Goal: Task Accomplishment & Management: Use online tool/utility

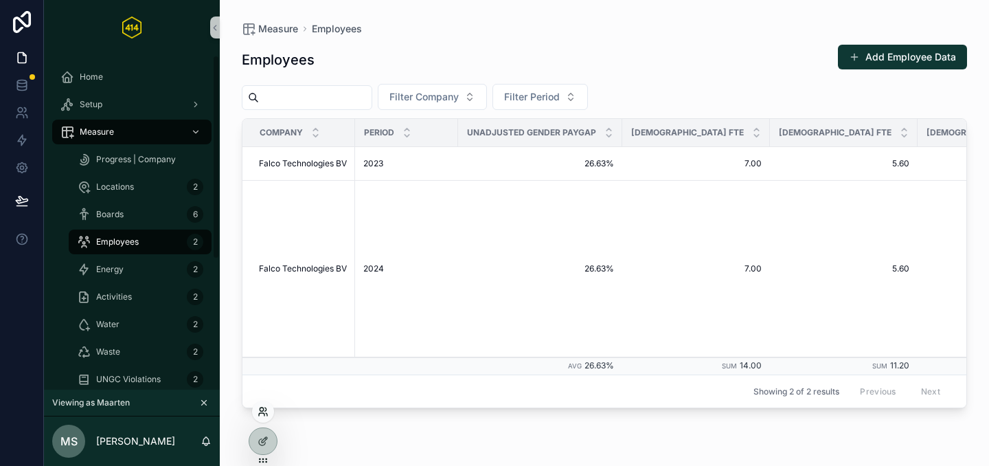
click at [265, 412] on icon at bounding box center [263, 411] width 11 height 11
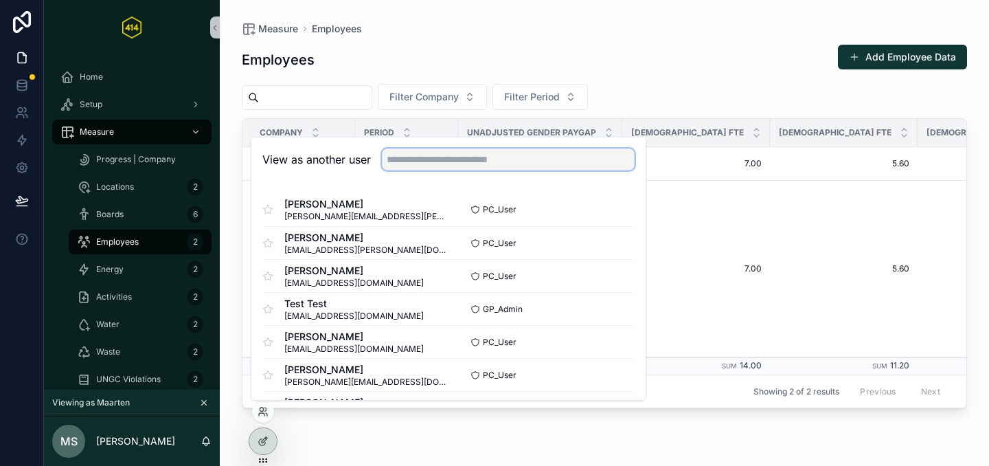
click at [445, 156] on input "text" at bounding box center [508, 159] width 253 height 22
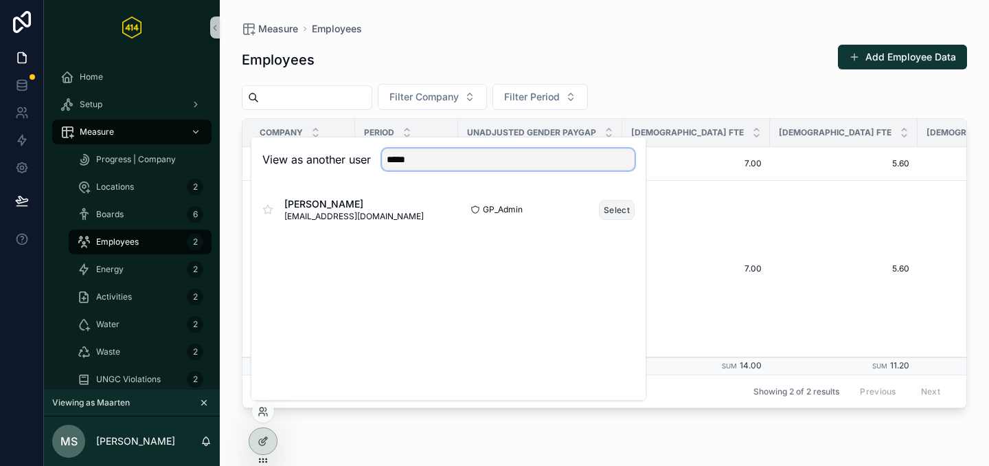
type input "*****"
click at [606, 216] on button "Select" at bounding box center [617, 210] width 36 height 20
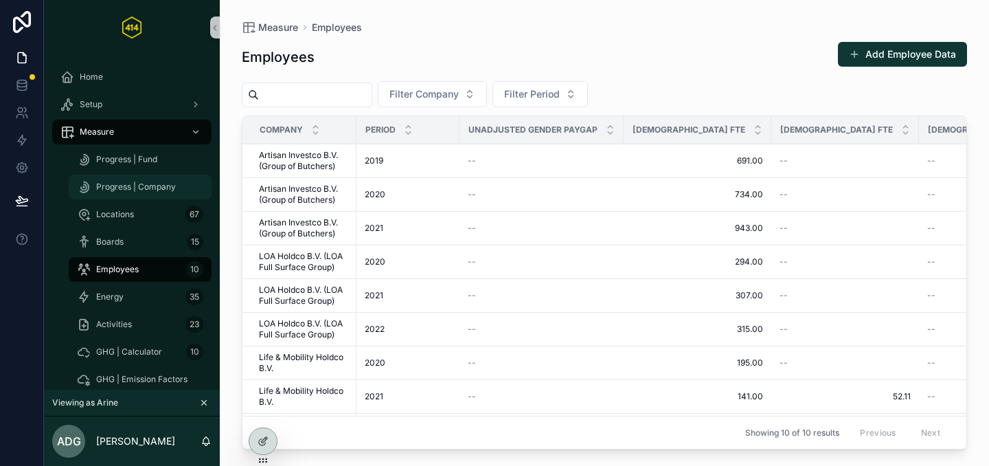
click at [128, 183] on span "Progress | Company" at bounding box center [136, 186] width 80 height 11
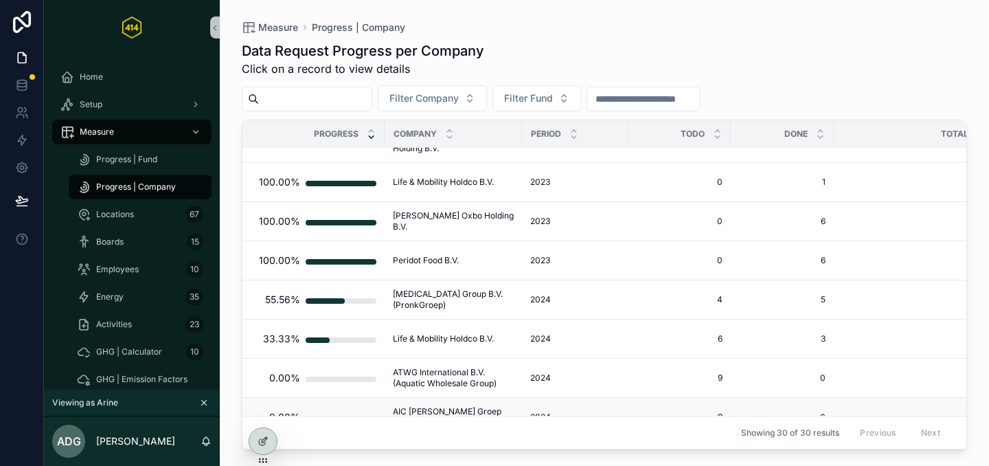
scroll to position [732, 0]
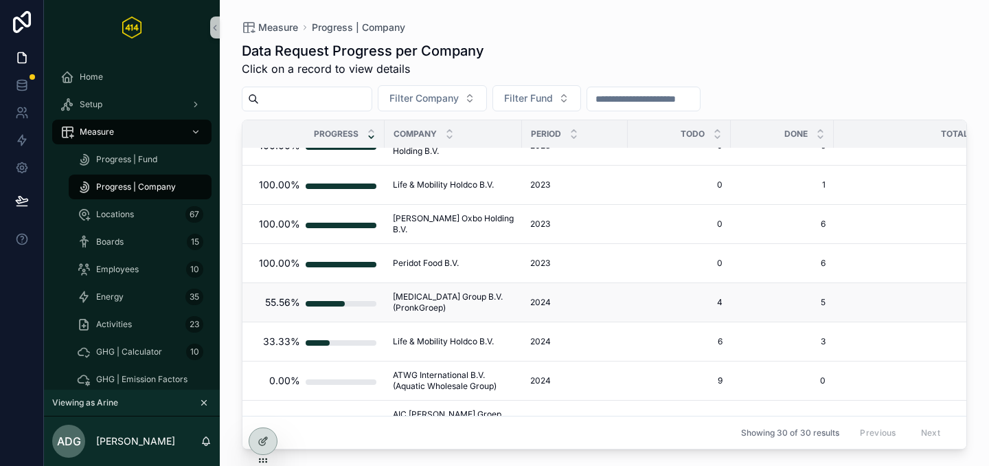
click at [442, 297] on span "[MEDICAL_DATA] Group B.V. (PronkGroep)" at bounding box center [453, 302] width 121 height 22
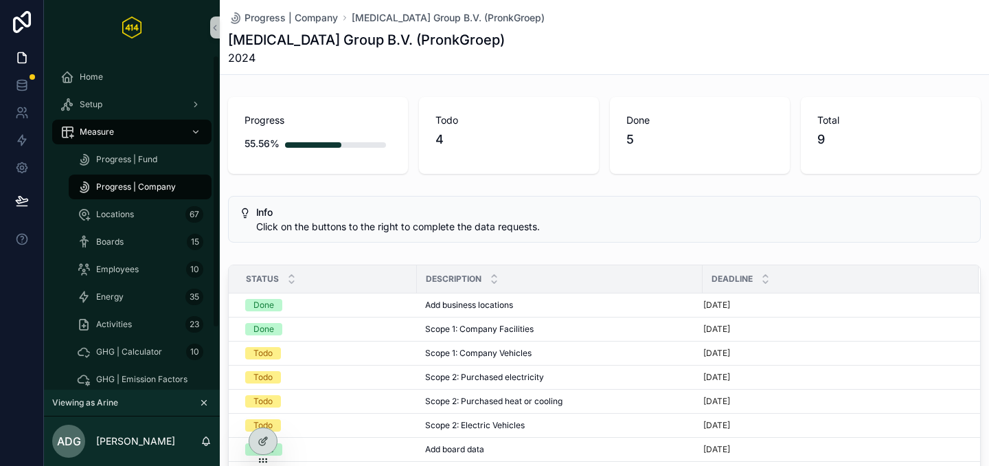
click at [136, 189] on span "Progress | Company" at bounding box center [136, 186] width 80 height 11
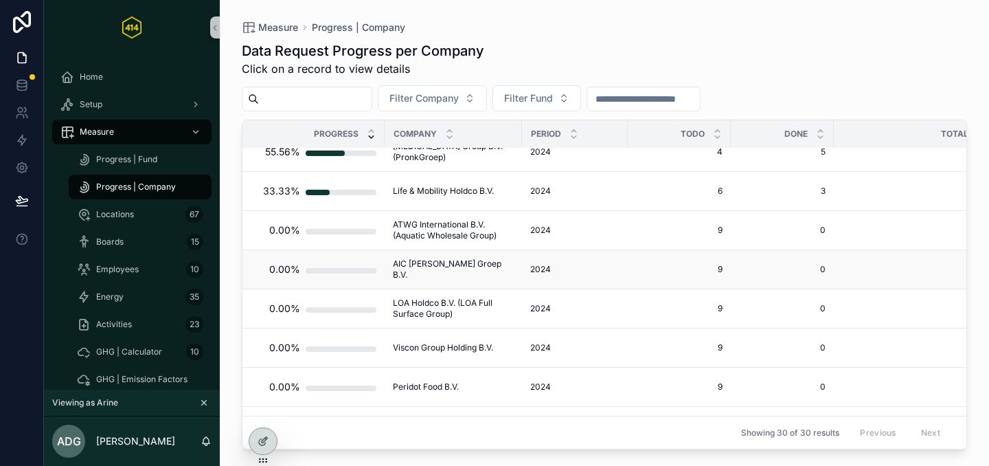
scroll to position [810, 0]
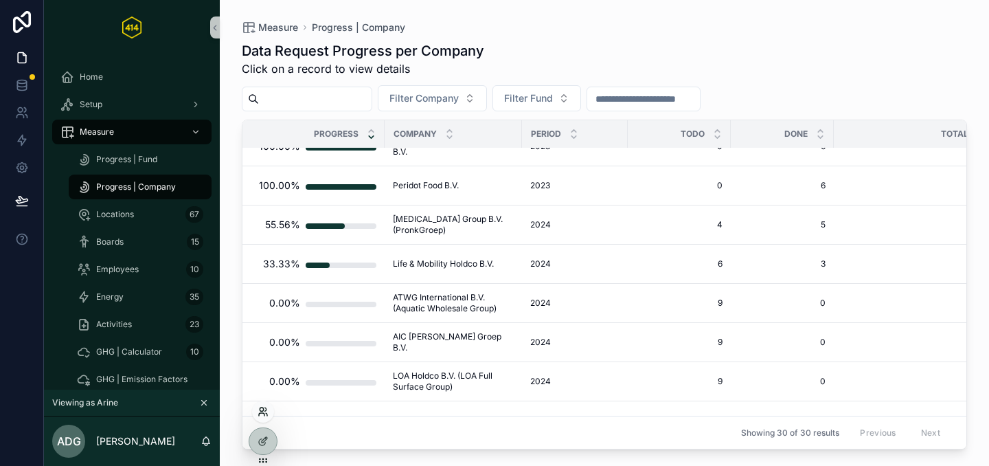
click at [262, 413] on icon at bounding box center [263, 411] width 11 height 11
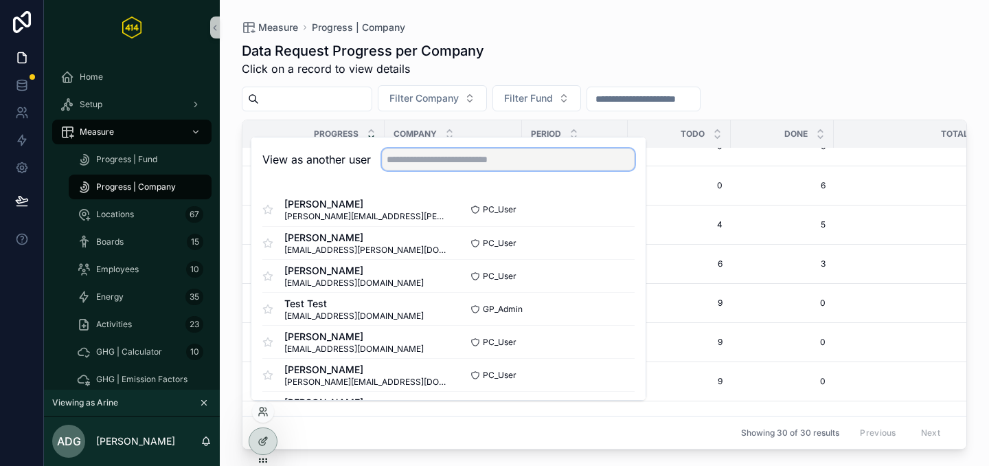
click at [392, 167] on input "text" at bounding box center [508, 159] width 253 height 22
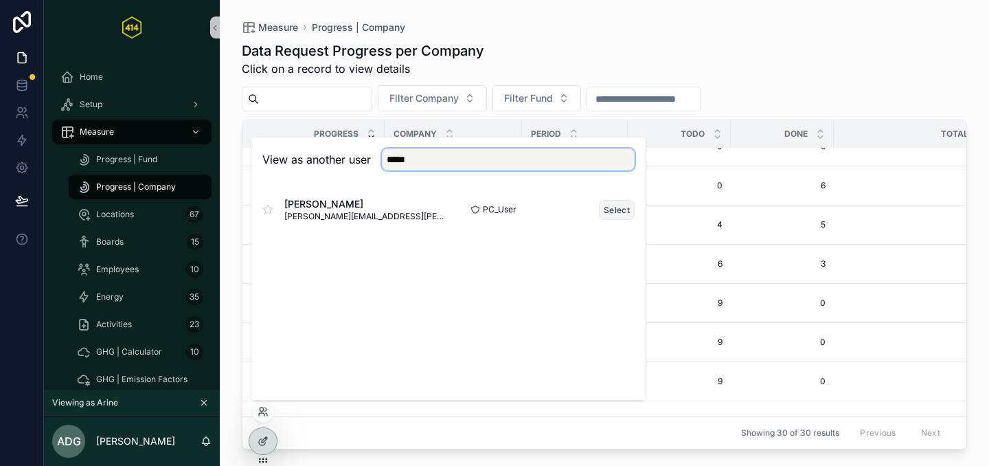
type input "*****"
click at [609, 210] on button "Select" at bounding box center [617, 210] width 36 height 20
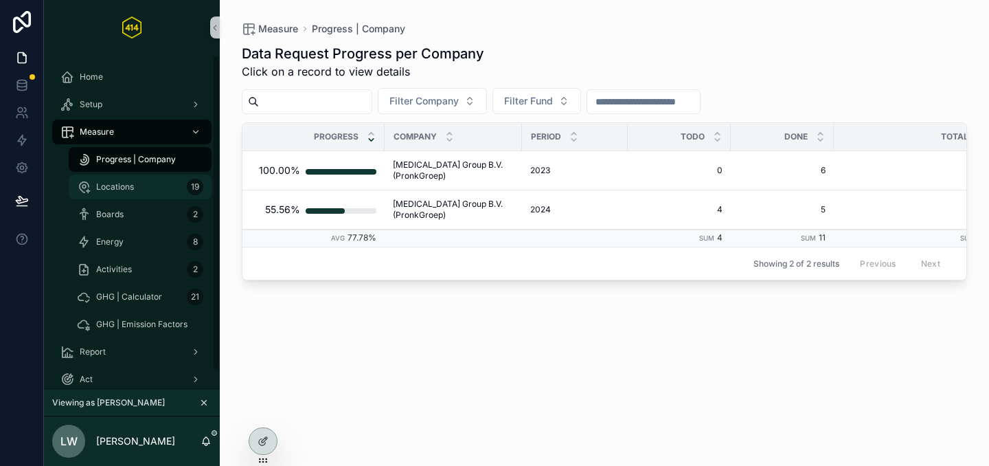
click at [143, 188] on div "Locations 19" at bounding box center [140, 187] width 126 height 22
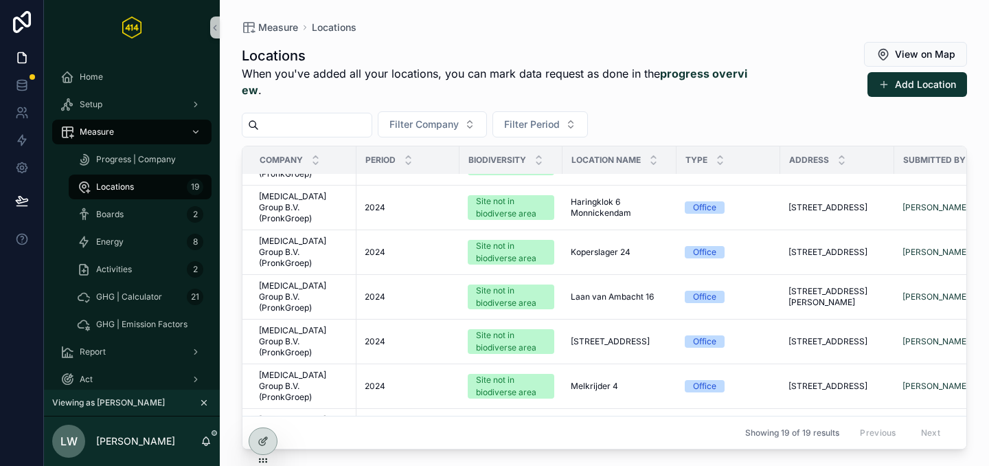
scroll to position [551, 0]
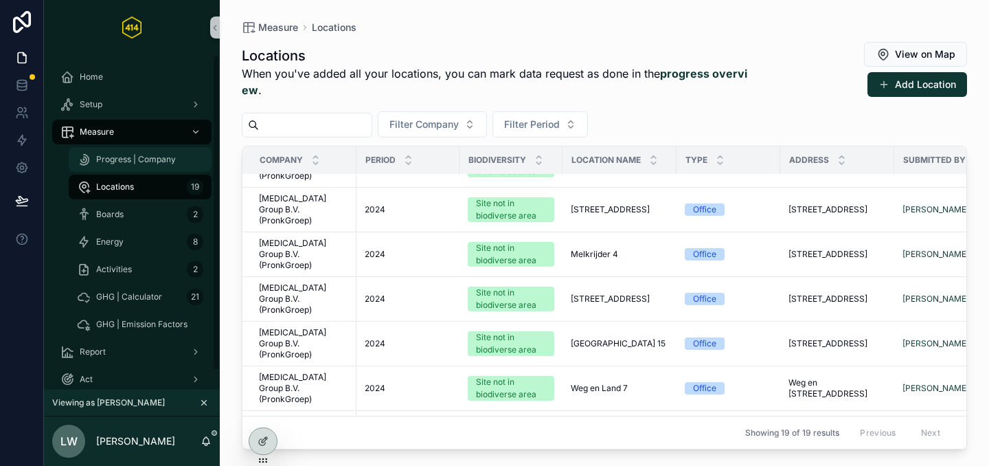
click at [130, 168] on div "Progress | Company" at bounding box center [140, 159] width 126 height 22
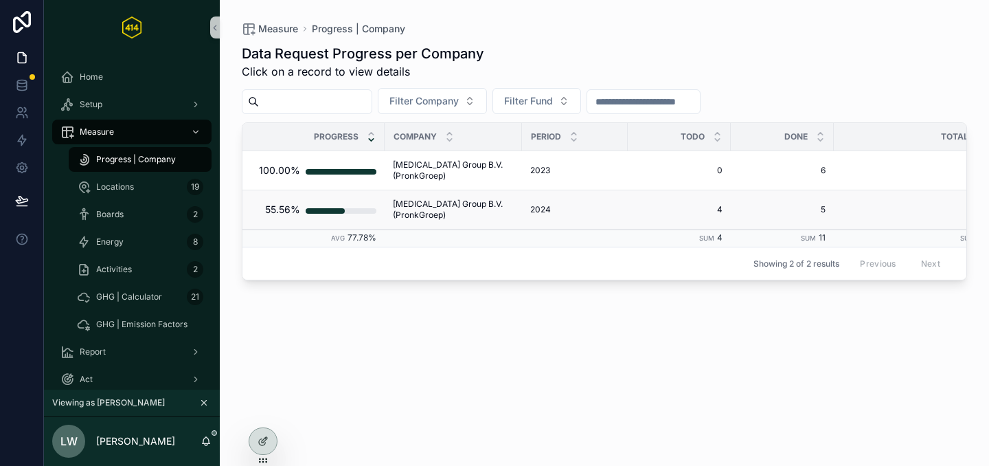
click at [460, 210] on span "[MEDICAL_DATA] Group B.V. (PronkGroep)" at bounding box center [453, 210] width 121 height 22
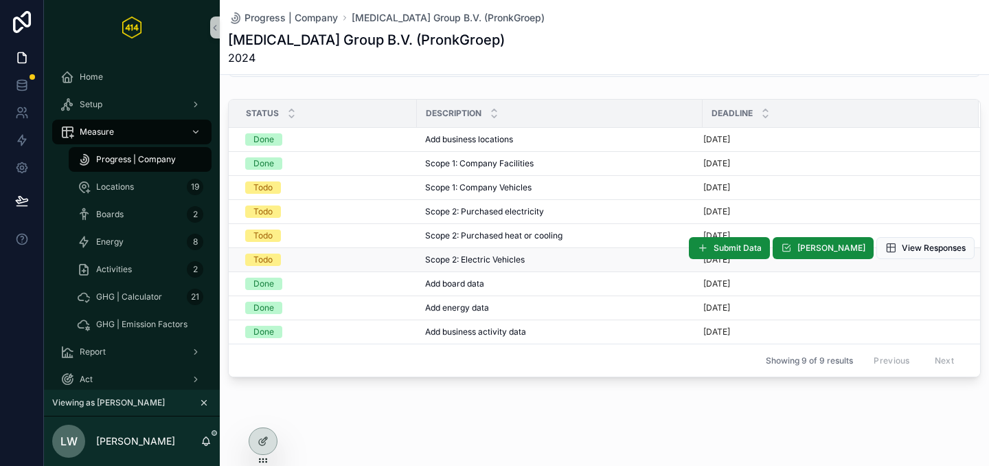
scroll to position [176, 0]
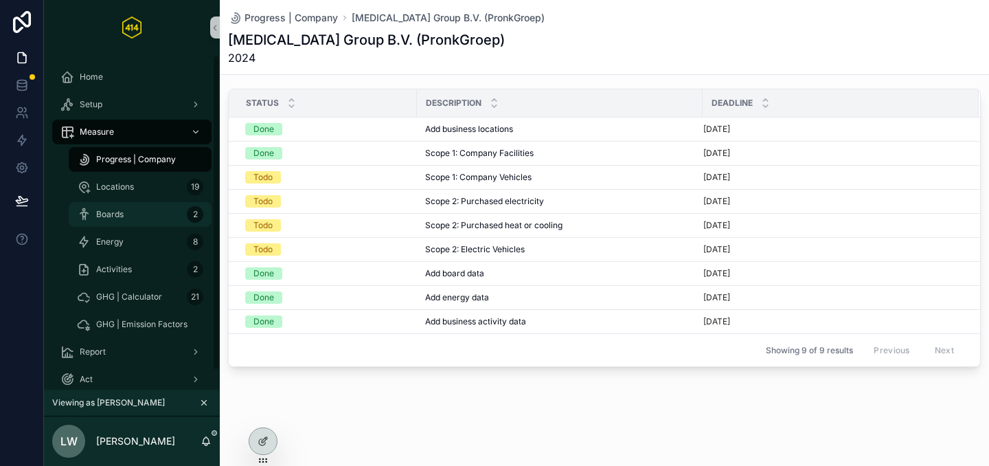
click at [157, 210] on div "Boards 2" at bounding box center [140, 214] width 126 height 22
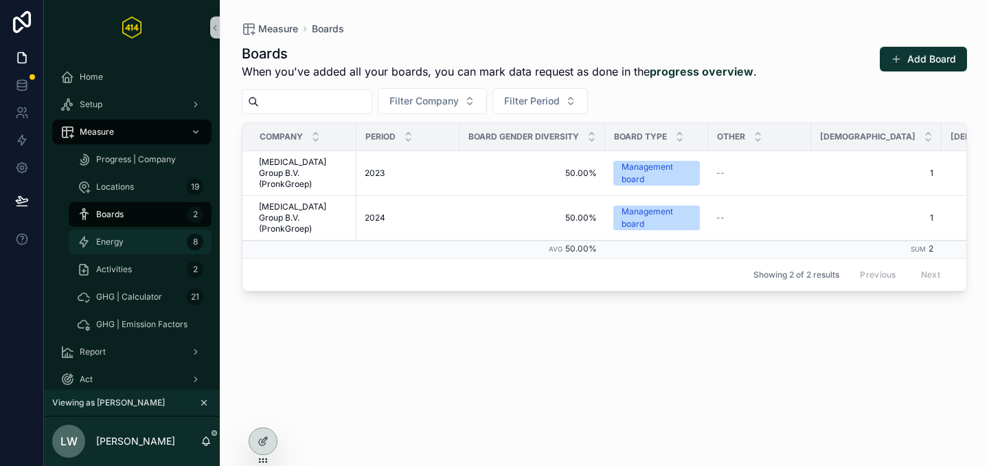
click at [158, 240] on div "Energy 8" at bounding box center [140, 242] width 126 height 22
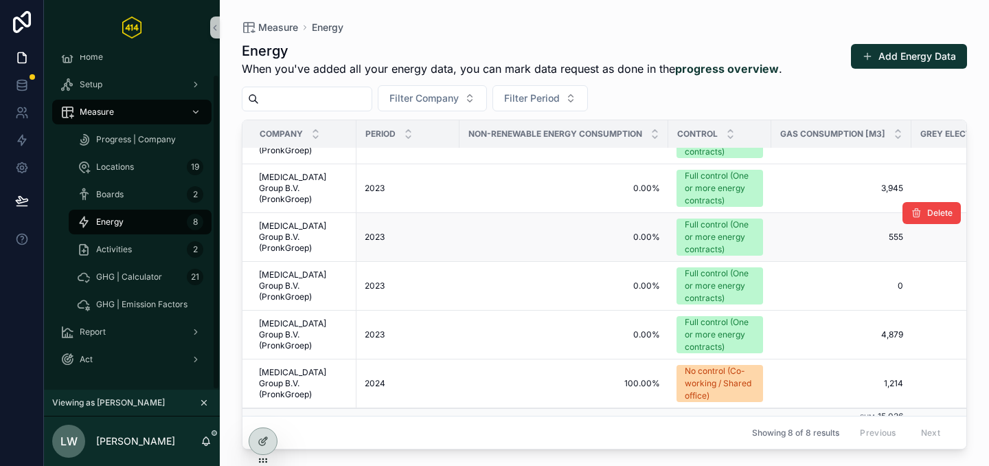
scroll to position [150, 0]
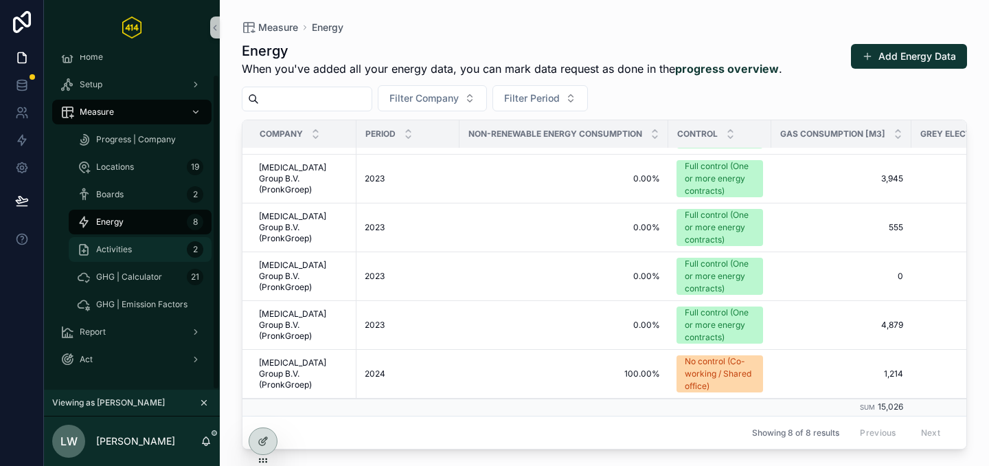
click at [141, 254] on div "Activities 2" at bounding box center [140, 249] width 126 height 22
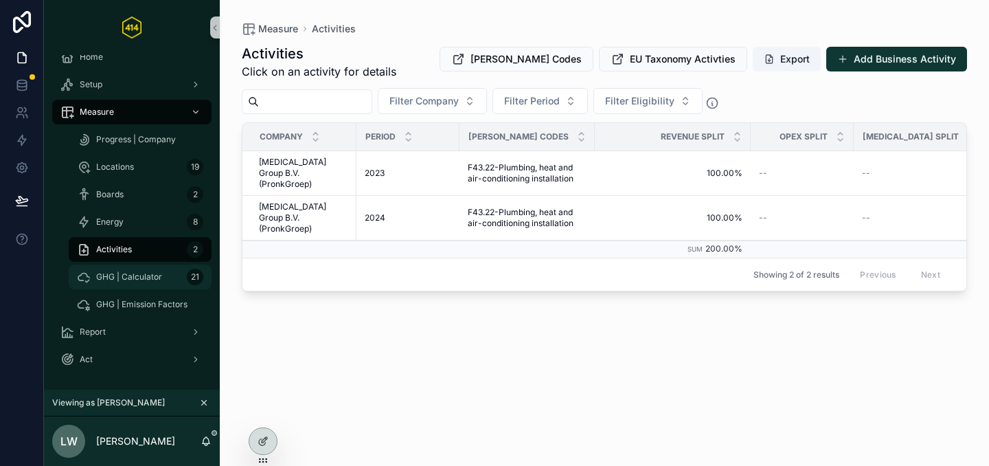
click at [155, 276] on span "GHG | Calculator" at bounding box center [129, 276] width 66 height 11
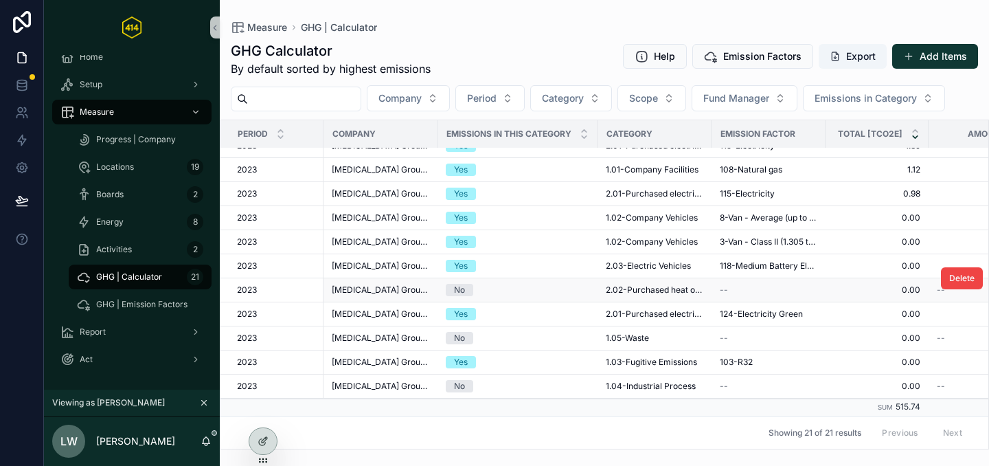
scroll to position [265, 0]
click at [510, 101] on button "Period" at bounding box center [490, 98] width 69 height 26
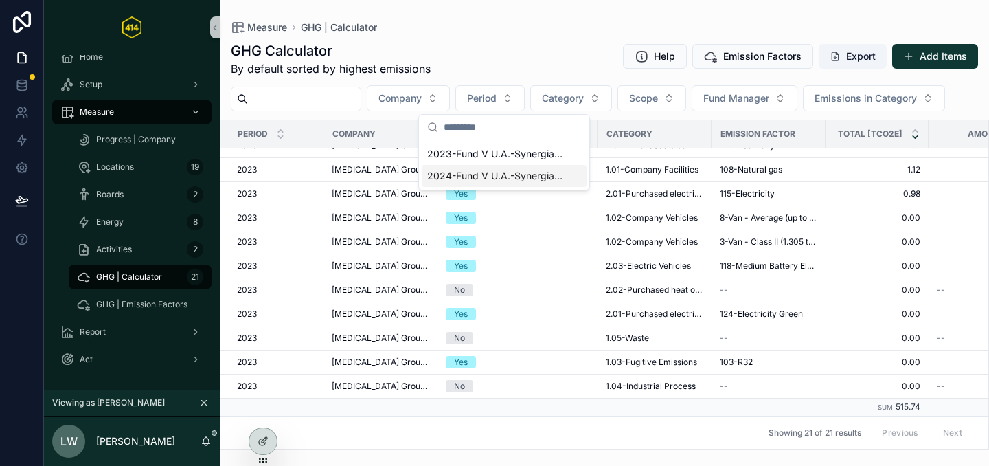
click at [487, 175] on span "2024-Fund V U.A.-Synergia Capital Partners B.V." at bounding box center [495, 176] width 137 height 14
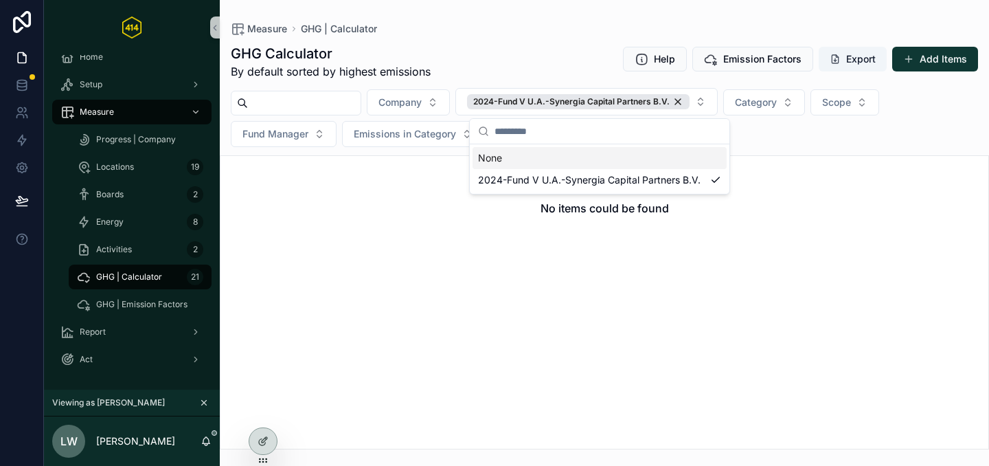
click at [458, 74] on div "GHG Calculator By default sorted by highest emissions Help Emission Factors Exp…" at bounding box center [605, 62] width 748 height 36
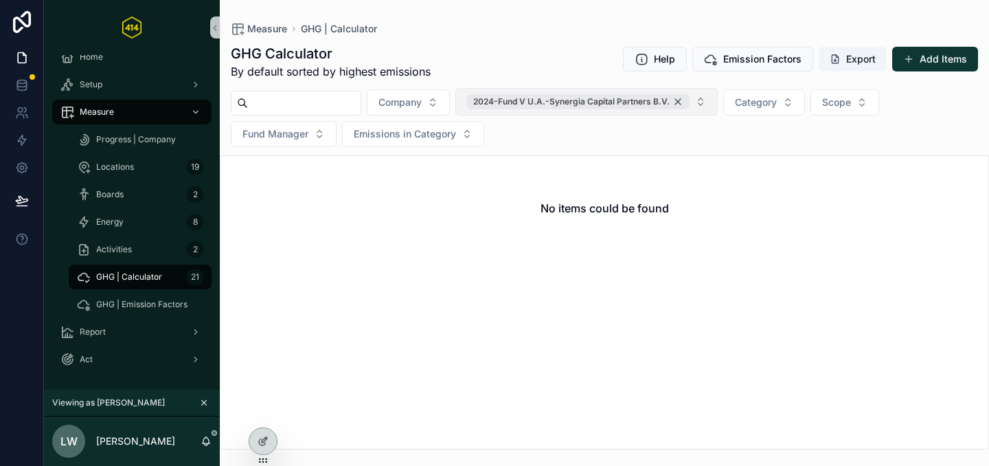
click at [690, 100] on div "2024-Fund V U.A.-Synergia Capital Partners B.V." at bounding box center [578, 101] width 223 height 15
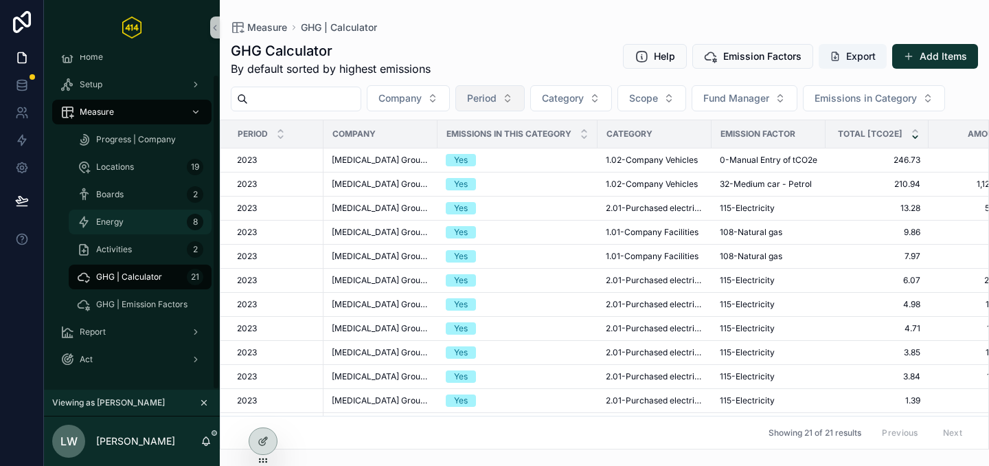
click at [128, 219] on div "Energy 8" at bounding box center [140, 222] width 126 height 22
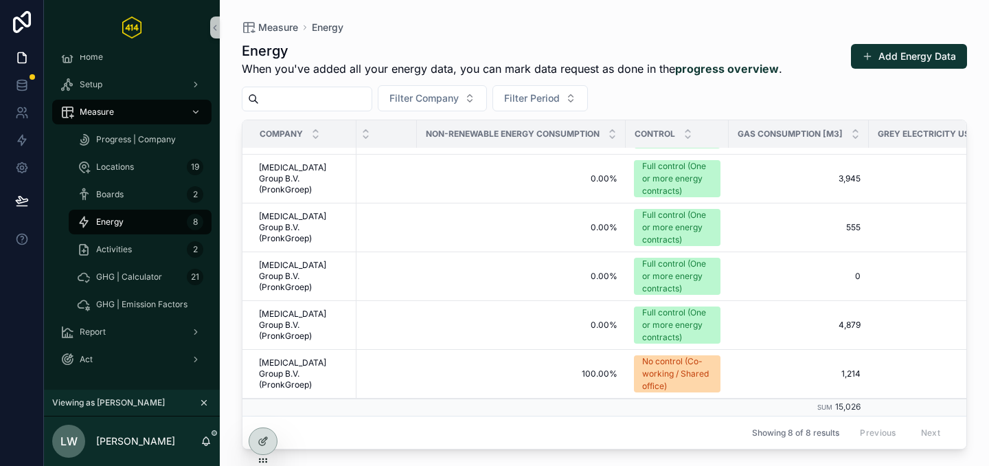
scroll to position [147, 0]
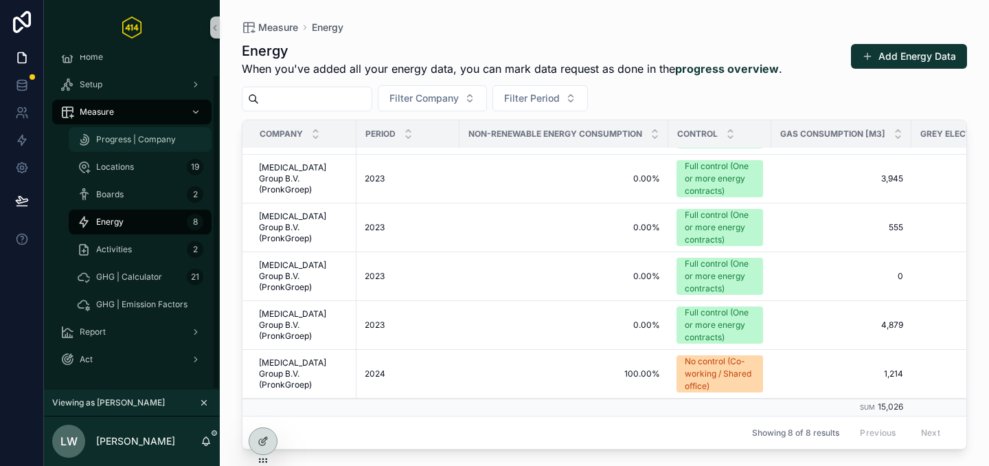
click at [124, 128] on div "Progress | Company" at bounding box center [140, 139] width 126 height 22
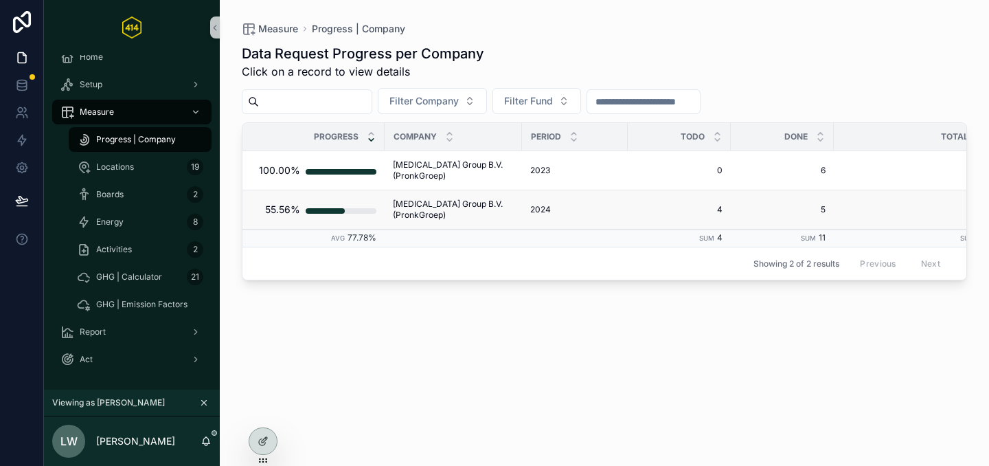
click at [419, 205] on span "TIC Group B.V. (PronkGroep)" at bounding box center [453, 210] width 121 height 22
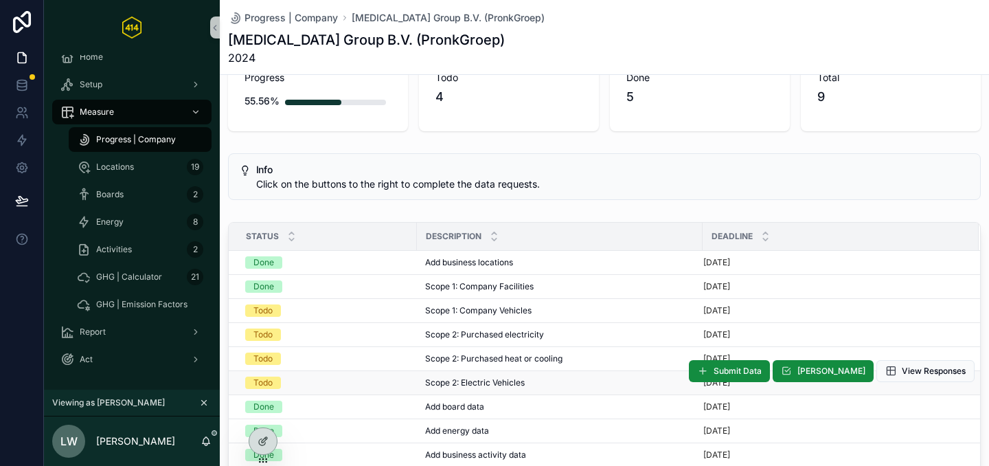
scroll to position [108, 0]
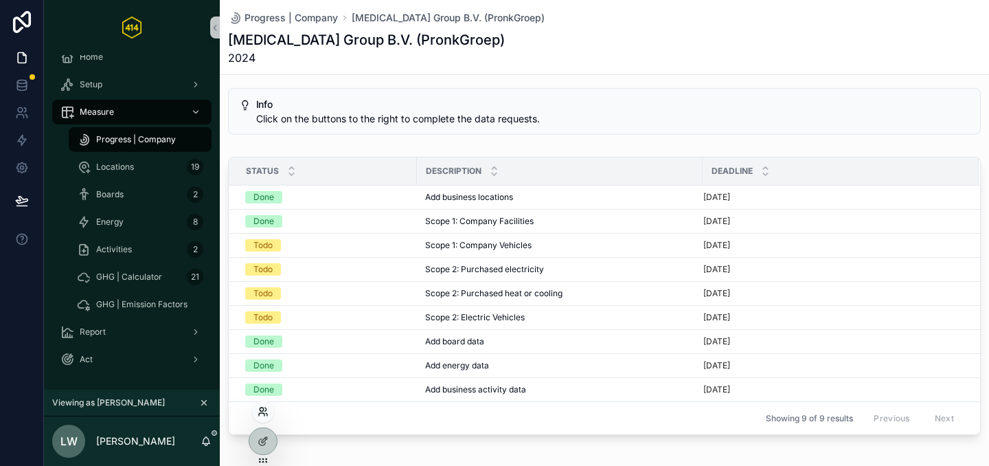
click at [264, 409] on icon at bounding box center [263, 411] width 11 height 11
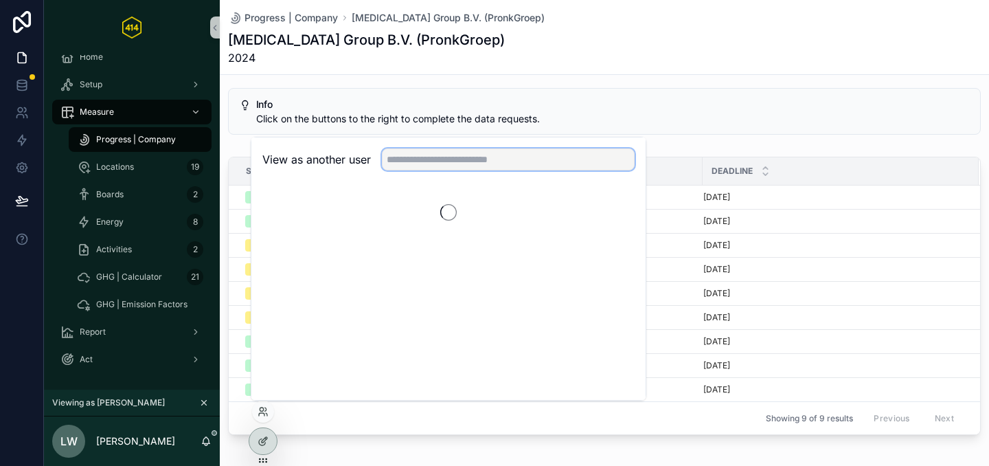
click at [426, 160] on input "text" at bounding box center [508, 159] width 253 height 22
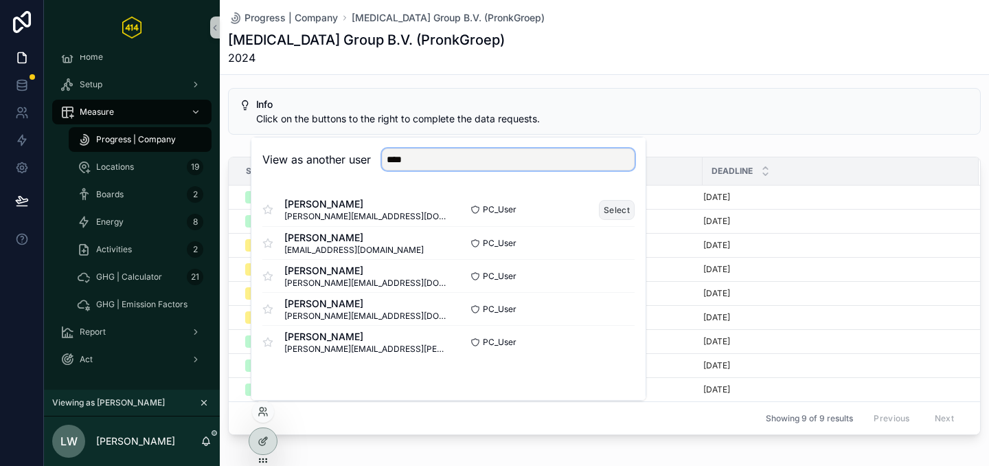
type input "****"
click at [607, 209] on button "Select" at bounding box center [617, 210] width 36 height 20
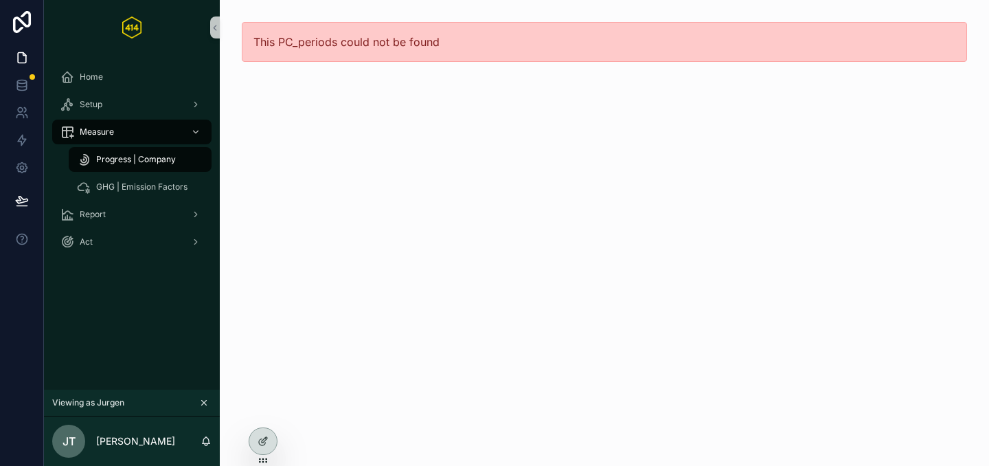
click at [125, 157] on span "Progress | Company" at bounding box center [136, 159] width 80 height 11
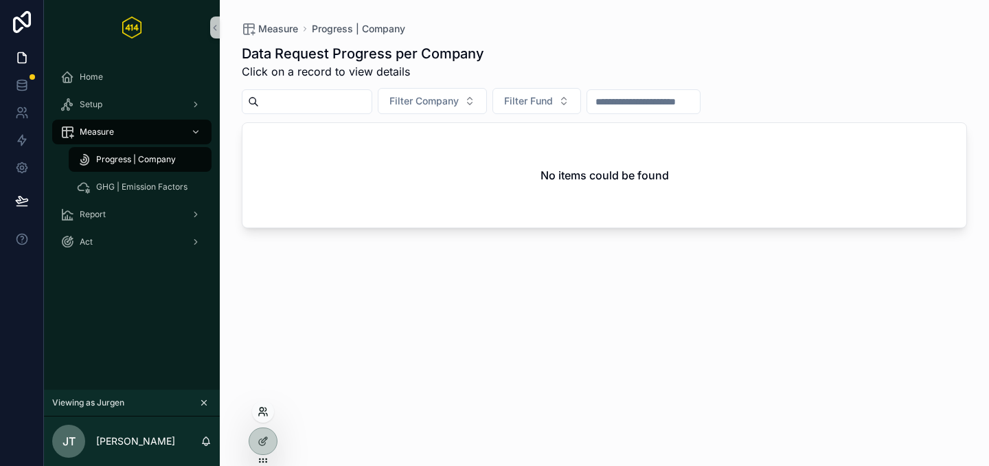
click at [267, 409] on icon at bounding box center [263, 411] width 11 height 11
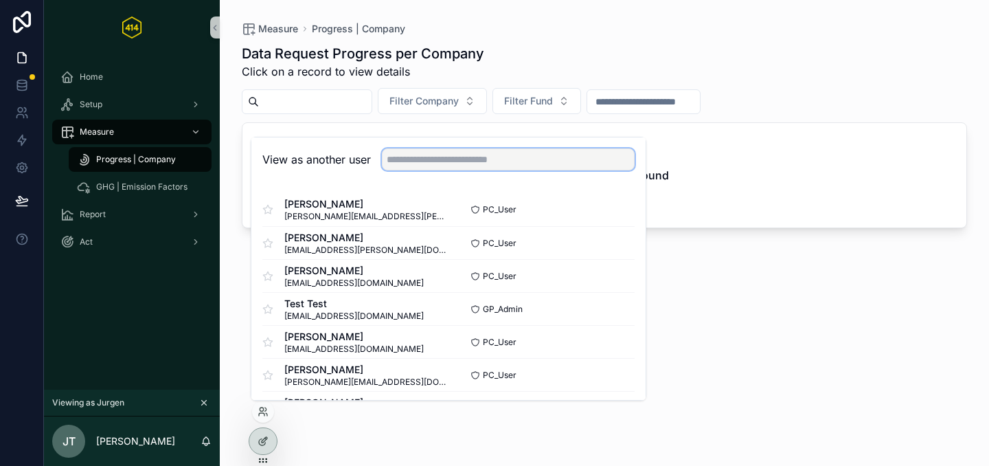
click at [393, 159] on input "text" at bounding box center [508, 159] width 253 height 22
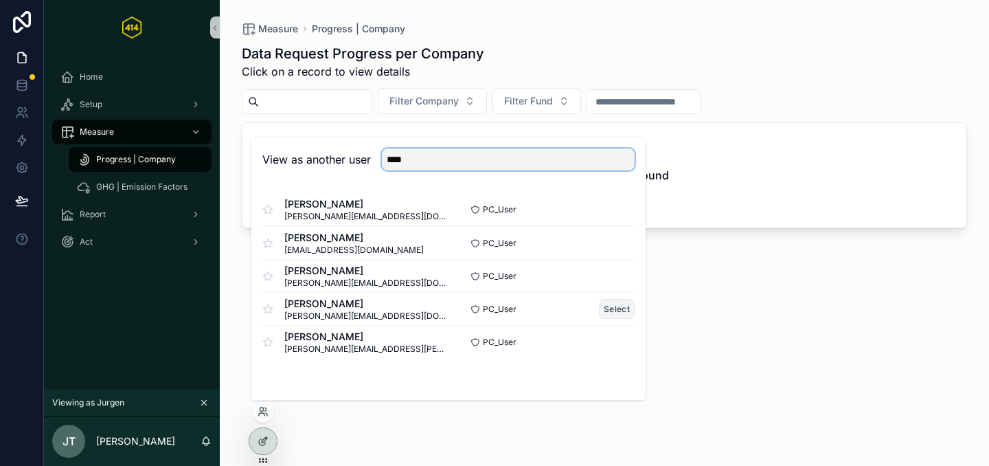
type input "****"
click at [613, 313] on button "Select" at bounding box center [617, 309] width 36 height 20
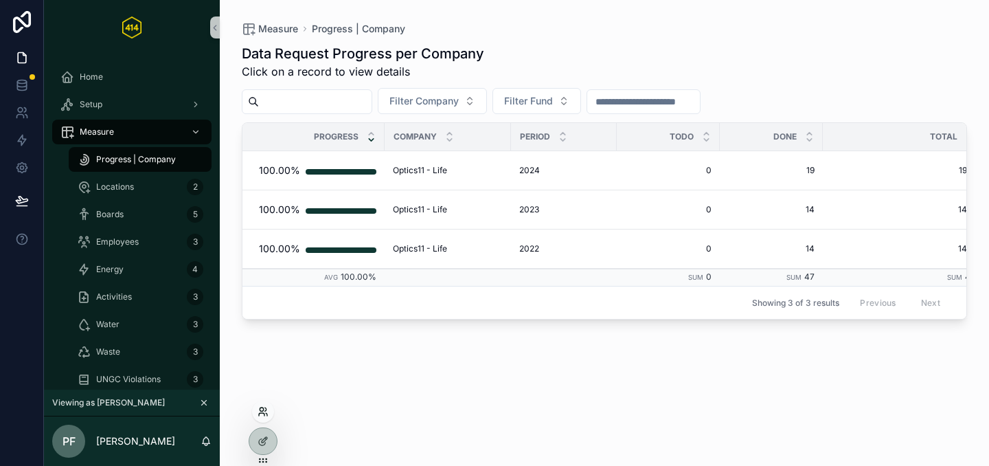
click at [265, 414] on icon at bounding box center [263, 411] width 11 height 11
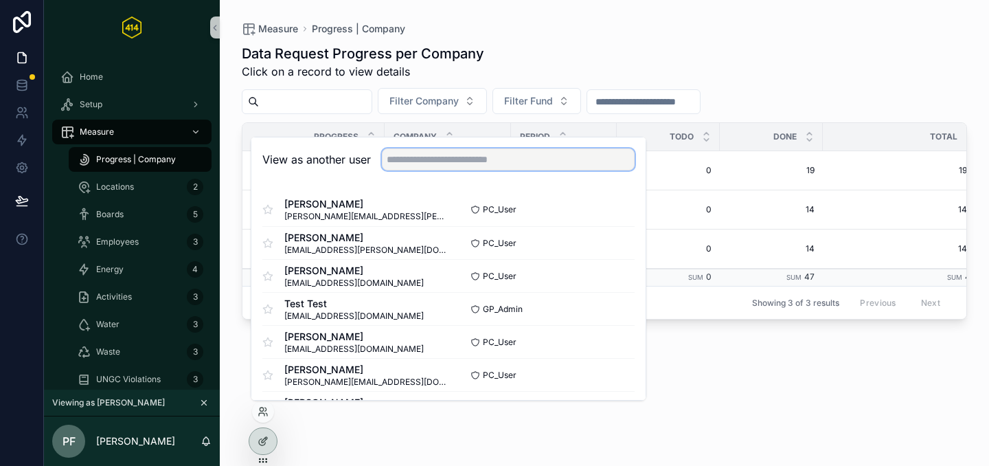
click at [498, 160] on input "text" at bounding box center [508, 159] width 253 height 22
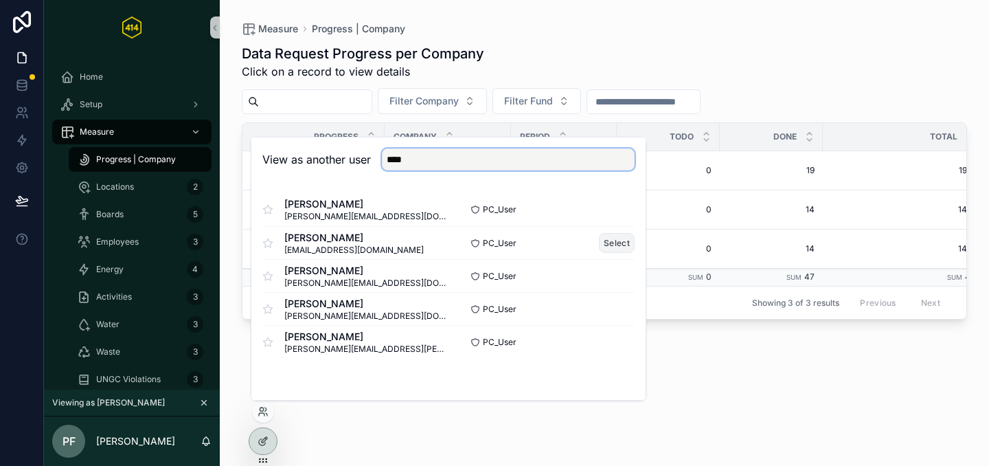
type input "****"
click at [621, 244] on button "Select" at bounding box center [617, 243] width 36 height 20
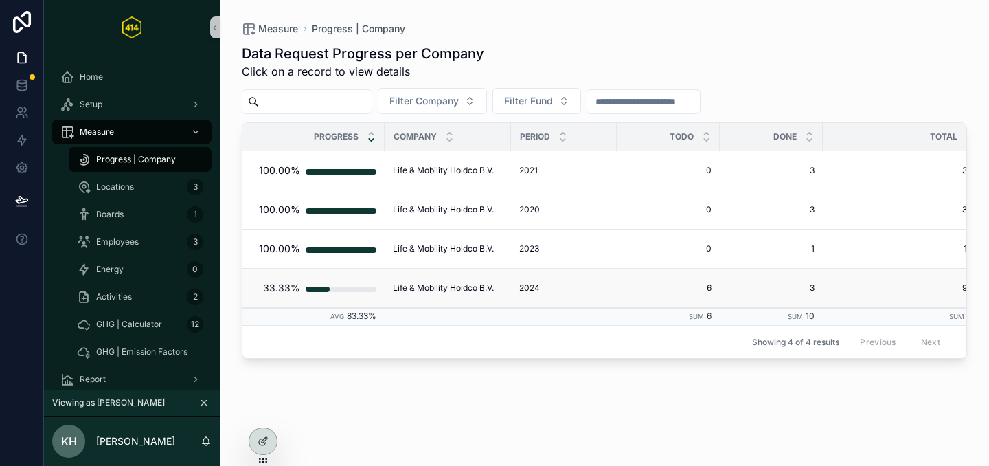
click at [404, 282] on span "Life & Mobility Holdco B.V." at bounding box center [443, 287] width 101 height 11
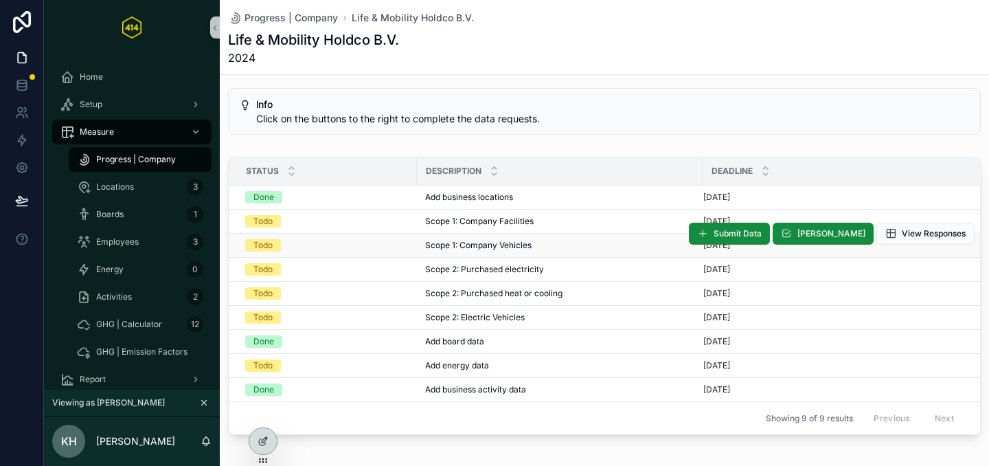
scroll to position [111, 0]
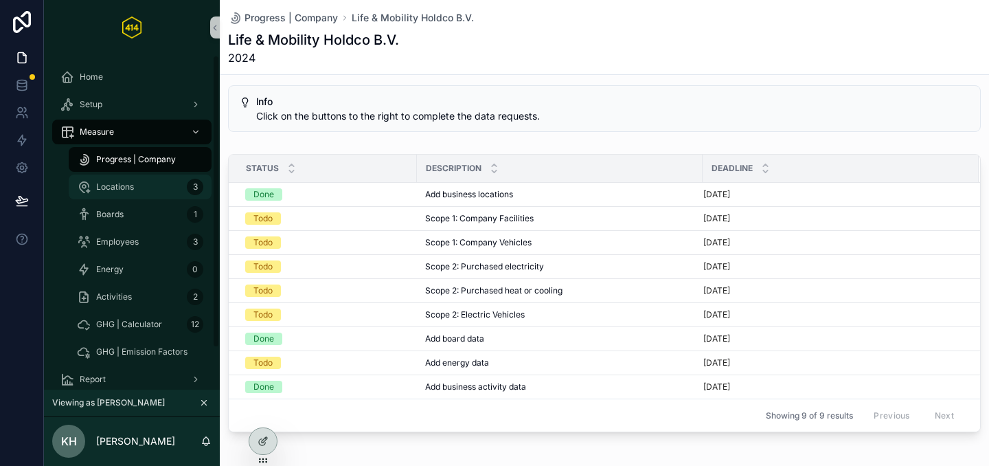
click at [117, 188] on span "Locations" at bounding box center [115, 186] width 38 height 11
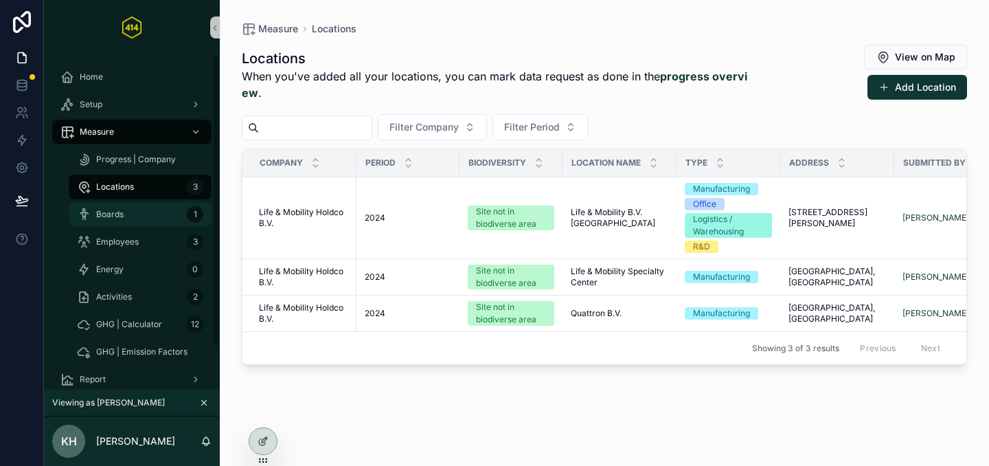
click at [133, 203] on div "Boards 1" at bounding box center [140, 214] width 126 height 22
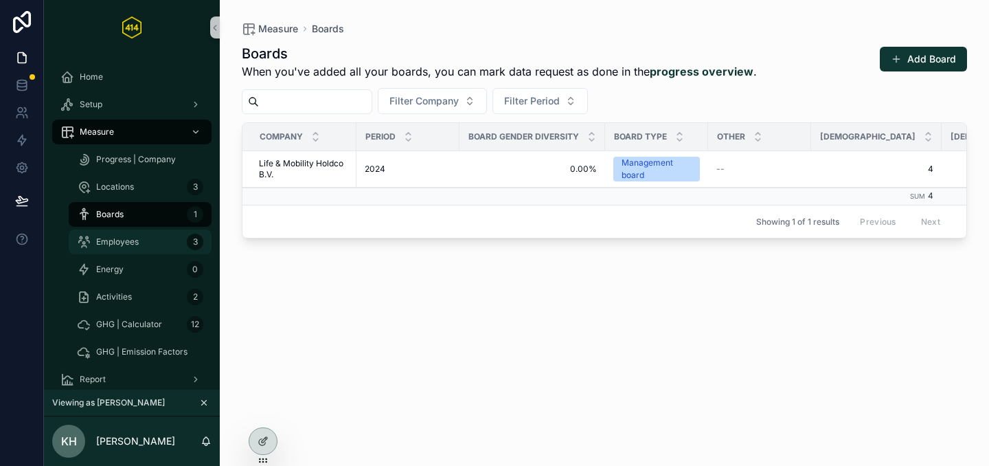
click at [138, 241] on div "Employees 3" at bounding box center [140, 242] width 126 height 22
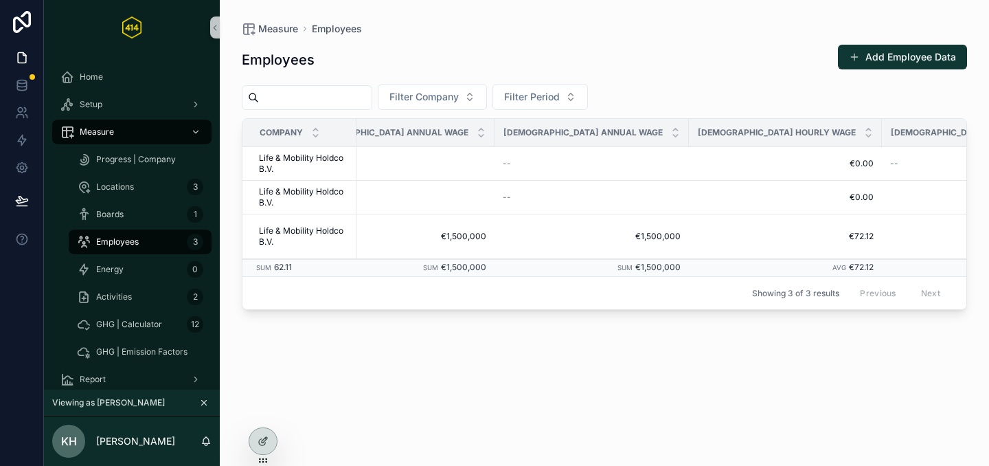
scroll to position [0, 703]
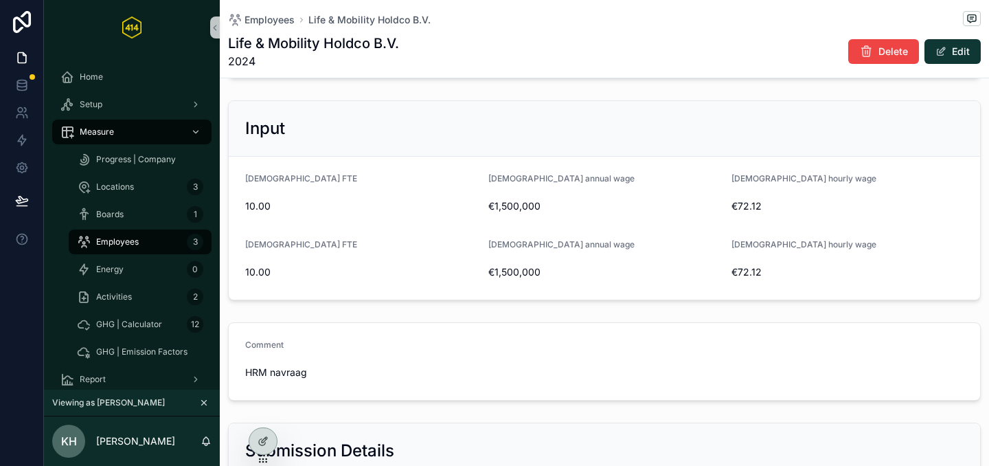
scroll to position [333, 0]
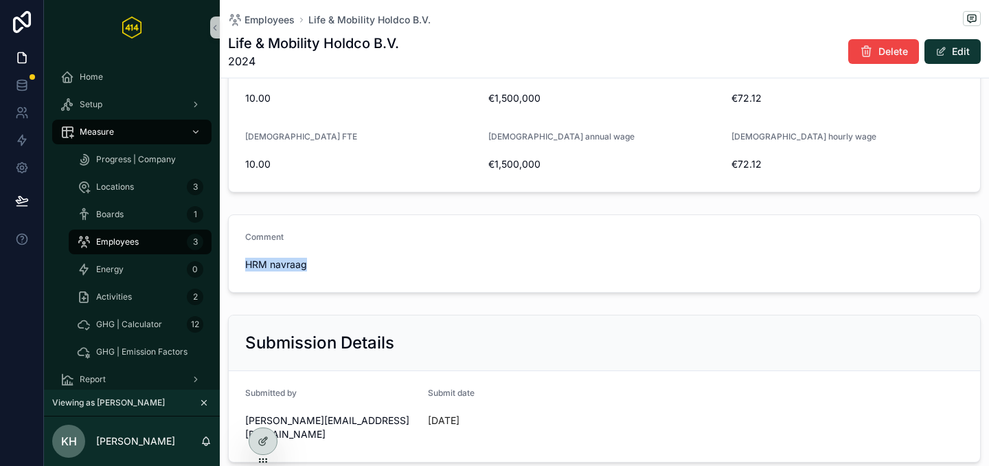
drag, startPoint x: 246, startPoint y: 264, endPoint x: 357, endPoint y: 262, distance: 111.3
click at [352, 263] on span "HRM navraag" at bounding box center [604, 265] width 719 height 14
copy span "HRM navraag"
click at [144, 263] on div "Energy 0" at bounding box center [140, 269] width 126 height 22
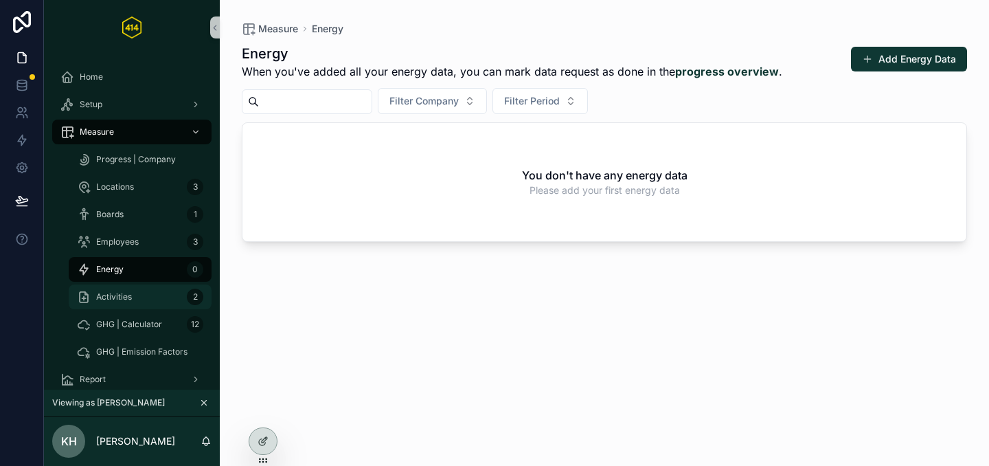
click at [131, 298] on span "Activities" at bounding box center [114, 296] width 36 height 11
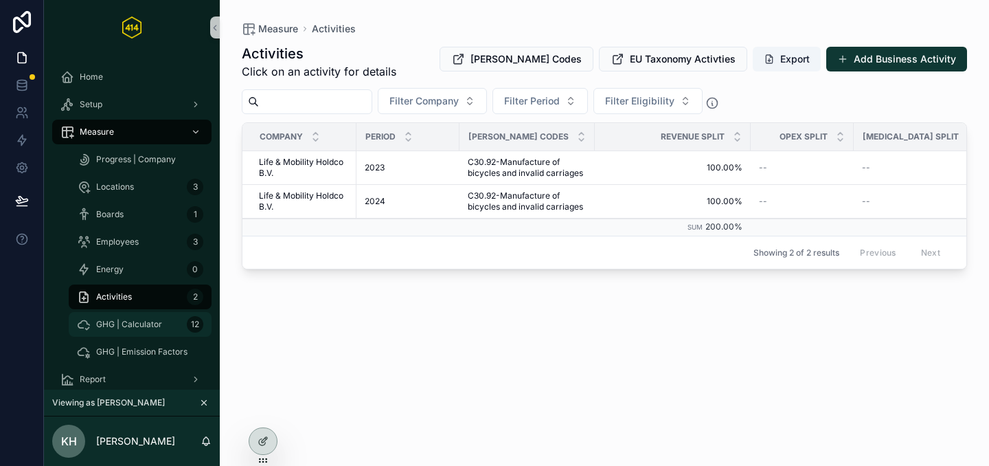
click at [126, 322] on span "GHG | Calculator" at bounding box center [129, 324] width 66 height 11
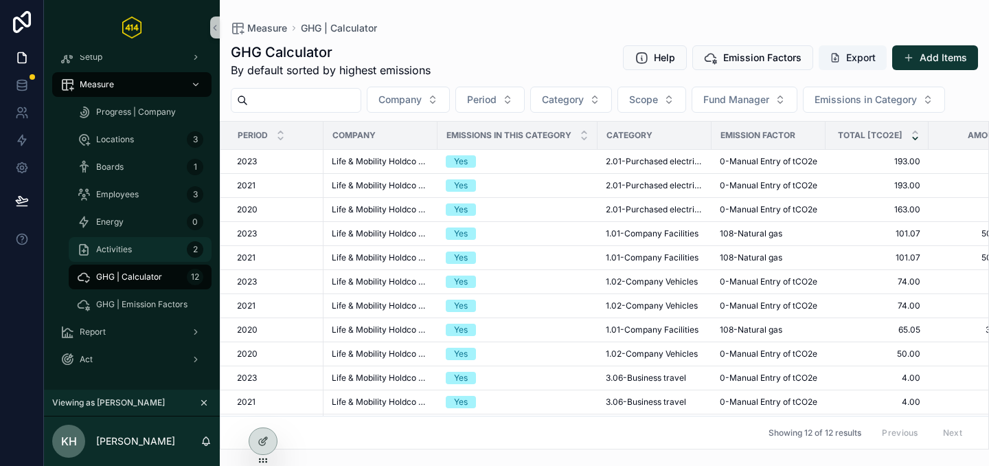
click at [122, 252] on span "Activities" at bounding box center [114, 249] width 36 height 11
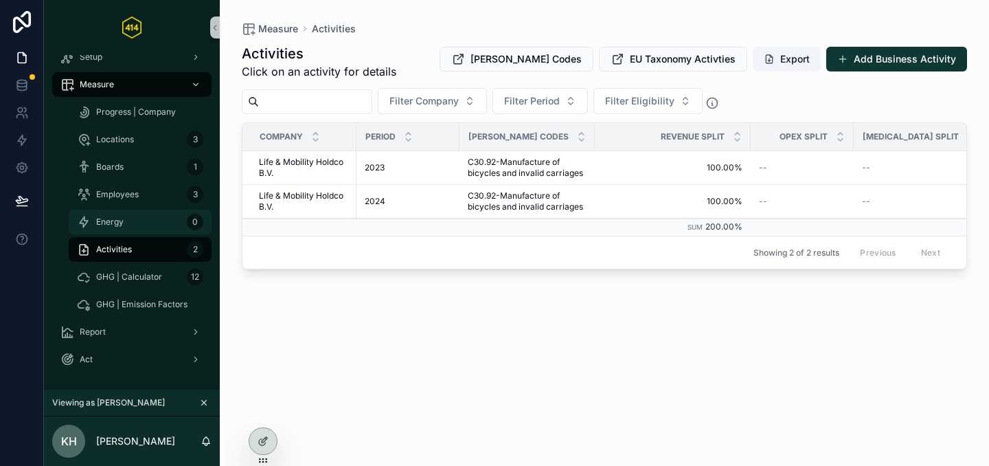
click at [131, 233] on link "Energy 0" at bounding box center [140, 222] width 143 height 25
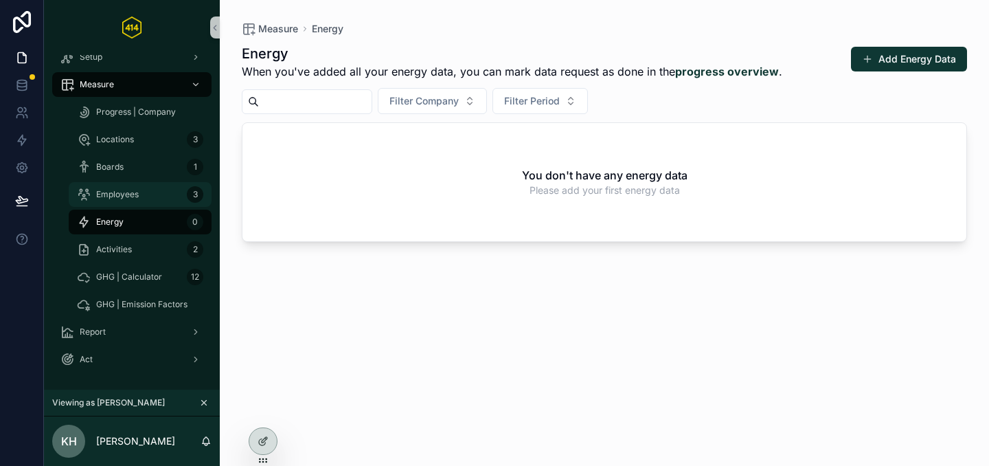
click at [137, 190] on span "Employees" at bounding box center [117, 194] width 43 height 11
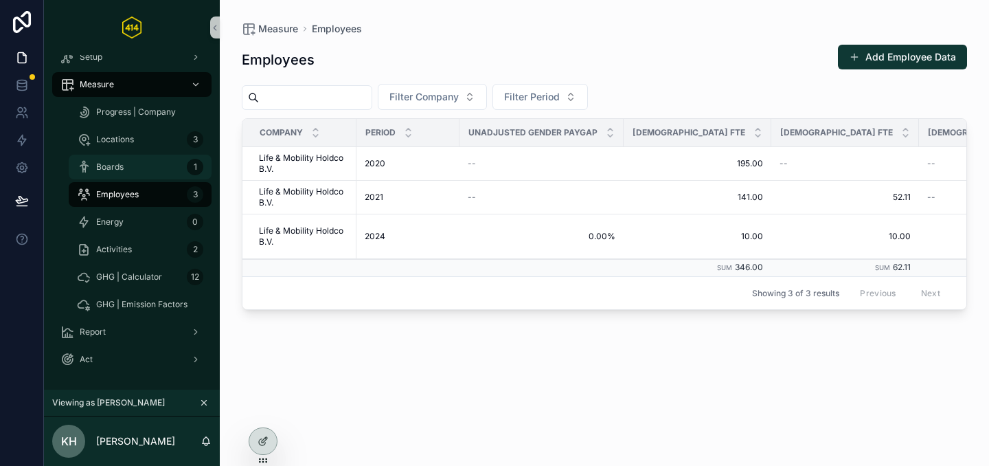
click at [140, 170] on div "Boards 1" at bounding box center [140, 167] width 126 height 22
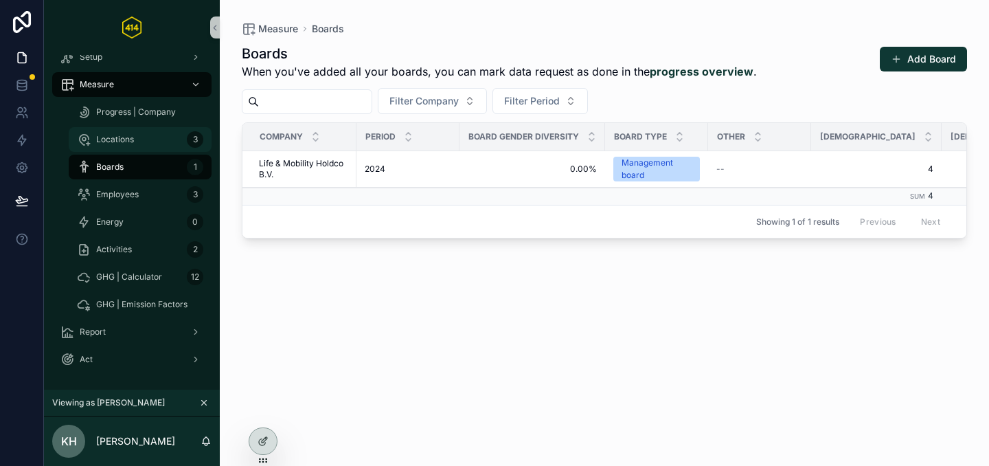
click at [144, 139] on div "Locations 3" at bounding box center [140, 139] width 126 height 22
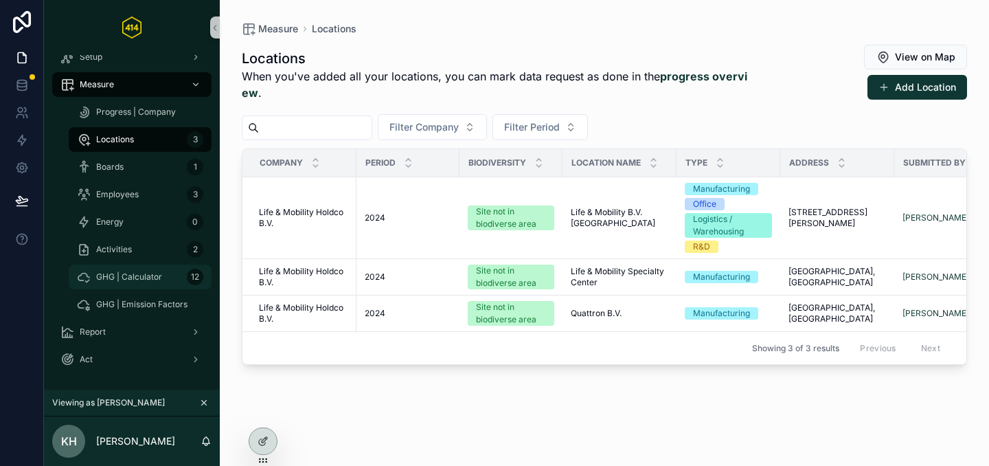
click at [136, 280] on span "GHG | Calculator" at bounding box center [129, 276] width 66 height 11
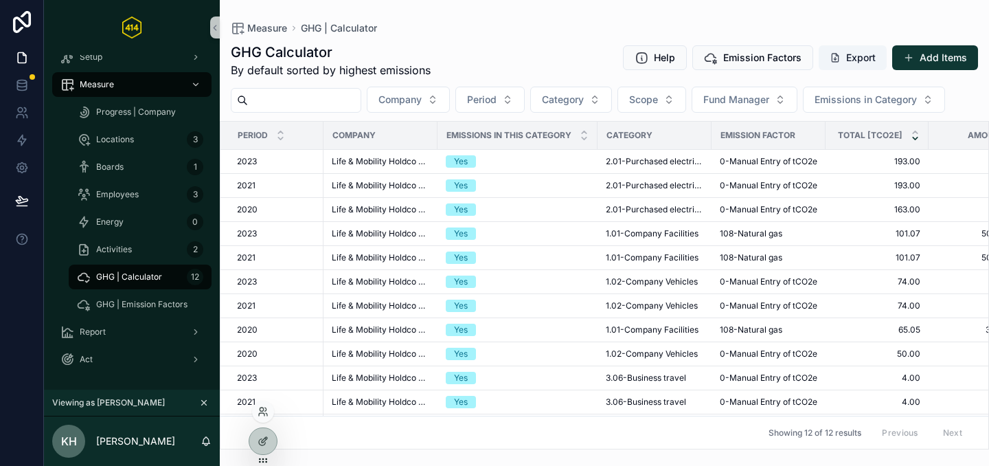
click at [269, 417] on div at bounding box center [263, 412] width 22 height 22
click at [264, 407] on icon at bounding box center [263, 411] width 11 height 11
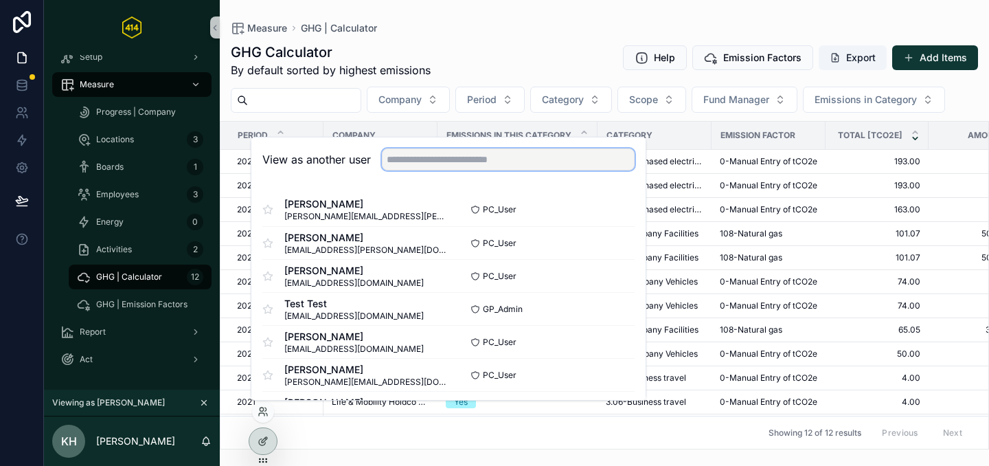
click at [448, 159] on input "text" at bounding box center [508, 159] width 253 height 22
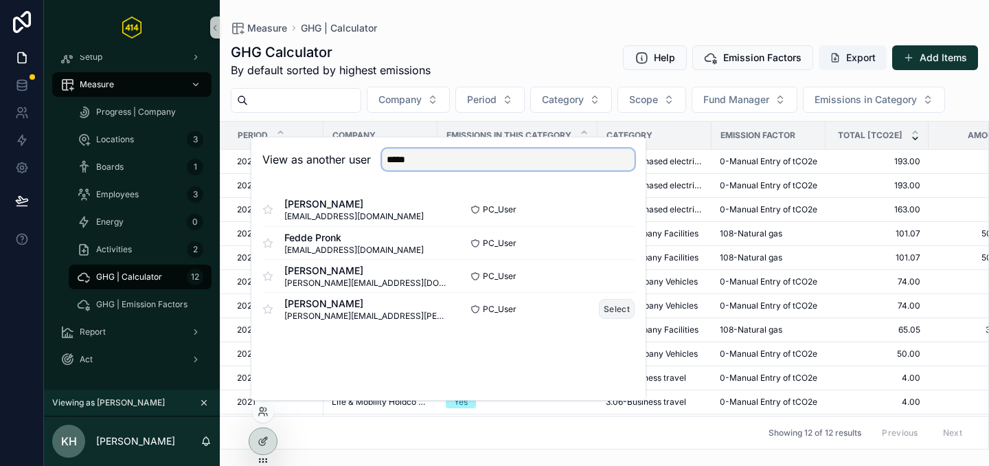
type input "*****"
click at [625, 308] on button "Select" at bounding box center [617, 309] width 36 height 20
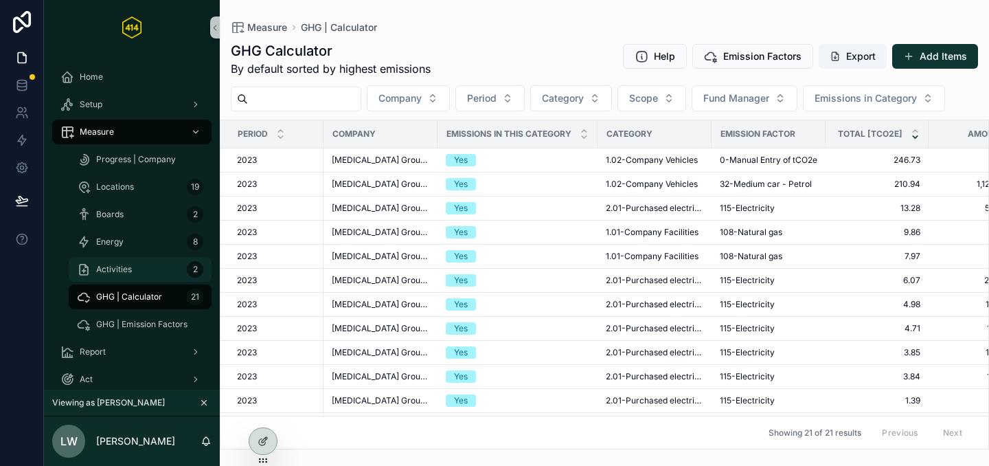
click at [122, 264] on span "Activities" at bounding box center [114, 269] width 36 height 11
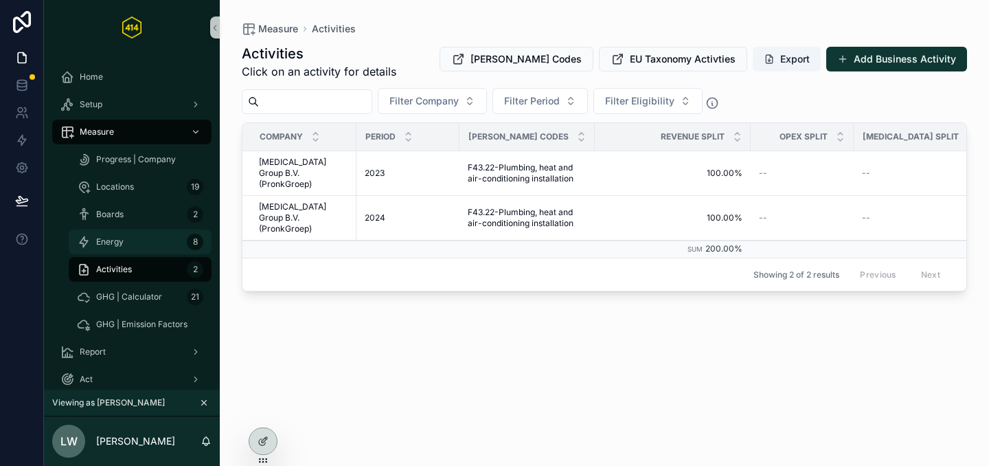
click at [127, 246] on div "Energy 8" at bounding box center [140, 242] width 126 height 22
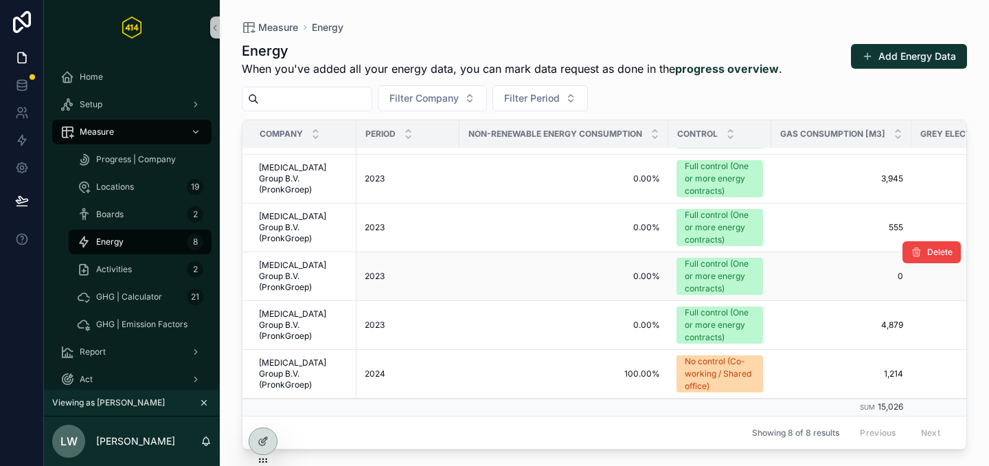
scroll to position [150, 0]
click at [128, 305] on div "GHG | Calculator 21" at bounding box center [140, 297] width 126 height 22
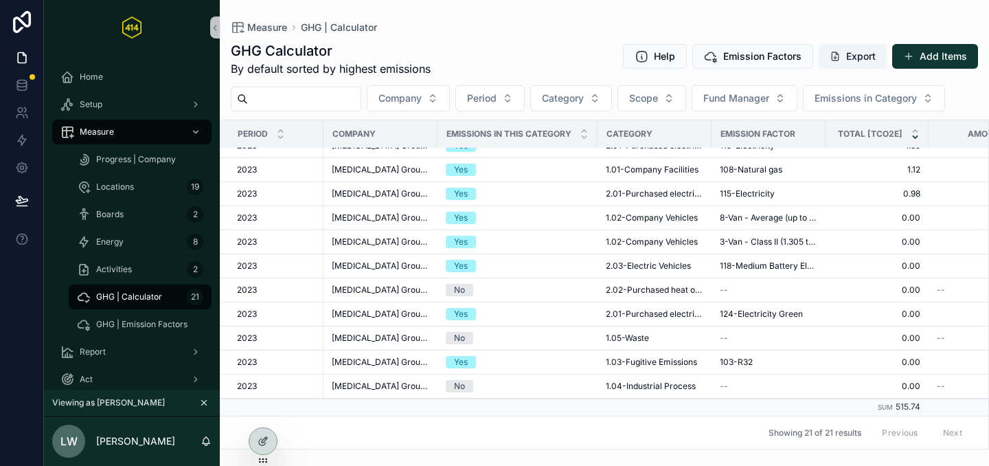
scroll to position [265, 0]
click at [148, 245] on div "Energy 8" at bounding box center [140, 242] width 126 height 22
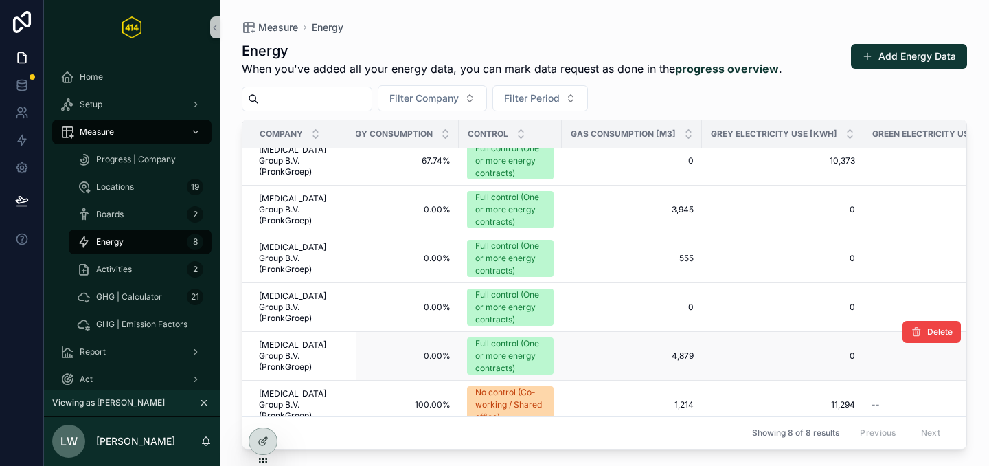
scroll to position [150, 210]
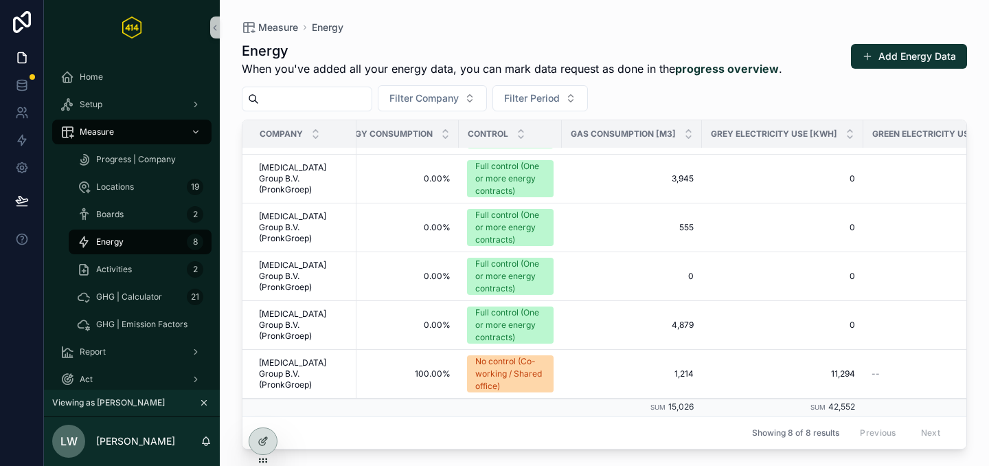
drag, startPoint x: 495, startPoint y: 461, endPoint x: 526, endPoint y: 458, distance: 31.8
click at [526, 458] on div "Measure Energy Energy When you've added all your energy data, you can mark data…" at bounding box center [604, 233] width 769 height 466
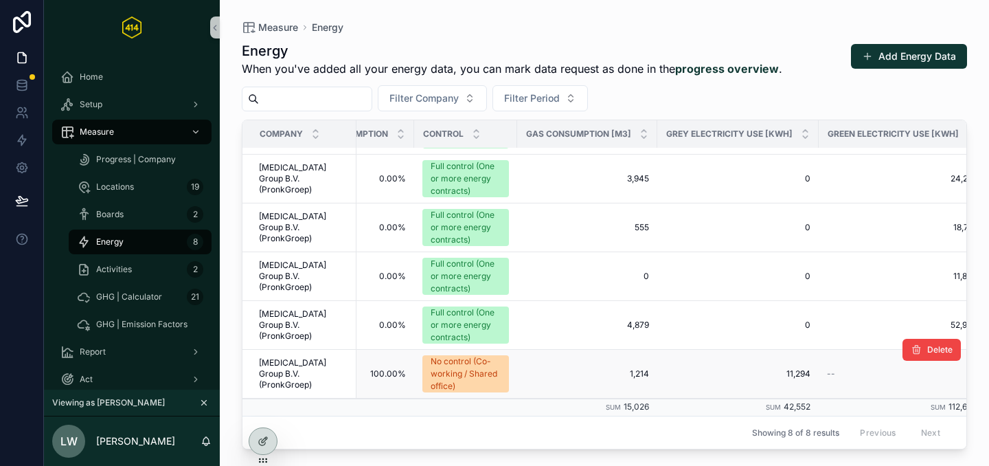
scroll to position [150, 258]
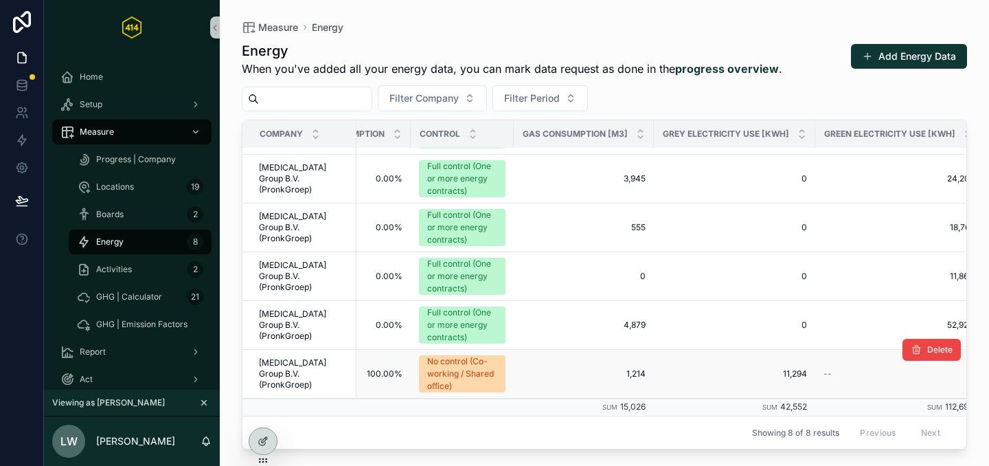
click at [613, 368] on span "1,214" at bounding box center [584, 373] width 124 height 11
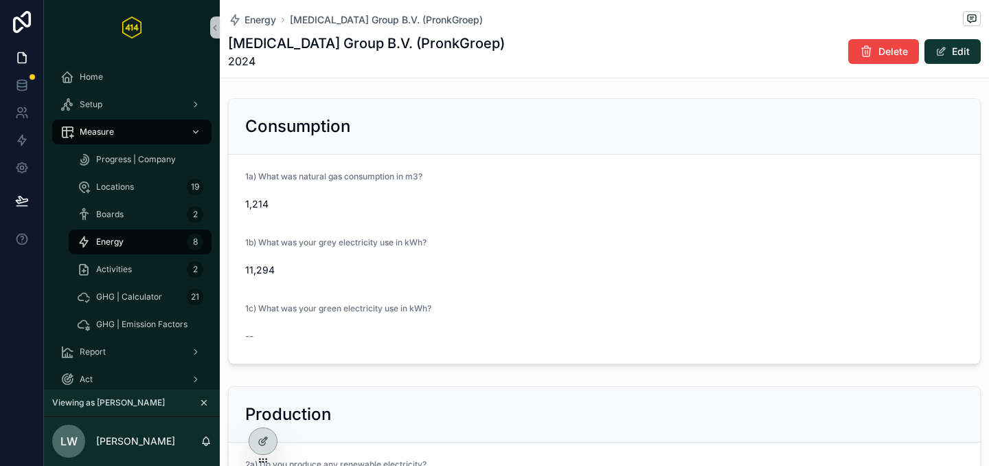
scroll to position [3, 0]
drag, startPoint x: 282, startPoint y: 213, endPoint x: 230, endPoint y: 207, distance: 52.5
click at [230, 207] on form "1a) What was natural gas consumption in m3? 1,214 1b) What was your grey electr…" at bounding box center [605, 258] width 752 height 209
copy span "1,214"
click at [579, 270] on span "11,294" at bounding box center [604, 269] width 719 height 14
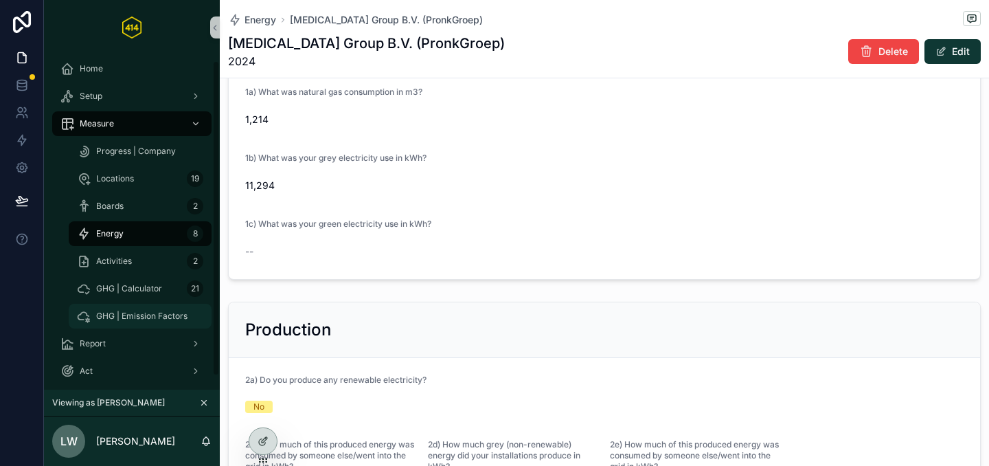
scroll to position [20, 0]
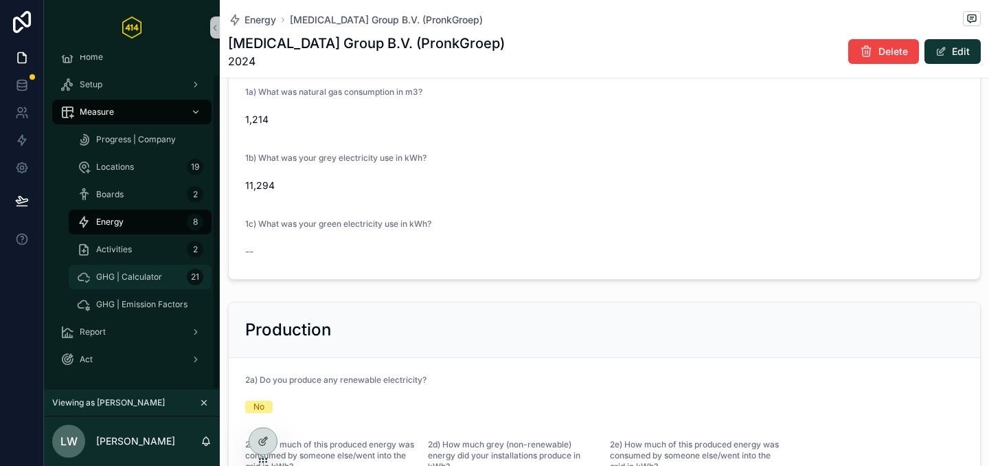
click at [126, 284] on div "GHG | Calculator 21" at bounding box center [140, 277] width 126 height 22
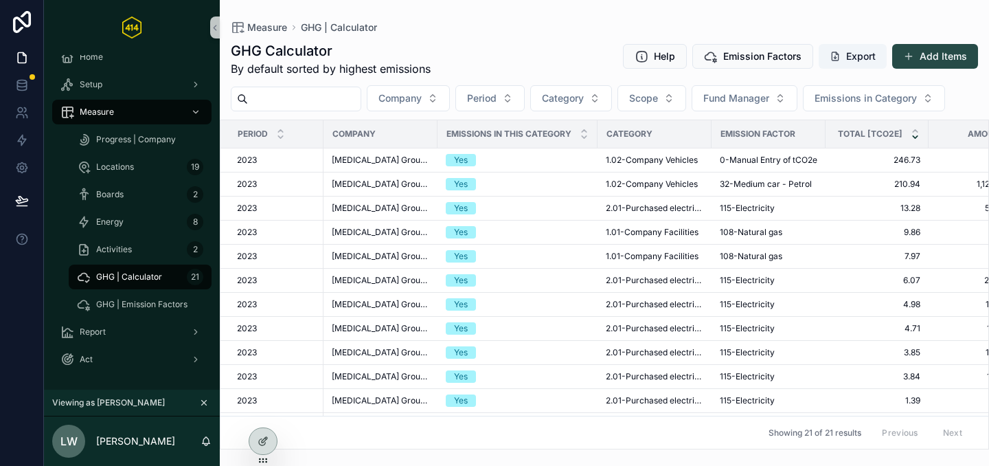
click at [943, 53] on button "Add Items" at bounding box center [935, 56] width 86 height 25
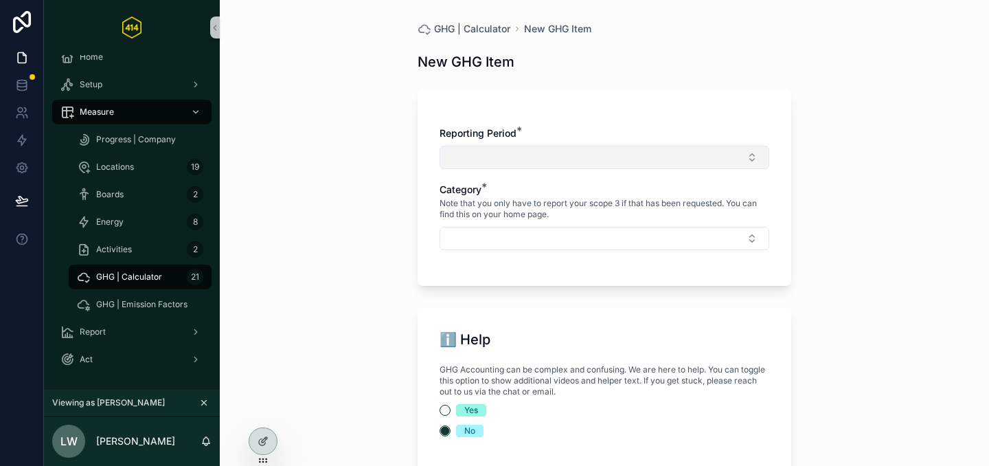
click at [575, 154] on button "Select Button" at bounding box center [605, 157] width 330 height 23
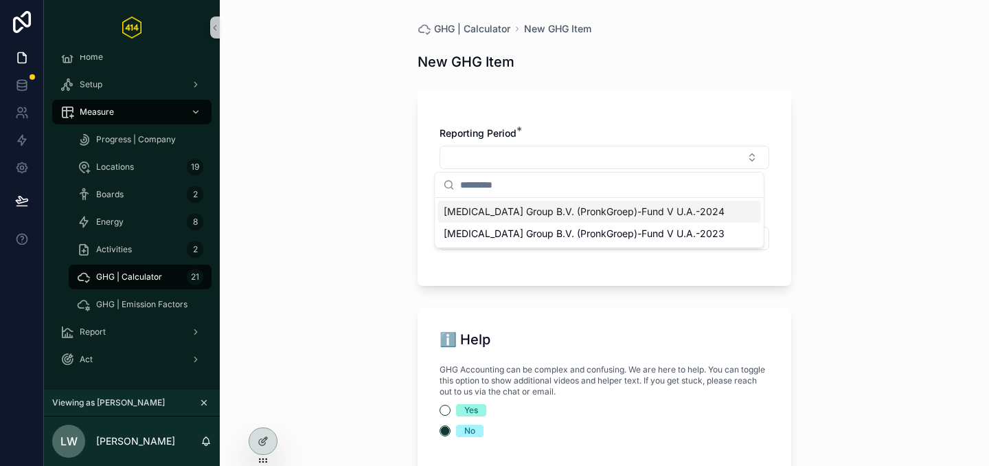
click at [573, 216] on span "TIC Group B.V. (PronkGroep)-Fund V U.A.-2024" at bounding box center [584, 212] width 281 height 14
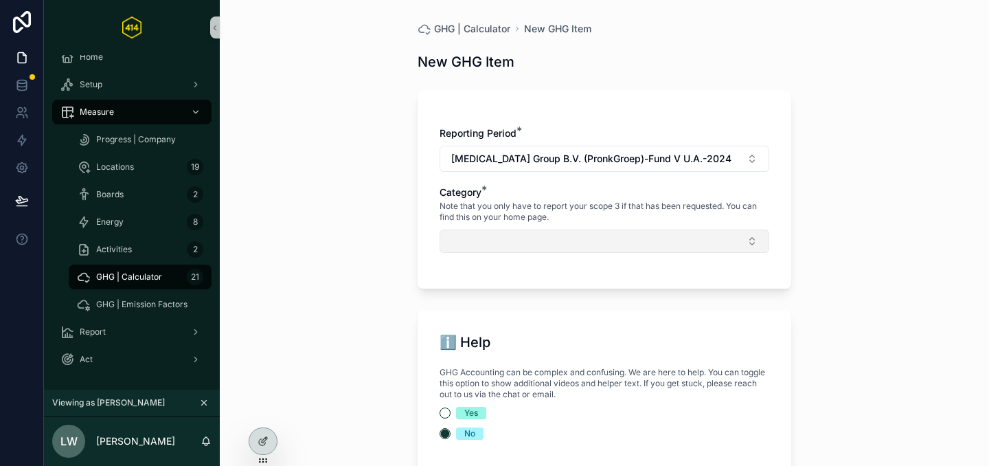
click at [512, 240] on button "Select Button" at bounding box center [605, 240] width 330 height 23
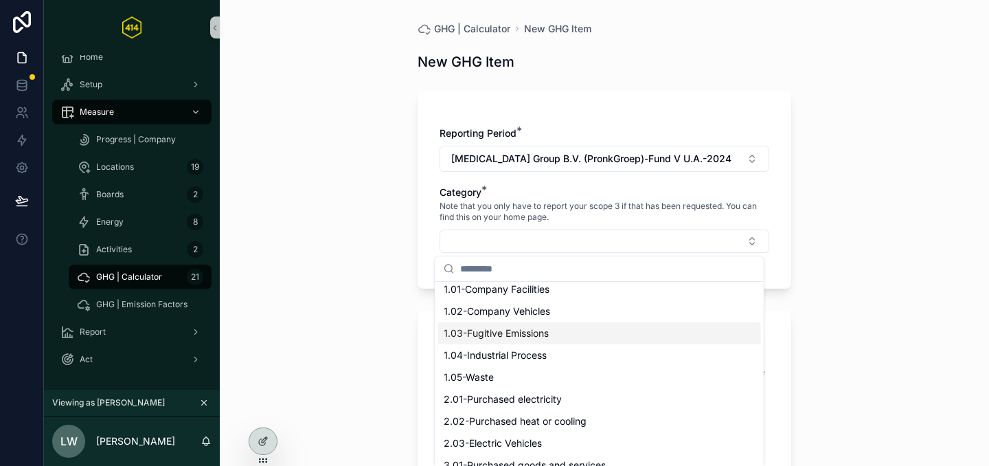
scroll to position [8, 0]
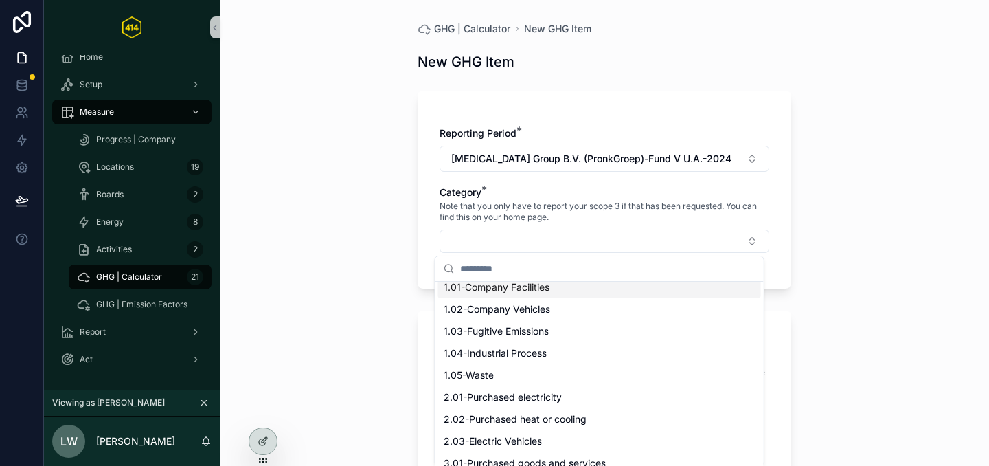
click at [554, 293] on div "1.01-Company Facilities" at bounding box center [599, 287] width 323 height 22
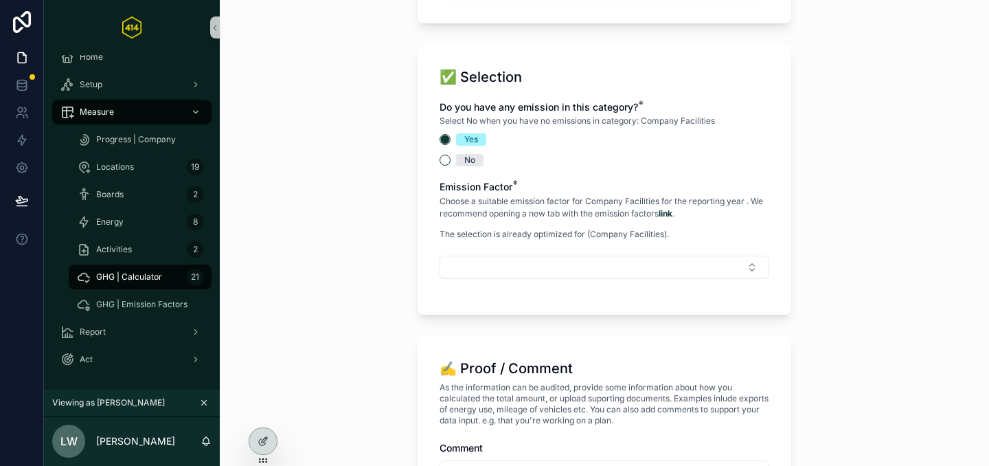
scroll to position [886, 0]
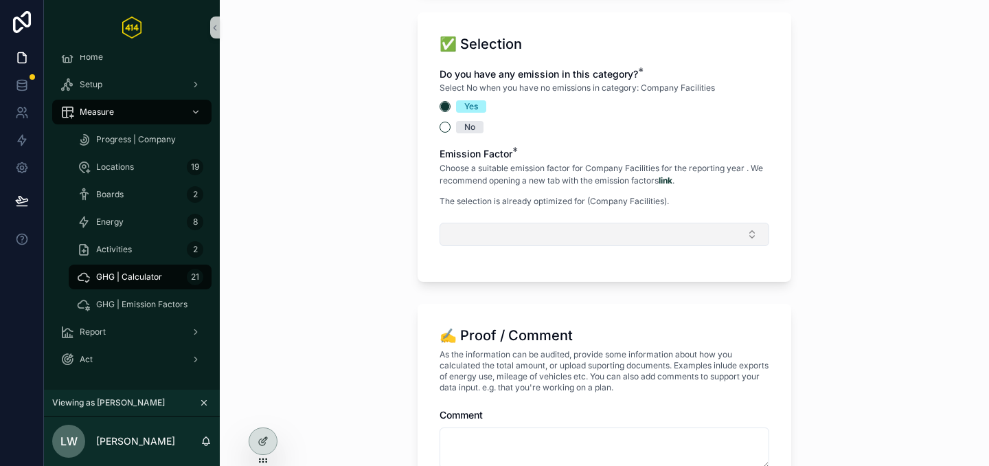
click at [569, 232] on button "Select Button" at bounding box center [605, 234] width 330 height 23
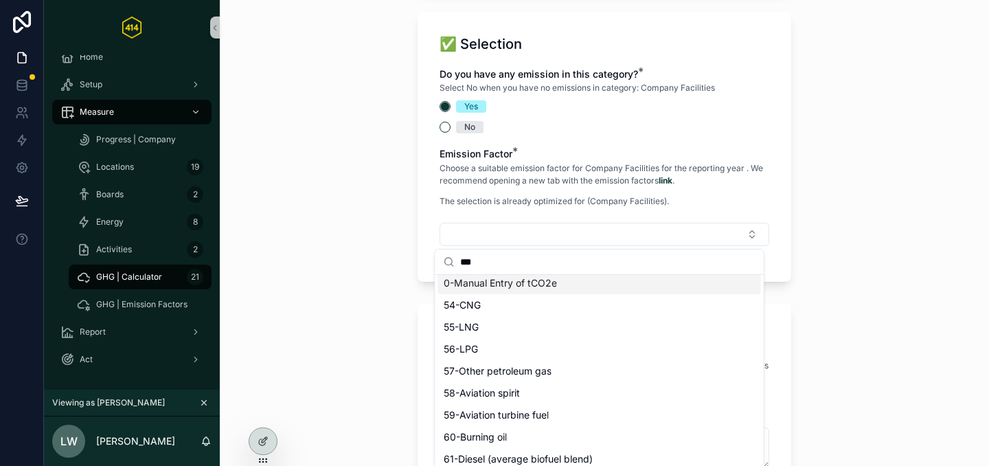
scroll to position [0, 0]
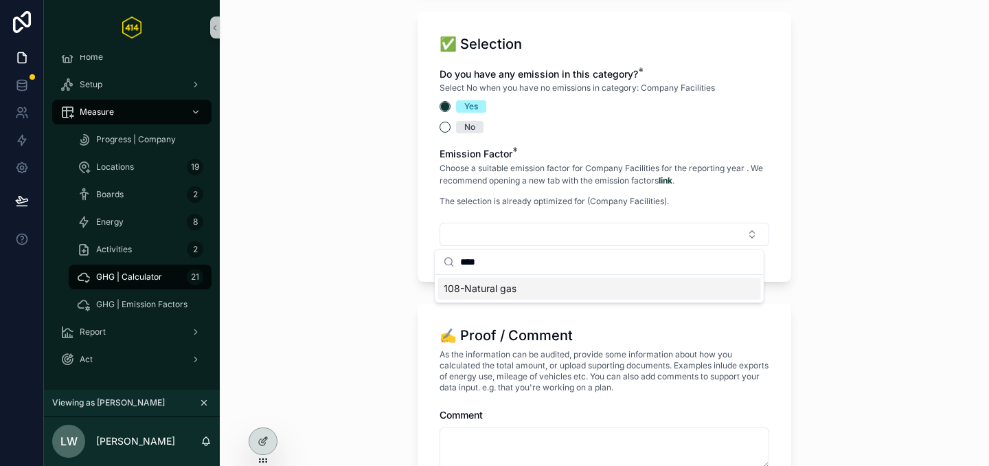
type input "****"
click at [513, 274] on div "****" at bounding box center [600, 261] width 328 height 25
click at [506, 282] on span "108-Natural gas" at bounding box center [480, 289] width 73 height 14
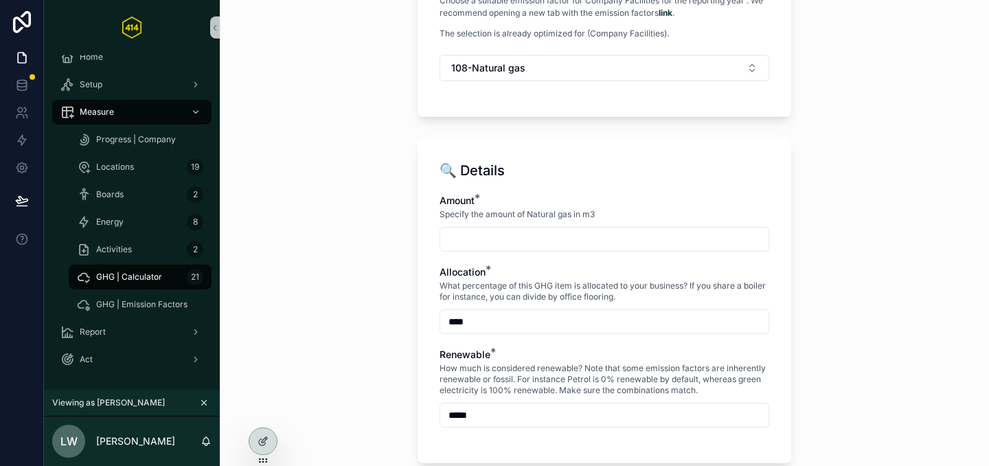
scroll to position [1059, 0]
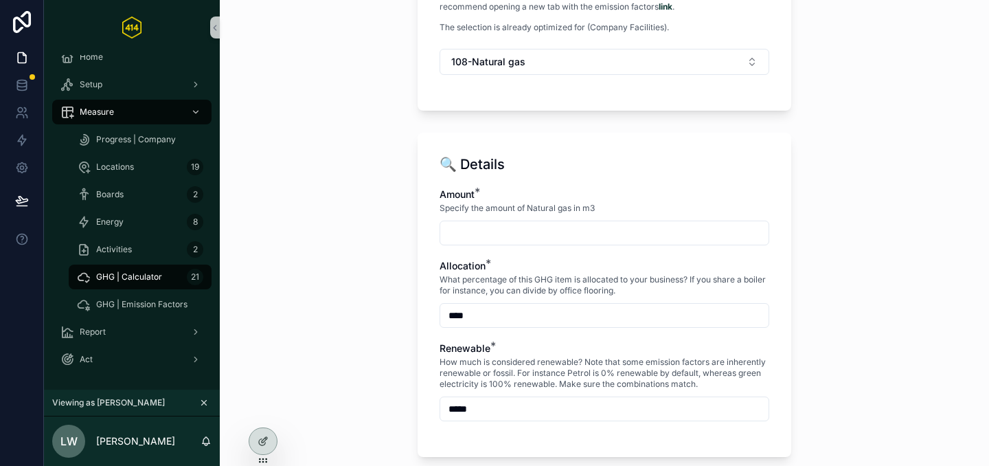
click at [475, 225] on input "scrollable content" at bounding box center [604, 232] width 328 height 19
paste input "********"
type input "********"
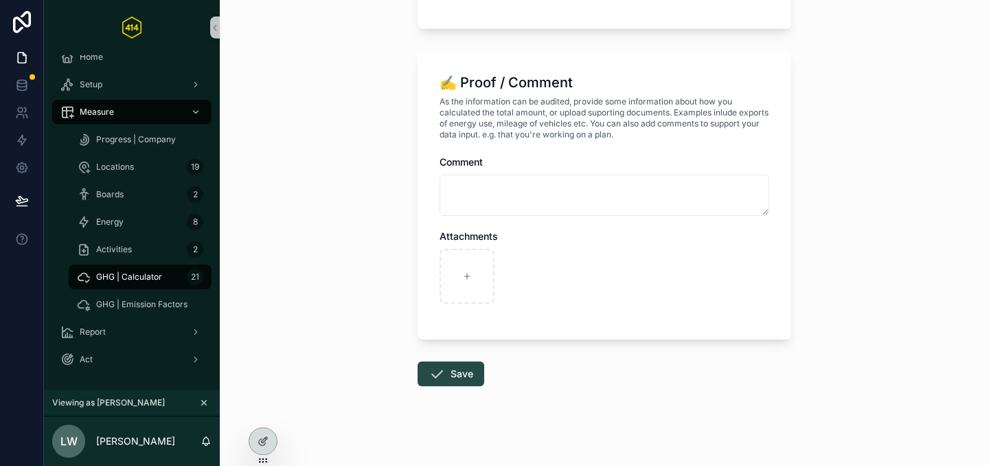
scroll to position [1496, 0]
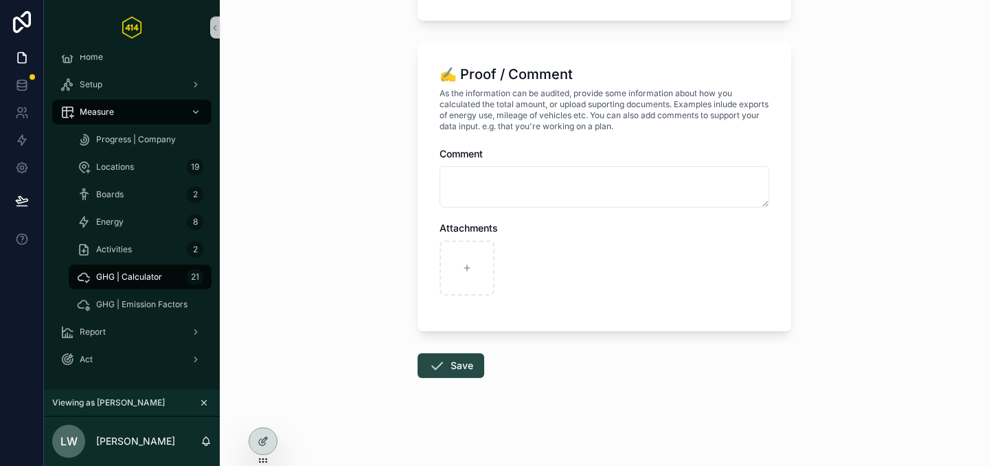
click at [439, 370] on icon "scrollable content" at bounding box center [437, 365] width 16 height 16
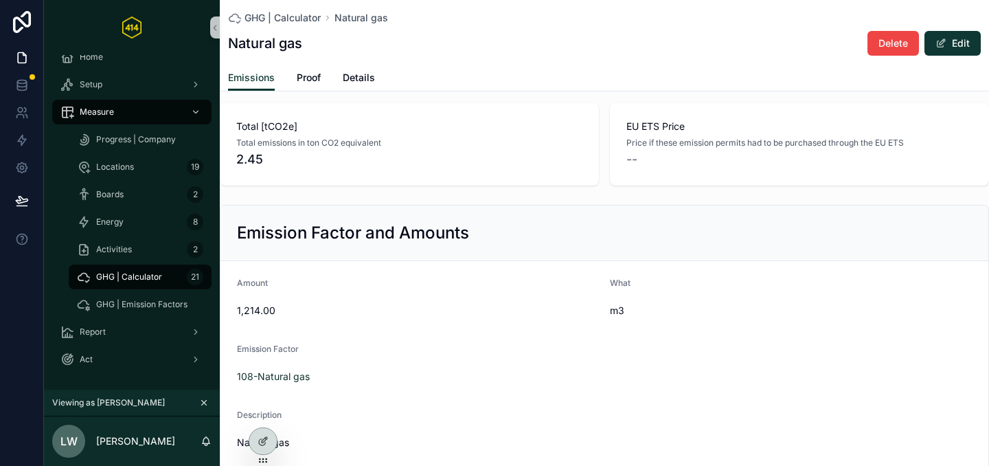
scroll to position [38, 0]
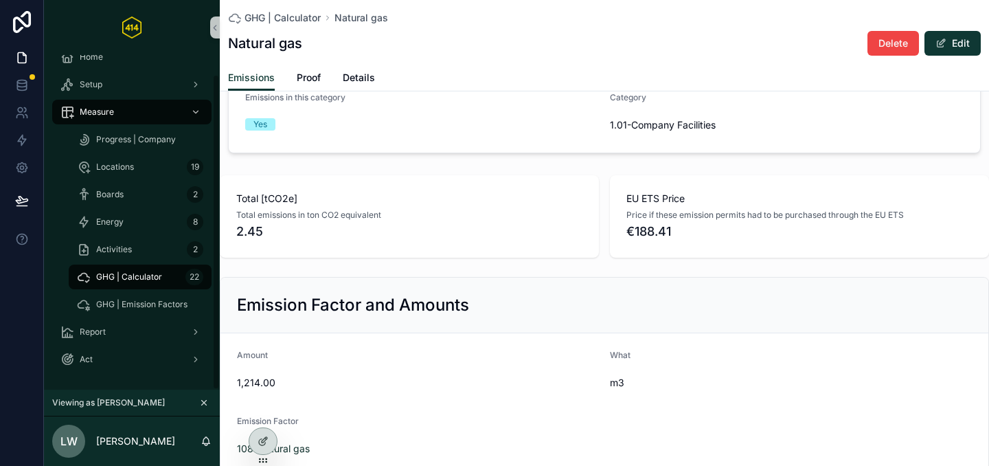
click at [160, 269] on div "GHG | Calculator 22" at bounding box center [140, 277] width 126 height 22
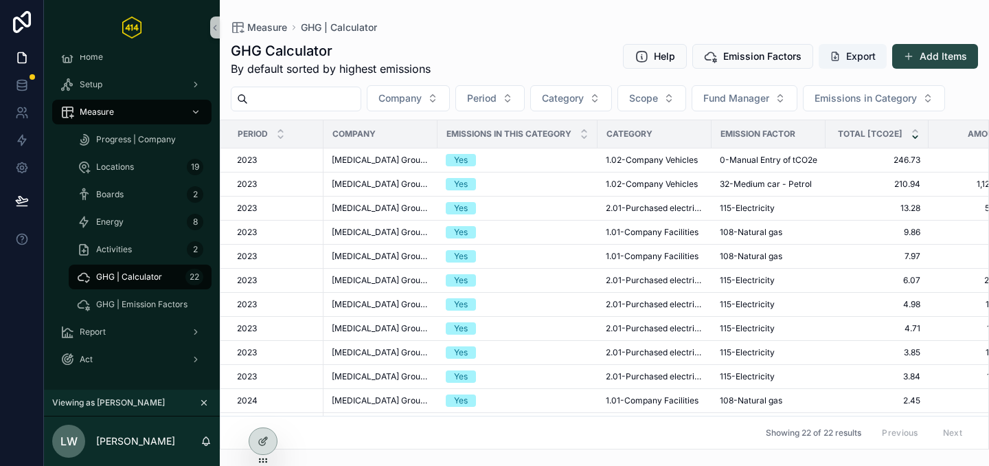
click at [910, 52] on span "scrollable content" at bounding box center [908, 56] width 11 height 11
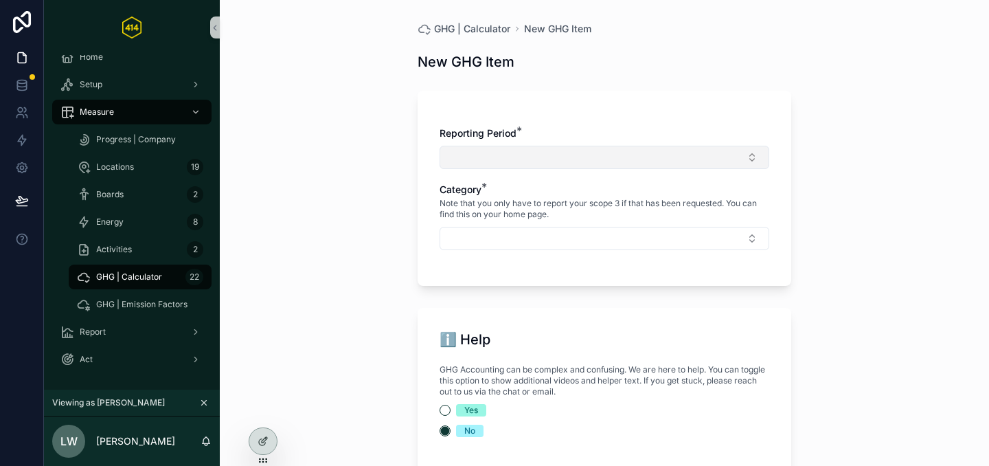
click at [560, 157] on button "Select Button" at bounding box center [605, 157] width 330 height 23
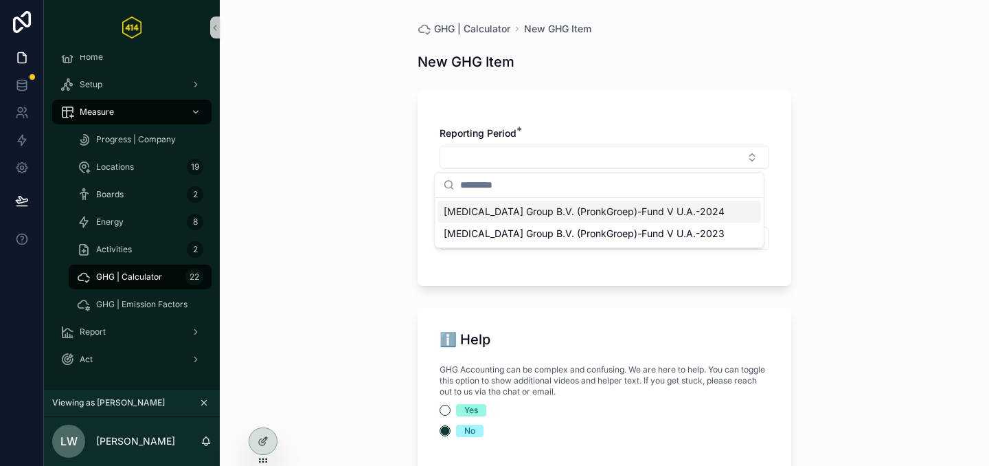
click at [521, 214] on span "TIC Group B.V. (PronkGroep)-Fund V U.A.-2024" at bounding box center [584, 212] width 281 height 14
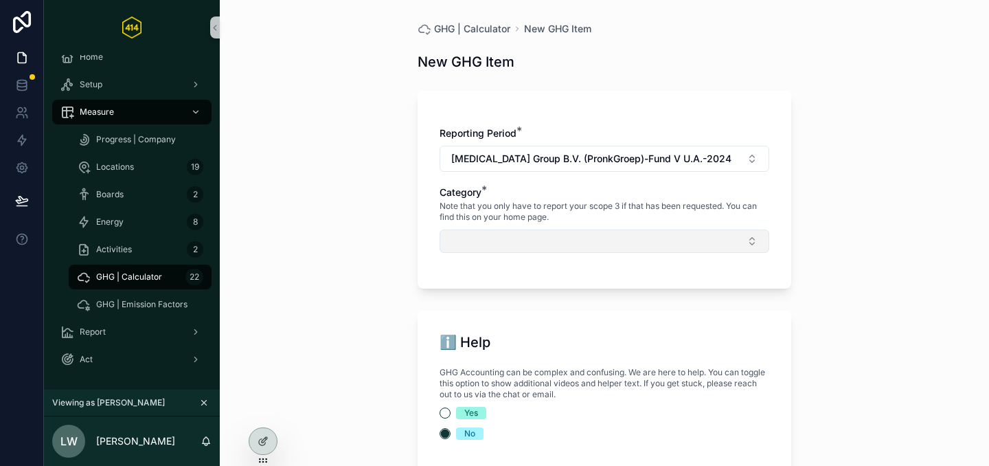
click at [483, 239] on button "Select Button" at bounding box center [605, 240] width 330 height 23
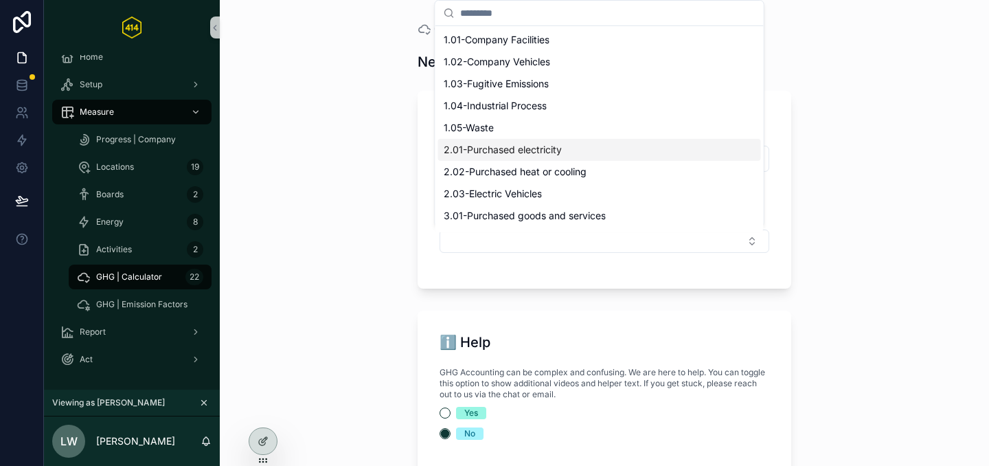
click at [497, 155] on span "2.01-Purchased electricity" at bounding box center [503, 150] width 118 height 14
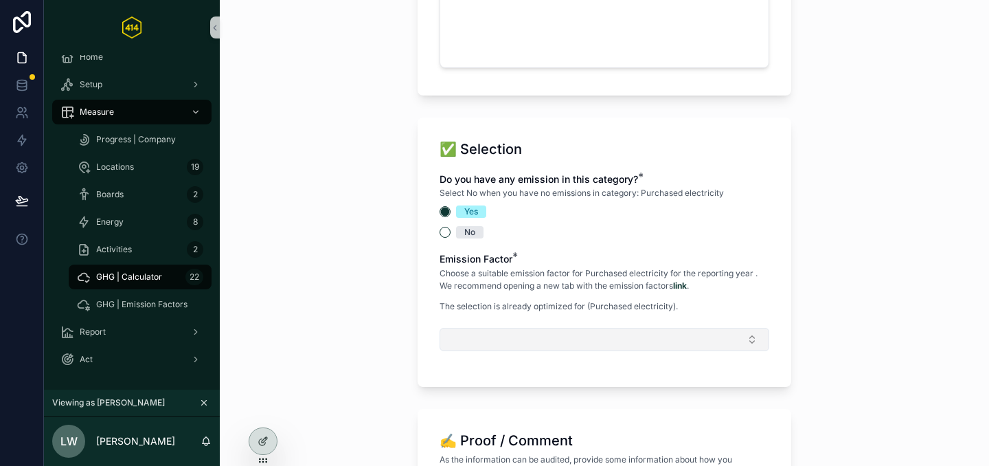
scroll to position [805, 0]
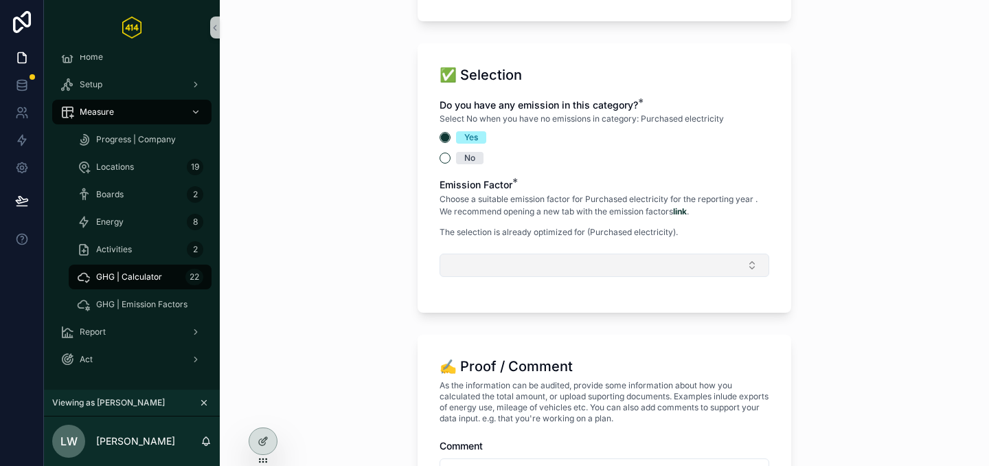
click at [488, 271] on button "Select Button" at bounding box center [605, 265] width 330 height 23
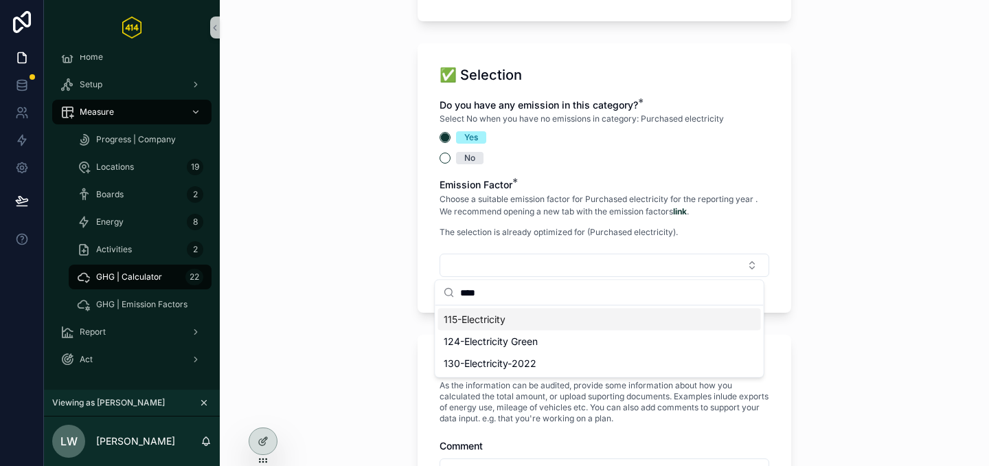
type input "****"
click at [513, 323] on div "115-Electricity" at bounding box center [599, 319] width 323 height 22
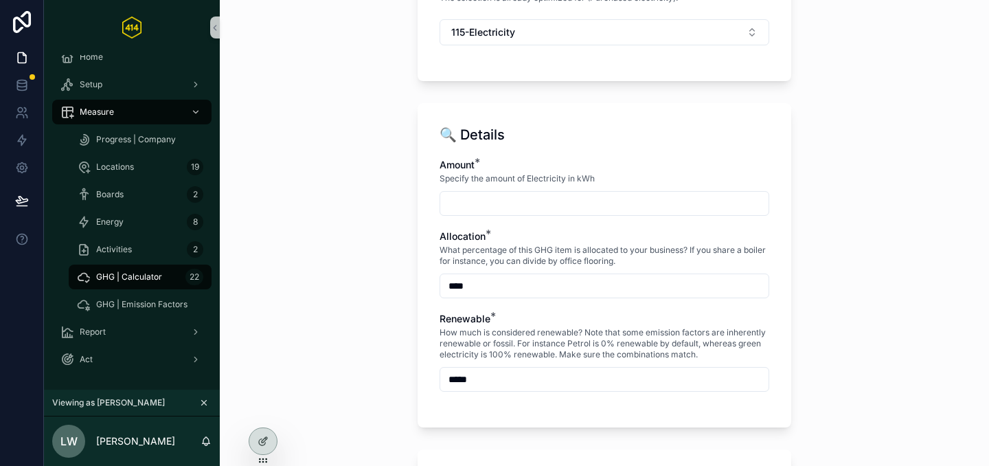
scroll to position [1068, 0]
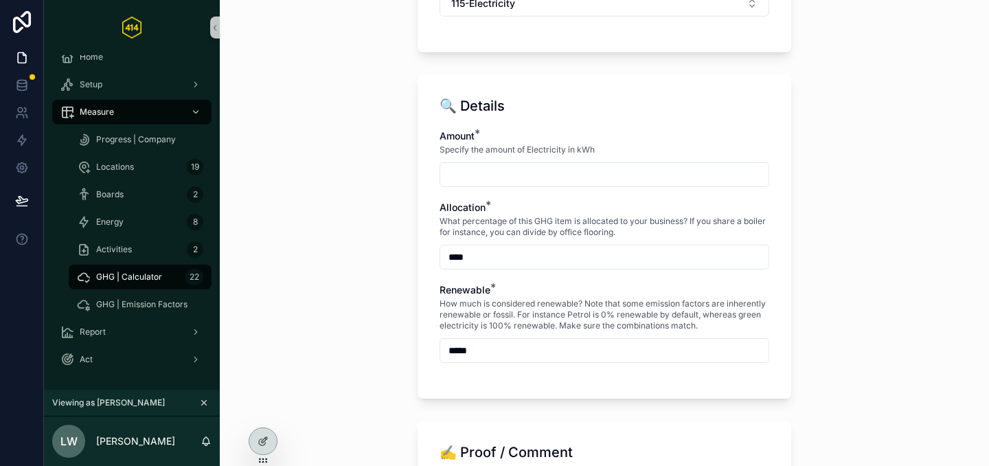
click at [475, 177] on input "scrollable content" at bounding box center [604, 174] width 328 height 19
paste input "*********"
type input "*********"
click at [497, 203] on div "Allocation *" at bounding box center [605, 208] width 330 height 14
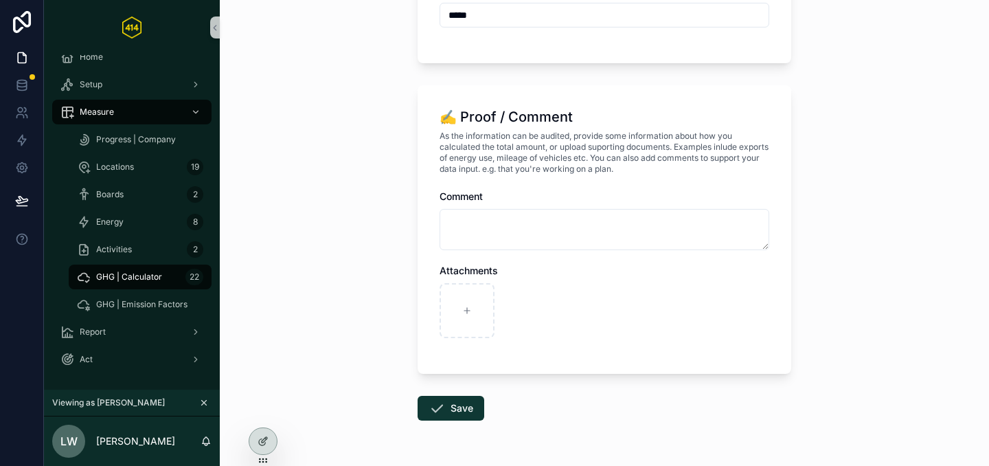
scroll to position [1446, 0]
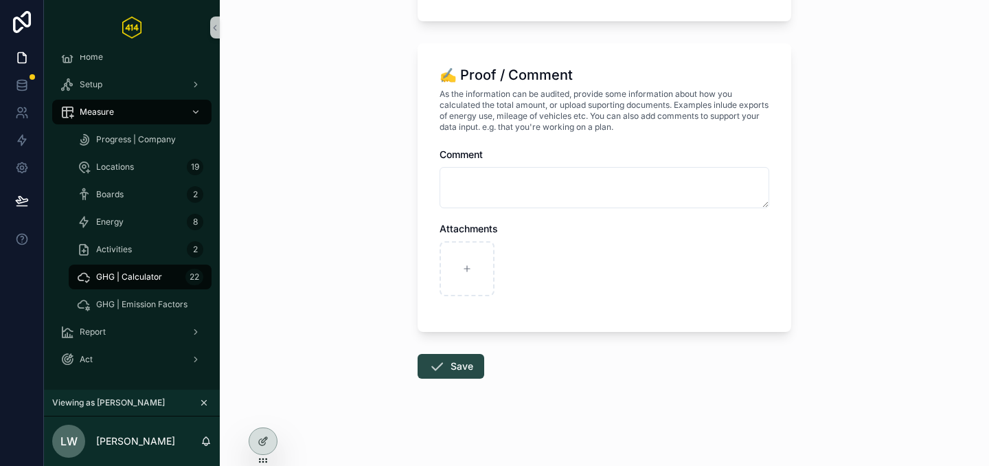
click at [447, 364] on button "Save" at bounding box center [451, 366] width 67 height 25
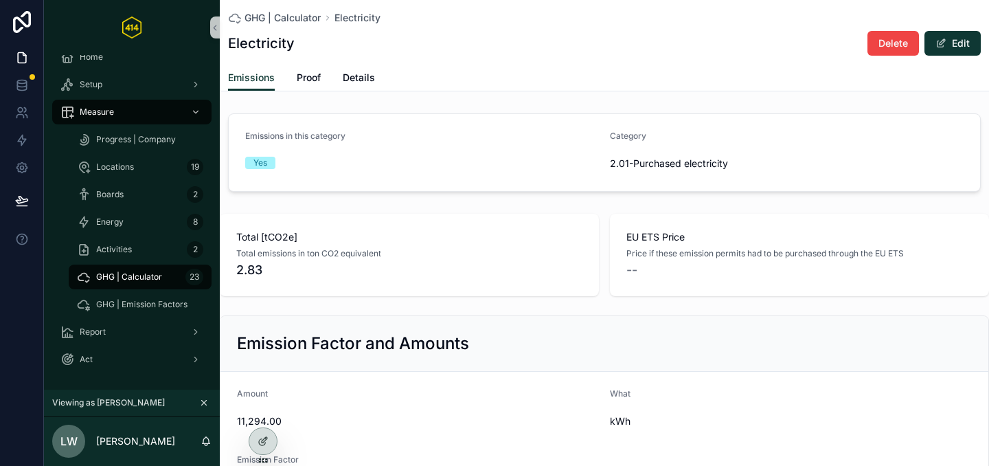
click at [145, 278] on span "GHG | Calculator" at bounding box center [129, 276] width 66 height 11
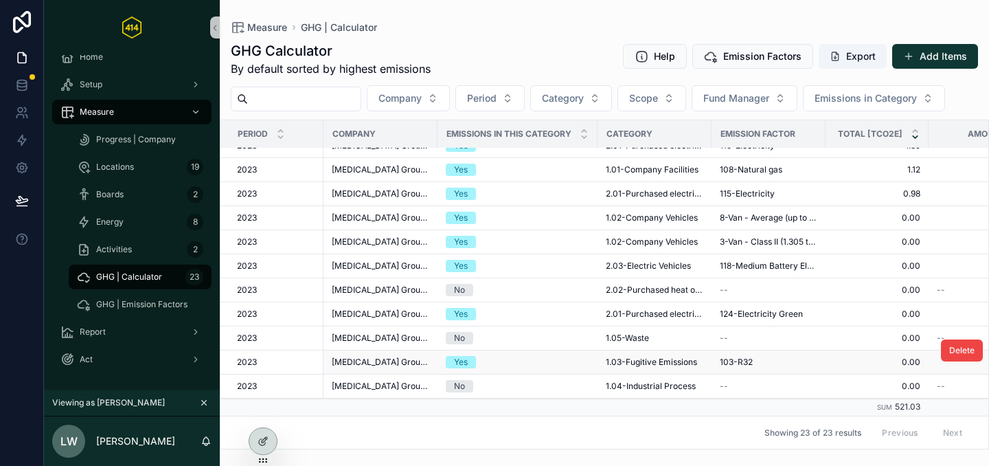
scroll to position [313, 0]
click at [420, 102] on span "Company" at bounding box center [400, 98] width 43 height 14
click at [497, 94] on span "Period" at bounding box center [482, 98] width 30 height 14
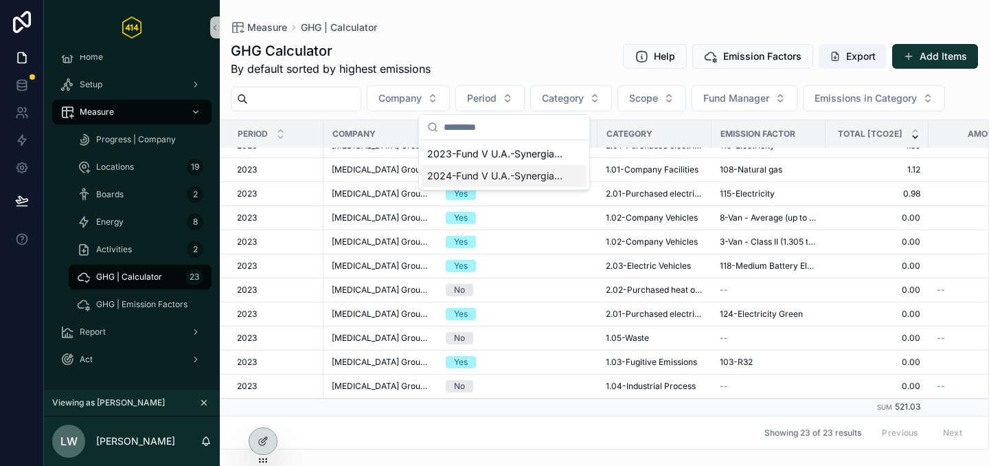
click at [486, 172] on span "2024-Fund V U.A.-Synergia Capital Partners B.V." at bounding box center [495, 176] width 137 height 14
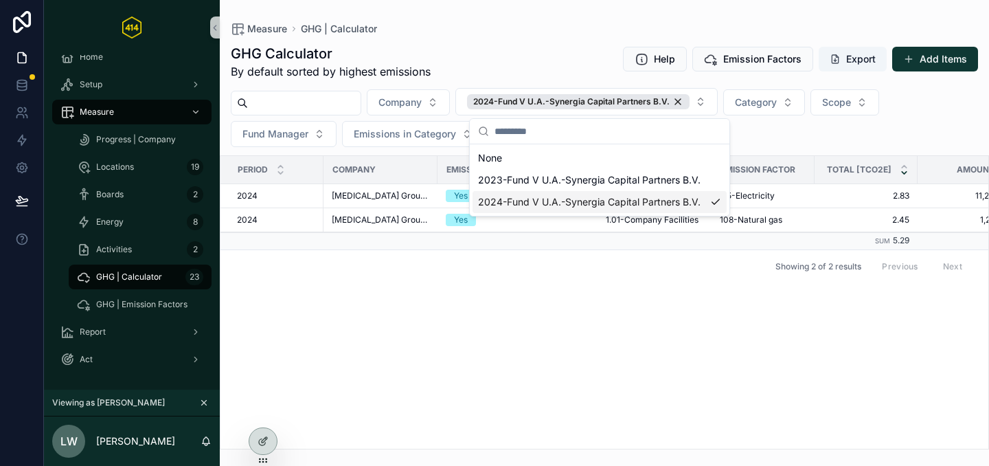
click at [273, 262] on div "Showing 2 of 2 results Previous Next" at bounding box center [605, 265] width 768 height 33
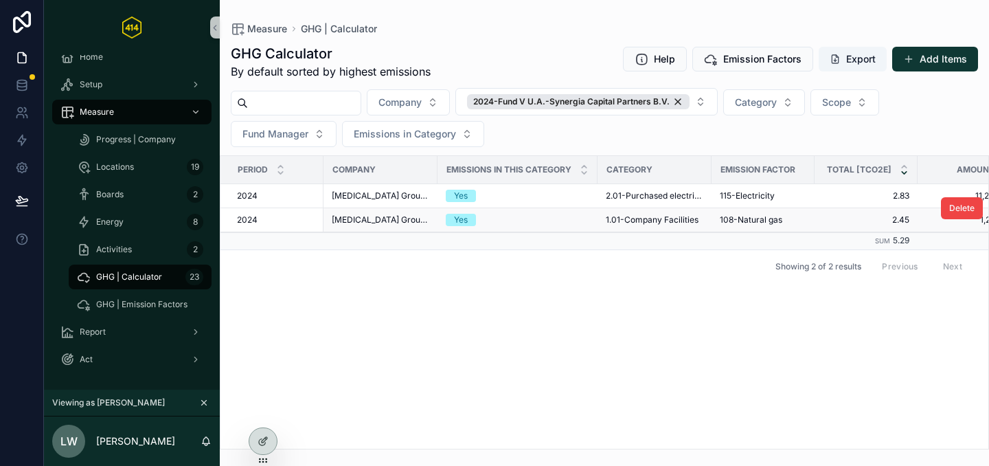
click at [840, 219] on span "2.45" at bounding box center [866, 219] width 87 height 11
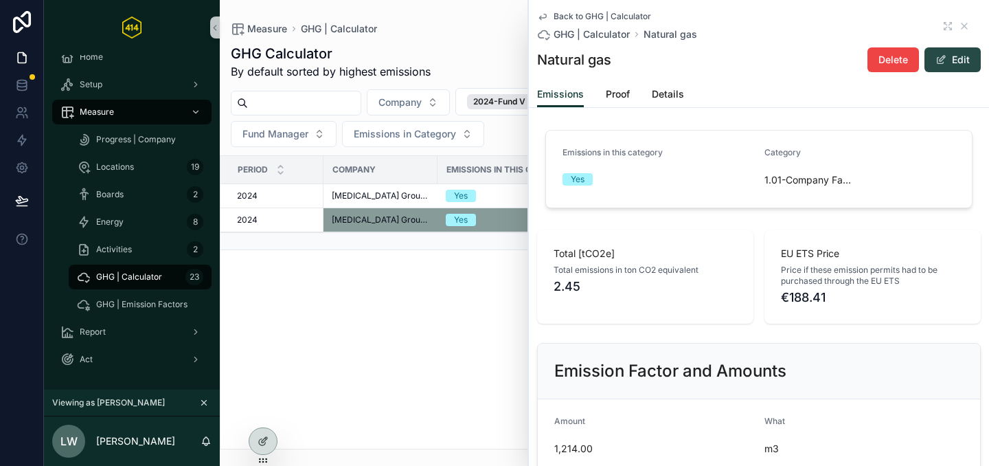
click at [941, 61] on button "Edit" at bounding box center [953, 59] width 56 height 25
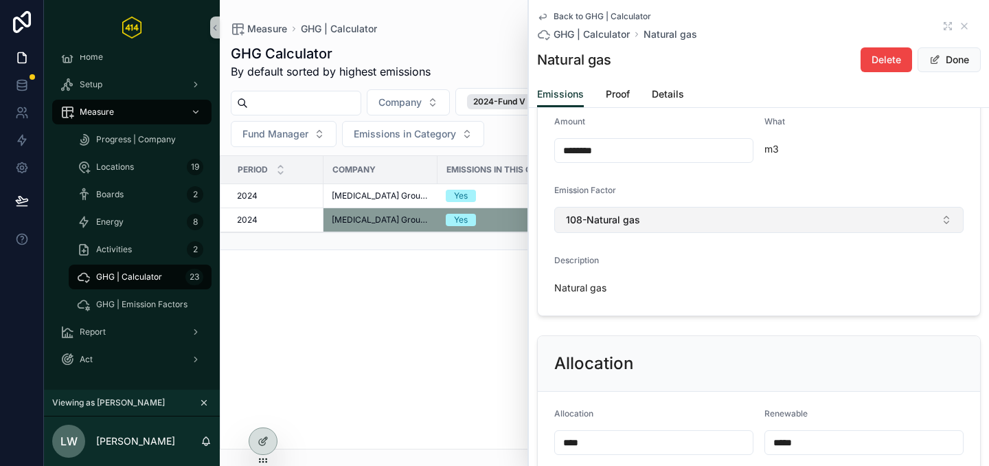
scroll to position [291, 0]
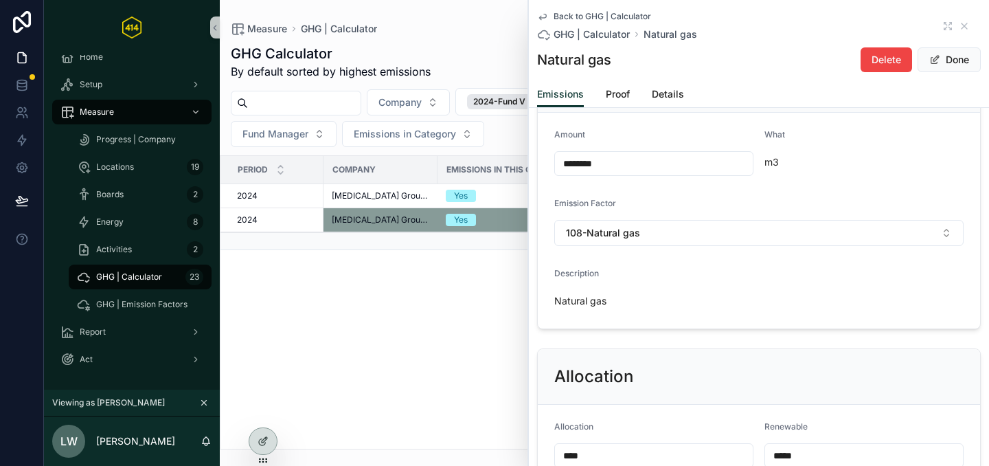
click at [613, 169] on input "********" at bounding box center [654, 163] width 198 height 19
drag, startPoint x: 585, startPoint y: 164, endPoint x: 504, endPoint y: 160, distance: 81.1
click at [504, 160] on div "Home Setup Measure Progress | Company Locations 19 Boards 2 Energy 8 Activities…" at bounding box center [516, 233] width 945 height 466
paste input "******"
type input "****"
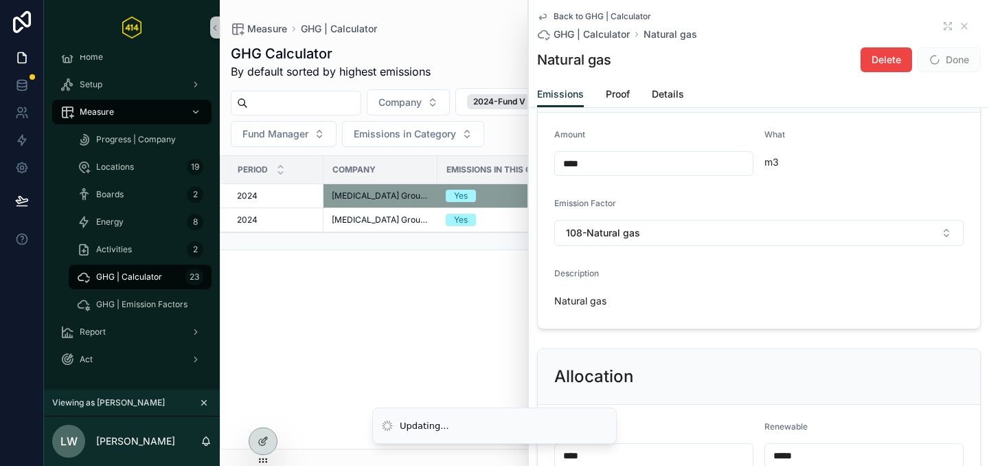
drag, startPoint x: 588, startPoint y: 162, endPoint x: 479, endPoint y: 157, distance: 109.4
click at [479, 157] on div "Home Setup Measure Progress | Company Locations 19 Boards 2 Energy 8 Activities…" at bounding box center [516, 233] width 945 height 466
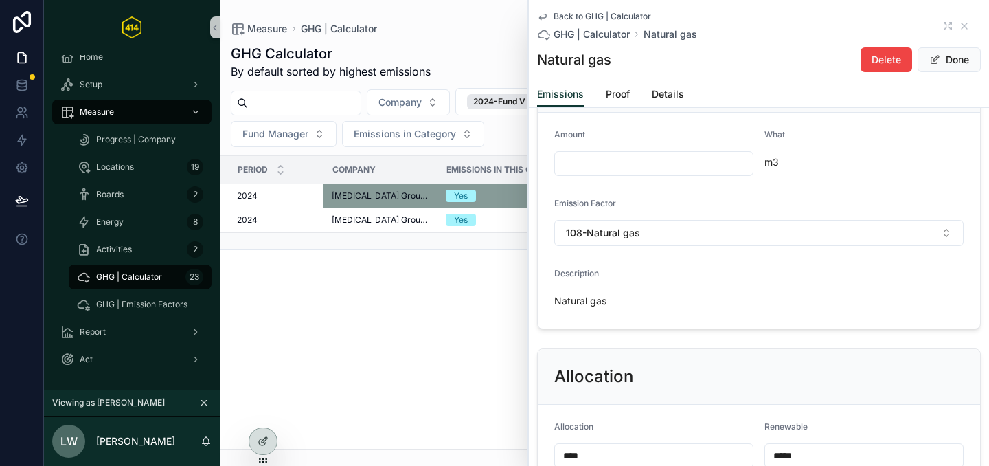
paste input "*********"
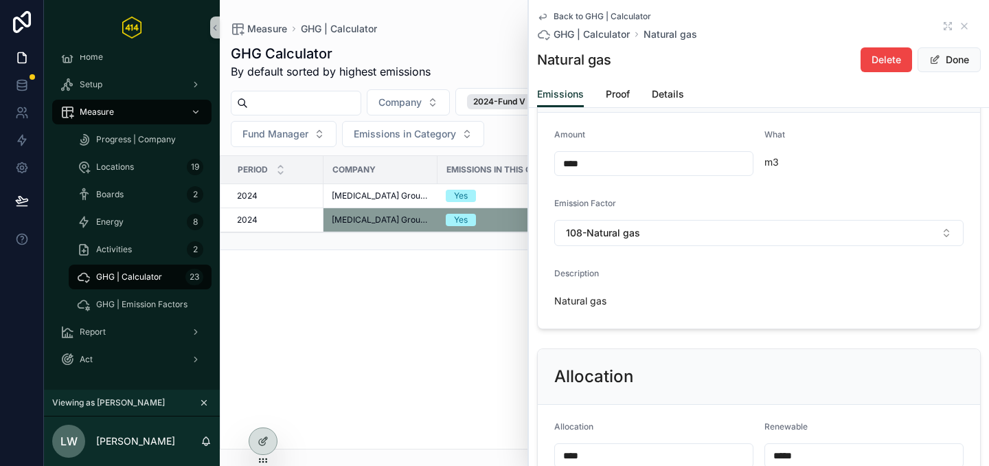
type input "****"
drag, startPoint x: 589, startPoint y: 166, endPoint x: 524, endPoint y: 170, distance: 66.1
click at [524, 170] on div "Home Setup Measure Progress | Company Locations 19 Boards 2 Energy 8 Activities…" at bounding box center [516, 233] width 945 height 466
drag, startPoint x: 601, startPoint y: 159, endPoint x: 530, endPoint y: 158, distance: 70.8
click at [530, 158] on div "Emission Factor and Amounts Amount **** What m3 Emission Factor 108-Natural gas…" at bounding box center [759, 193] width 460 height 284
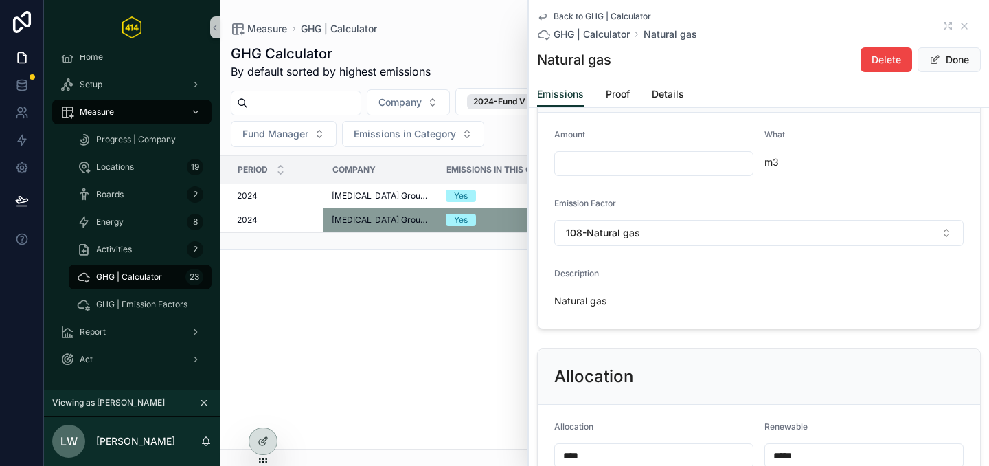
paste input "****"
click at [571, 164] on input "****" at bounding box center [654, 163] width 198 height 19
drag, startPoint x: 600, startPoint y: 160, endPoint x: 519, endPoint y: 164, distance: 81.8
click at [519, 164] on div "Home Setup Measure Progress | Company Locations 19 Boards 2 Energy 8 Activities…" at bounding box center [516, 233] width 945 height 466
click at [622, 199] on div "Emission Factor" at bounding box center [758, 206] width 409 height 16
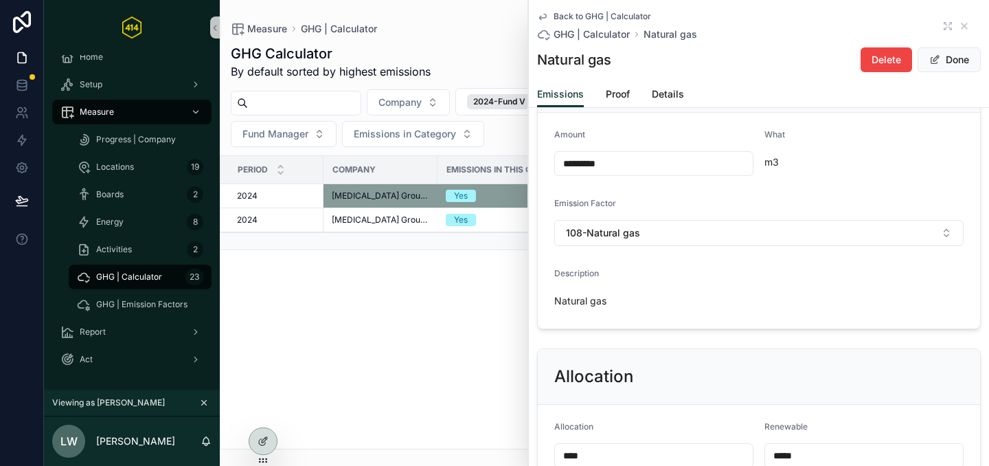
click at [597, 172] on input "*********" at bounding box center [654, 163] width 198 height 19
click at [593, 165] on input "*********" at bounding box center [654, 163] width 198 height 19
type input "********"
click at [715, 203] on div "Emission Factor" at bounding box center [758, 206] width 409 height 16
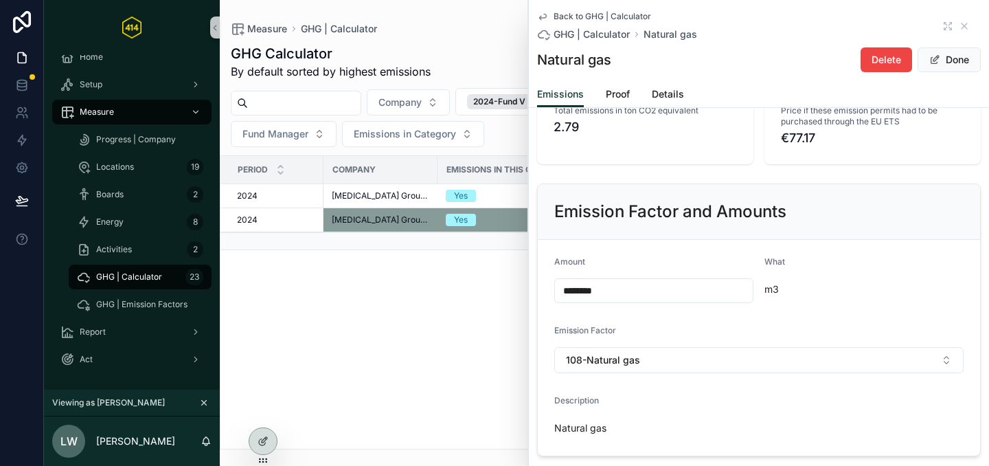
scroll to position [0, 0]
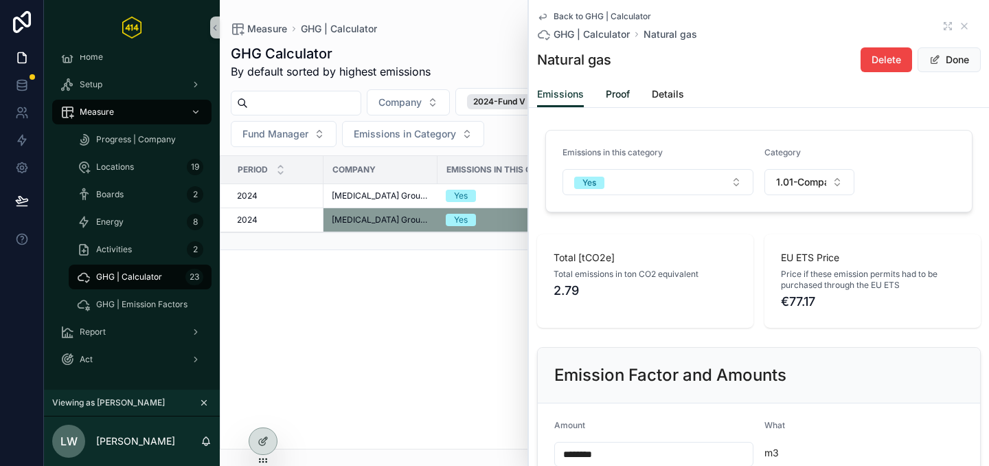
click at [618, 93] on span "Proof" at bounding box center [618, 94] width 24 height 14
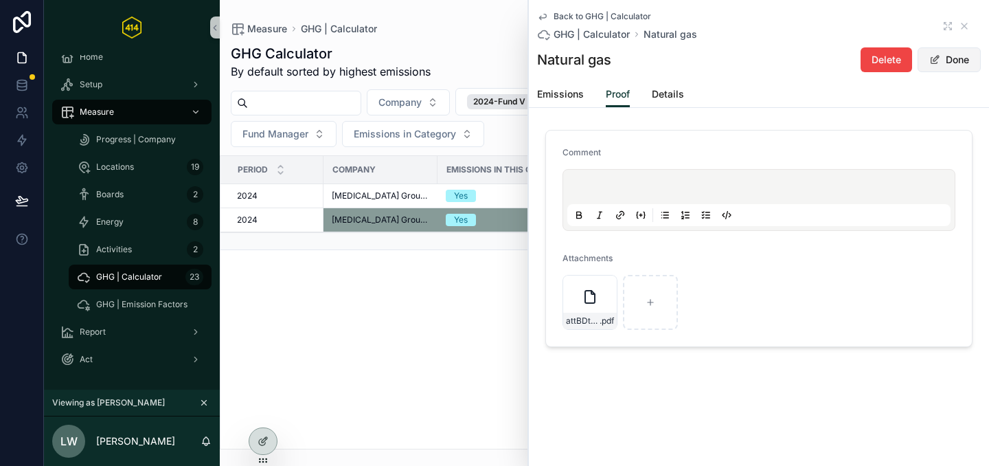
click at [943, 65] on button "Done" at bounding box center [949, 59] width 63 height 25
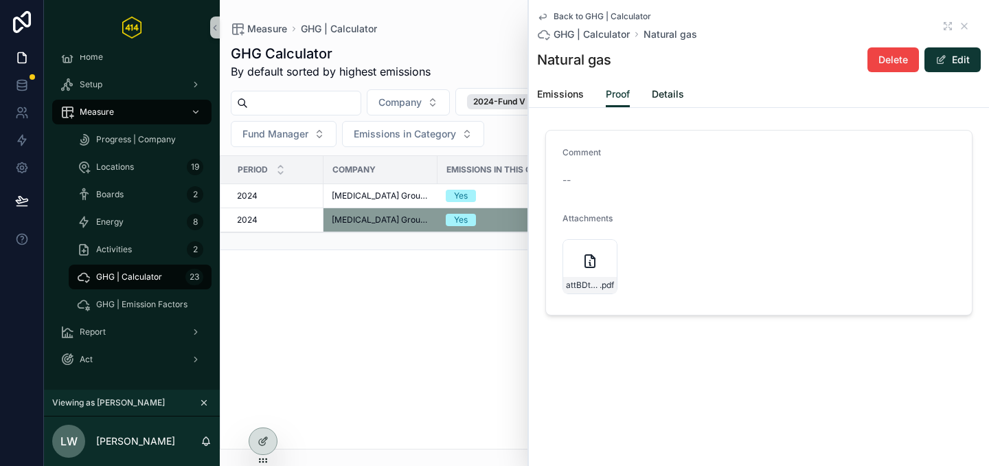
click at [670, 97] on span "Details" at bounding box center [668, 94] width 32 height 14
click at [587, 90] on div "Emissions Proof Details" at bounding box center [759, 94] width 444 height 26
click at [570, 96] on span "Emissions" at bounding box center [560, 94] width 47 height 14
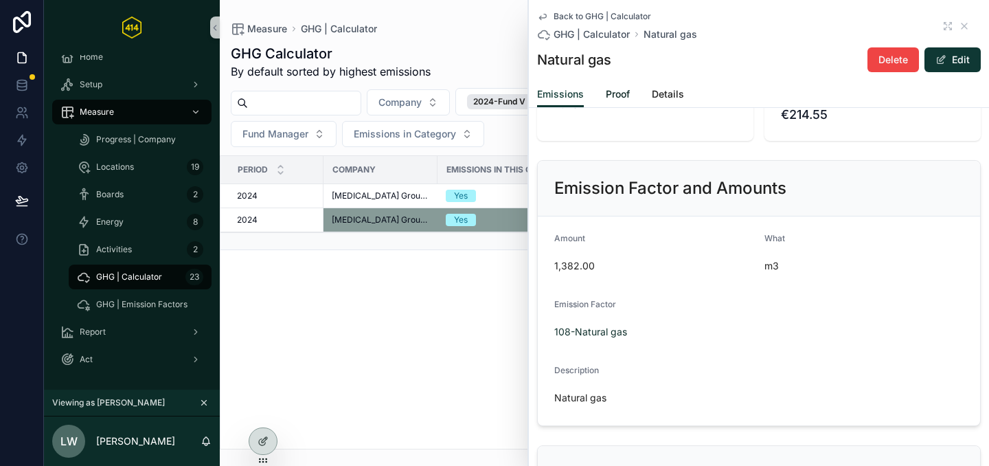
scroll to position [102, 0]
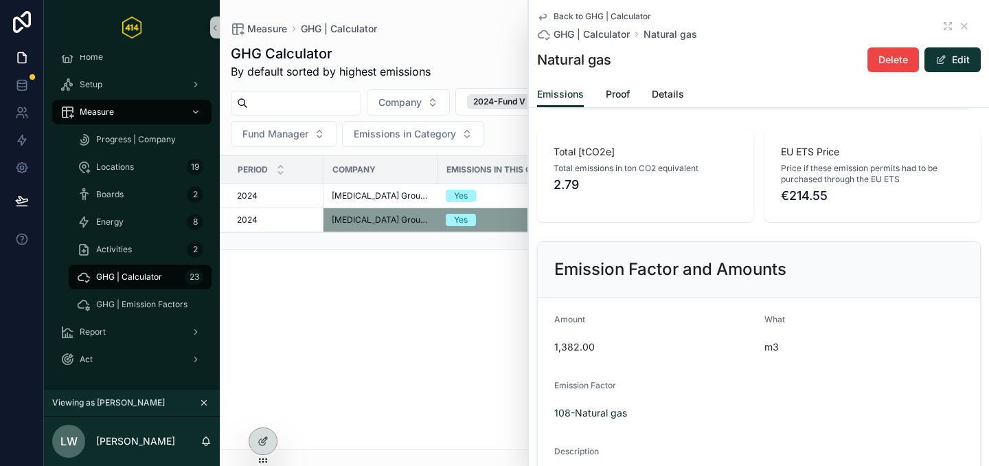
click at [623, 93] on span "Proof" at bounding box center [618, 94] width 24 height 14
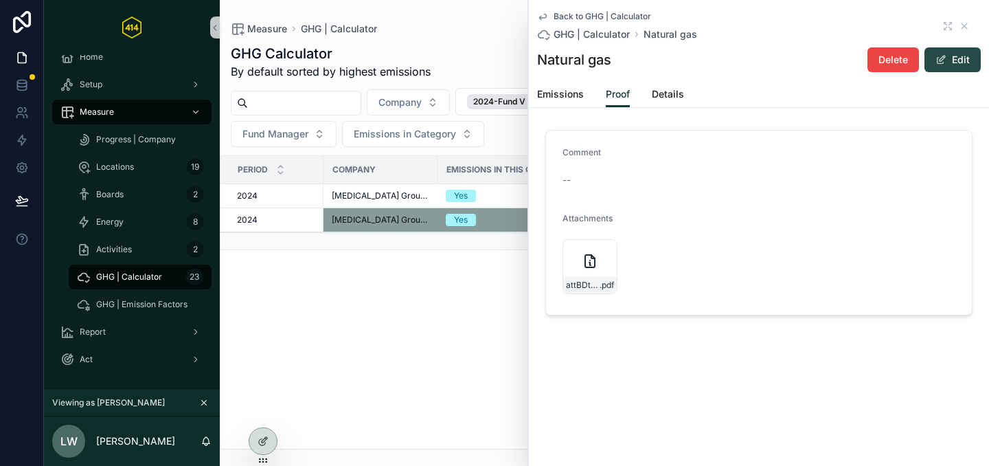
click at [947, 64] on button "Edit" at bounding box center [953, 59] width 56 height 25
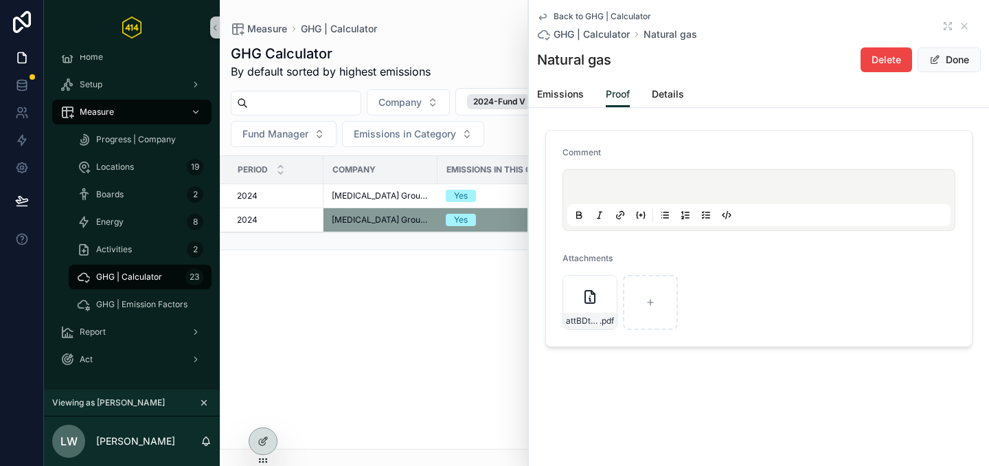
click at [584, 185] on p "scrollable content" at bounding box center [761, 189] width 383 height 14
click at [947, 65] on button "Done" at bounding box center [949, 59] width 63 height 25
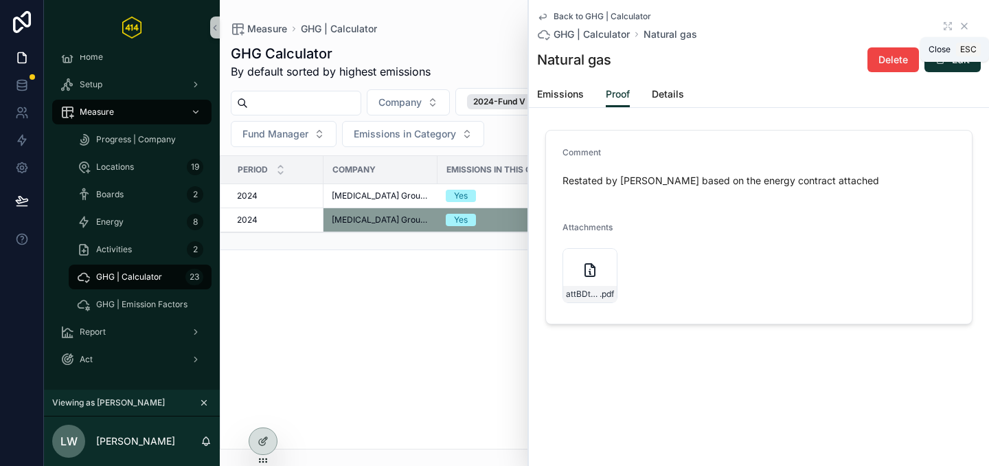
click at [963, 28] on icon "scrollable content" at bounding box center [964, 26] width 11 height 11
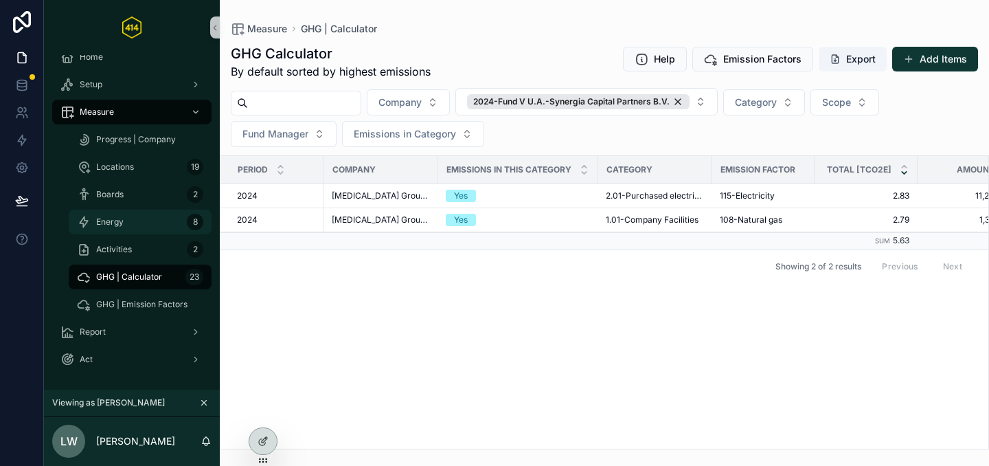
click at [137, 228] on div "Energy 8" at bounding box center [140, 222] width 126 height 22
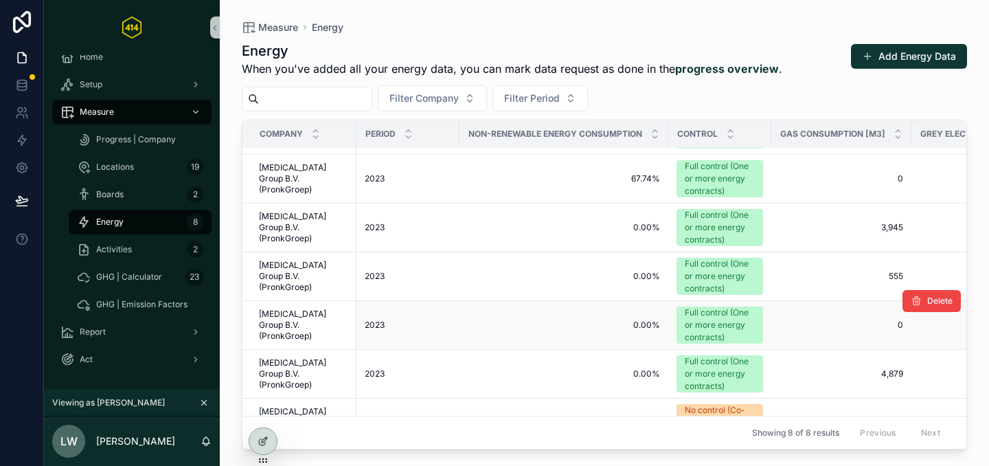
scroll to position [150, 0]
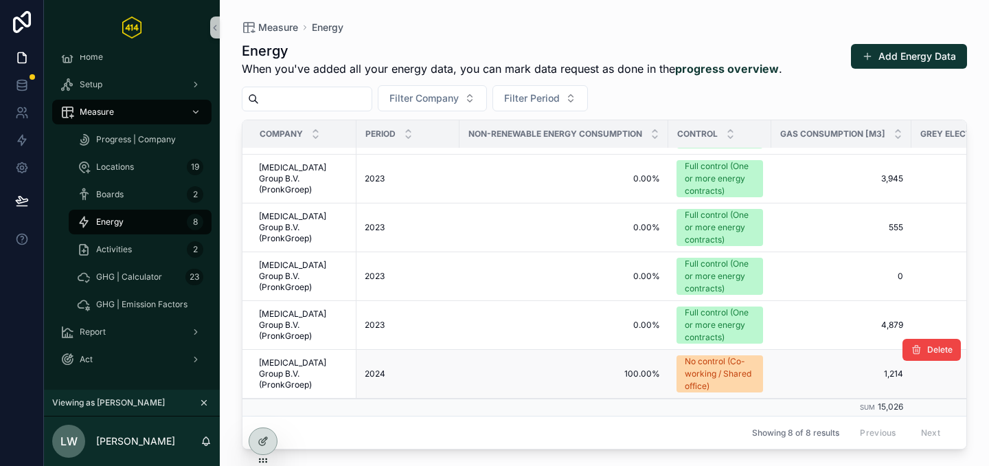
click at [515, 368] on span "100.00%" at bounding box center [564, 373] width 192 height 11
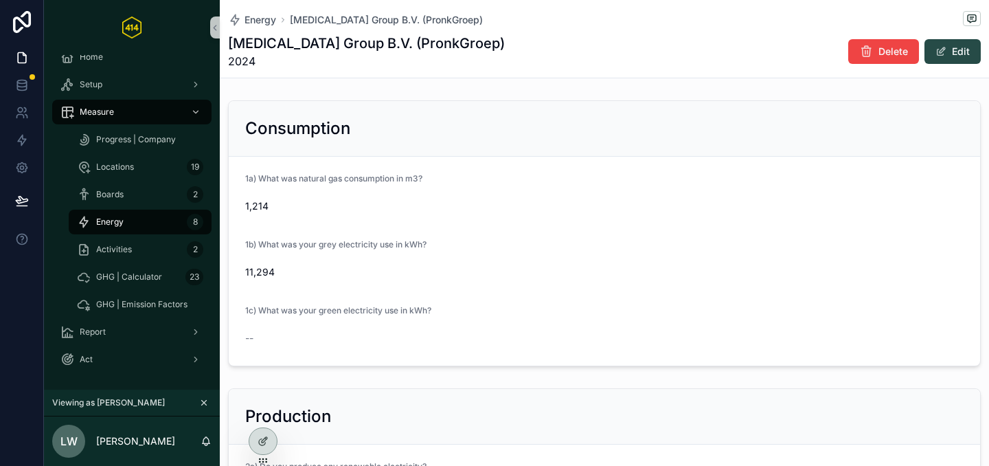
click at [941, 55] on button "Edit" at bounding box center [953, 51] width 56 height 25
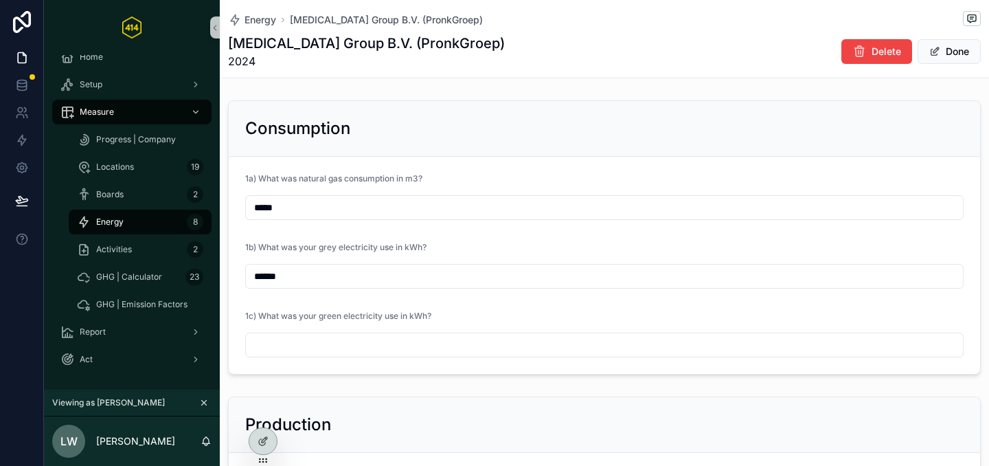
drag, startPoint x: 297, startPoint y: 207, endPoint x: 238, endPoint y: 214, distance: 58.8
click at [238, 214] on form "1a) What was natural gas consumption in m3? ***** 1b) What was your grey electr…" at bounding box center [605, 265] width 752 height 217
paste input "scrollable content"
click at [295, 210] on input "*" at bounding box center [604, 207] width 717 height 19
type input "*"
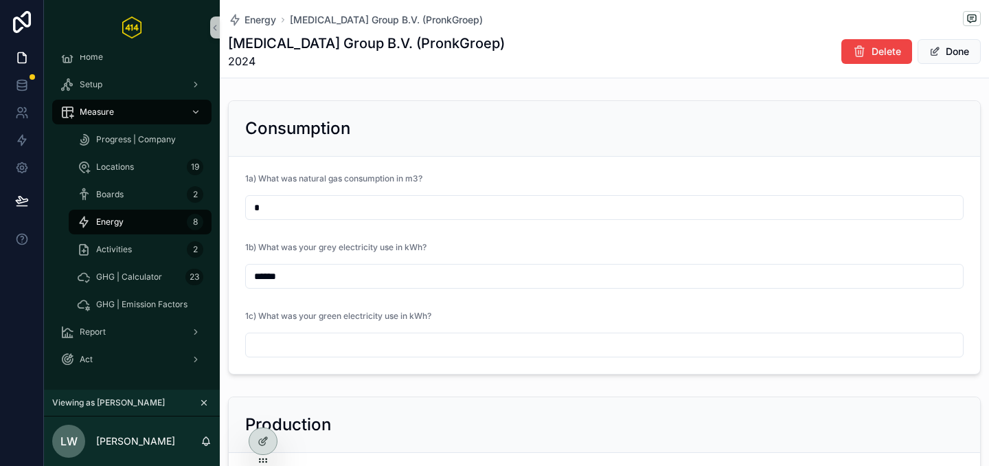
click at [286, 277] on input "******" at bounding box center [604, 276] width 717 height 19
type input "******"
click at [341, 206] on input "*" at bounding box center [604, 207] width 717 height 19
type input "*****"
click at [392, 249] on span "1b) What was your grey electricity use in kWh?" at bounding box center [335, 247] width 181 height 10
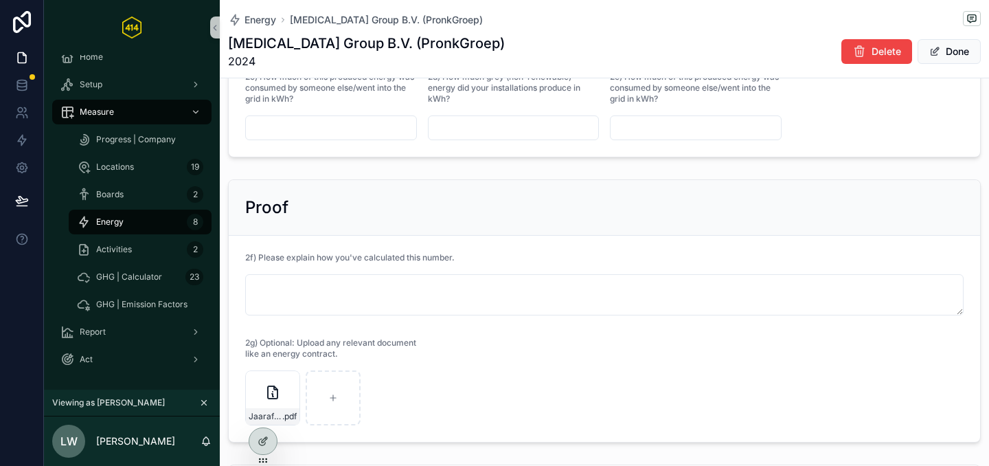
scroll to position [475, 0]
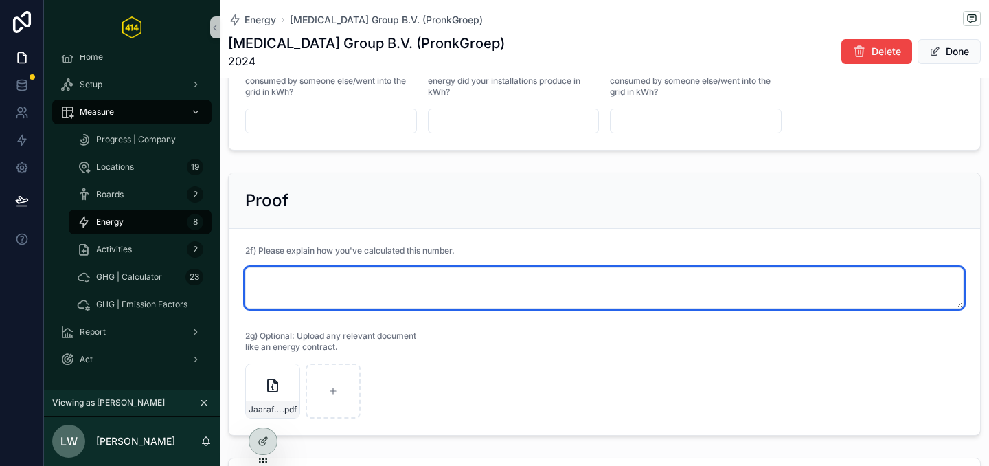
click at [362, 287] on textarea "scrollable content" at bounding box center [604, 287] width 719 height 41
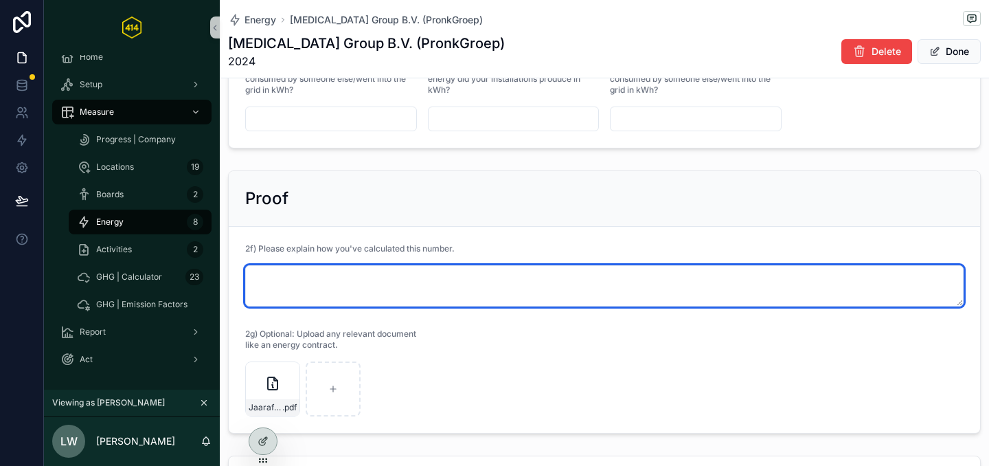
scroll to position [478, 0]
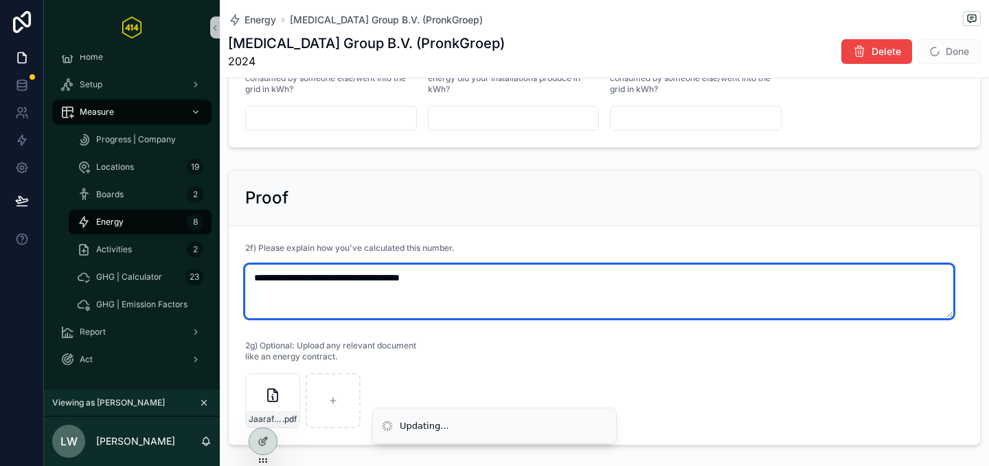
click at [376, 281] on textarea "**********" at bounding box center [599, 292] width 708 height 54
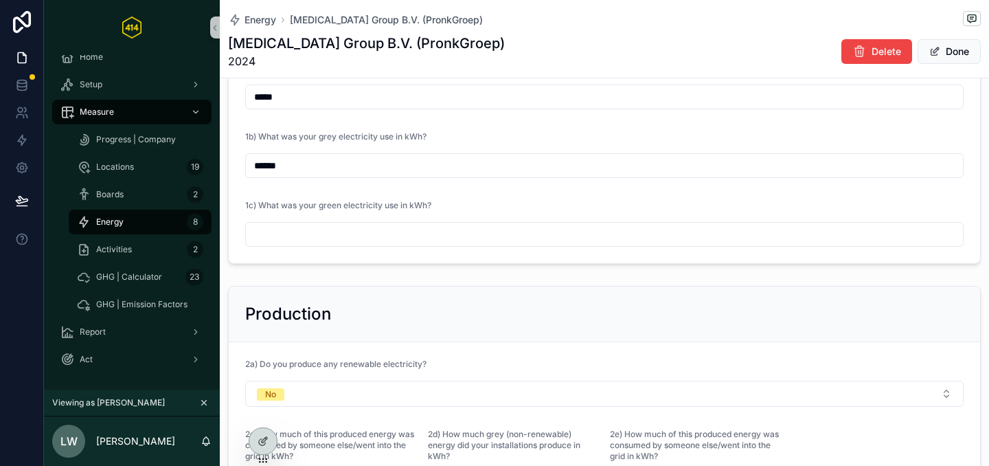
scroll to position [0, 0]
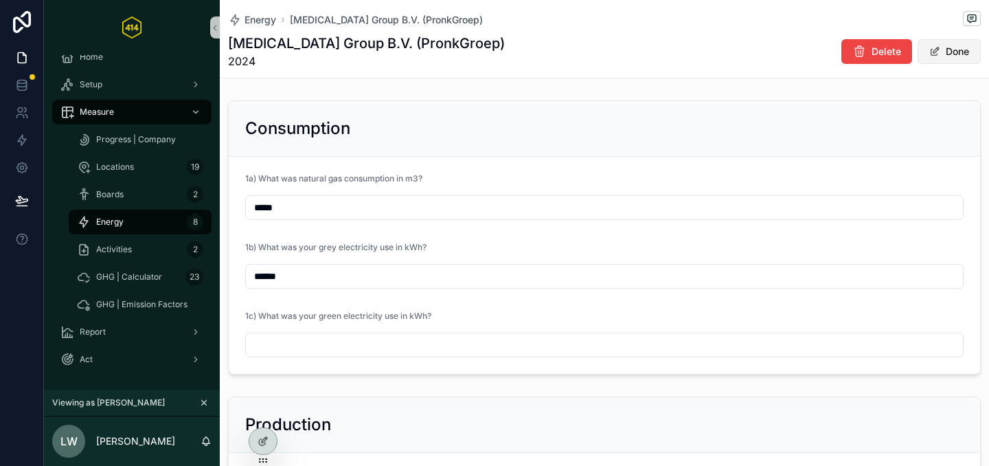
type textarea "**********"
click at [945, 46] on button "Done" at bounding box center [949, 51] width 63 height 25
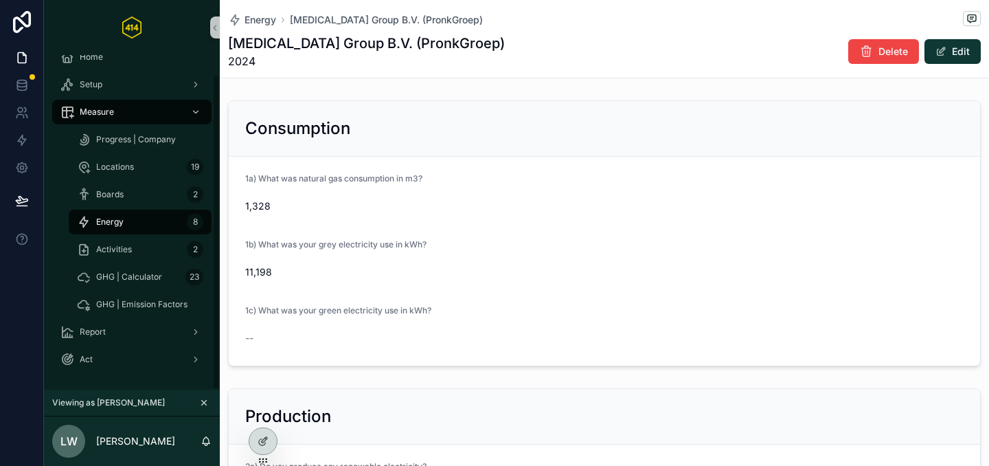
click at [143, 220] on div "Energy 8" at bounding box center [140, 222] width 126 height 22
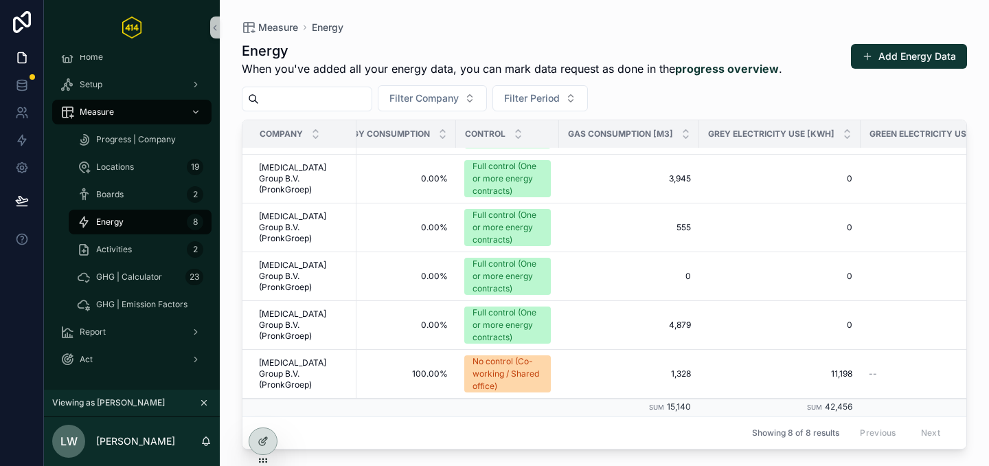
scroll to position [150, 220]
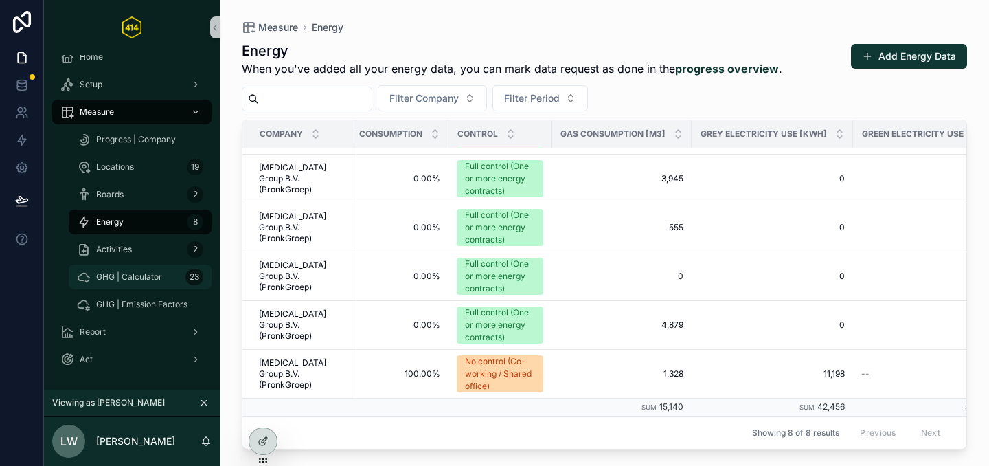
click at [133, 286] on div "GHG | Calculator 23" at bounding box center [140, 277] width 126 height 22
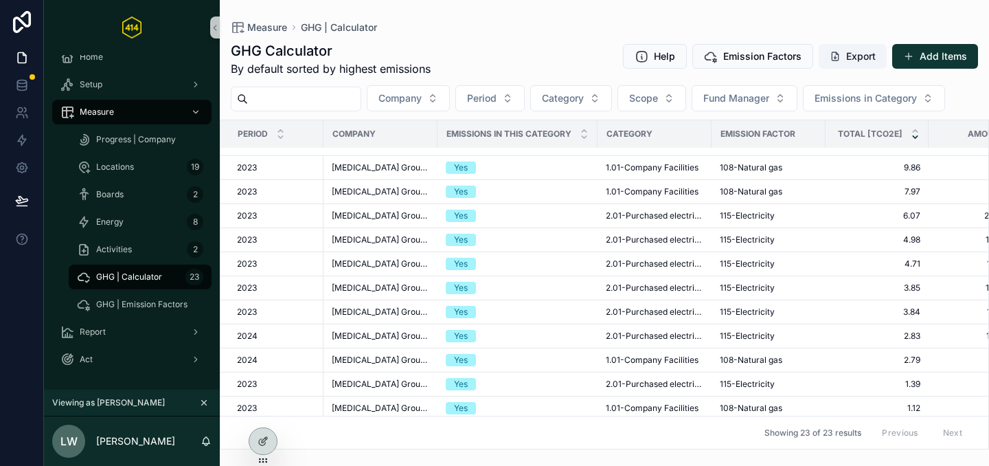
scroll to position [313, 0]
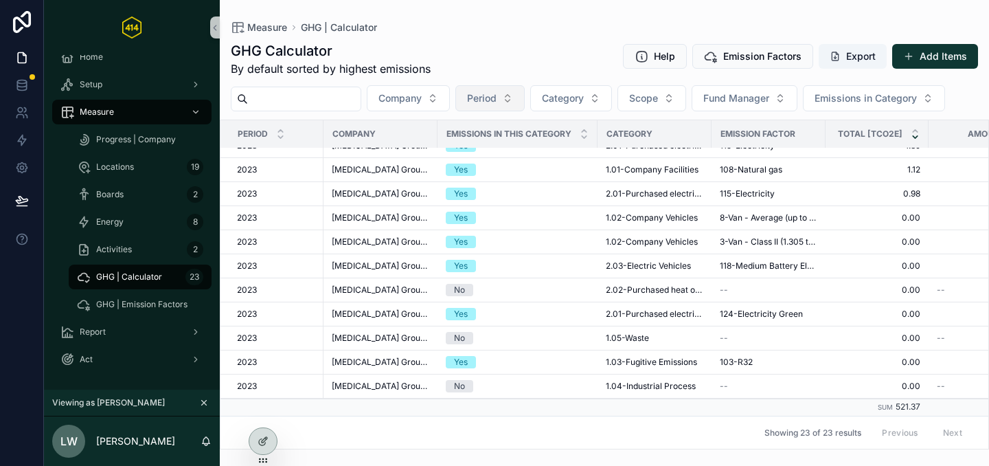
click at [484, 100] on span "Period" at bounding box center [482, 98] width 30 height 14
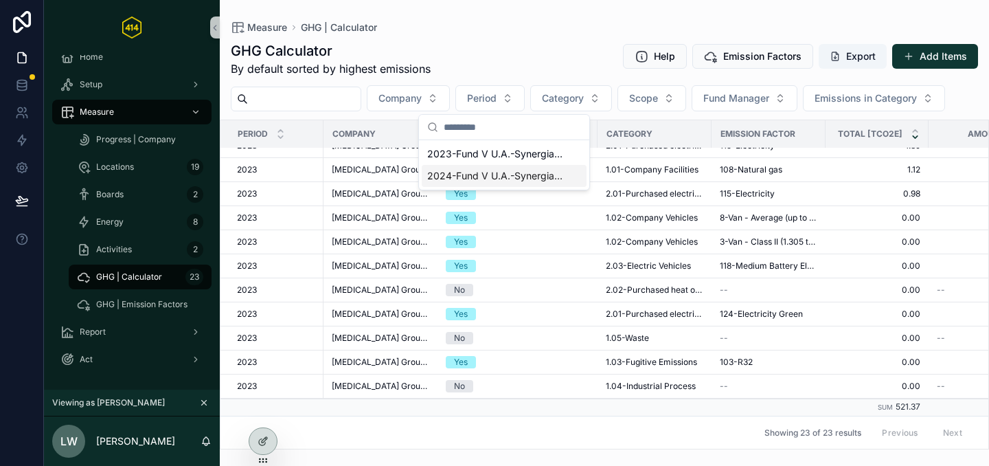
click at [495, 176] on span "2024-Fund V U.A.-Synergia Capital Partners B.V." at bounding box center [495, 176] width 137 height 14
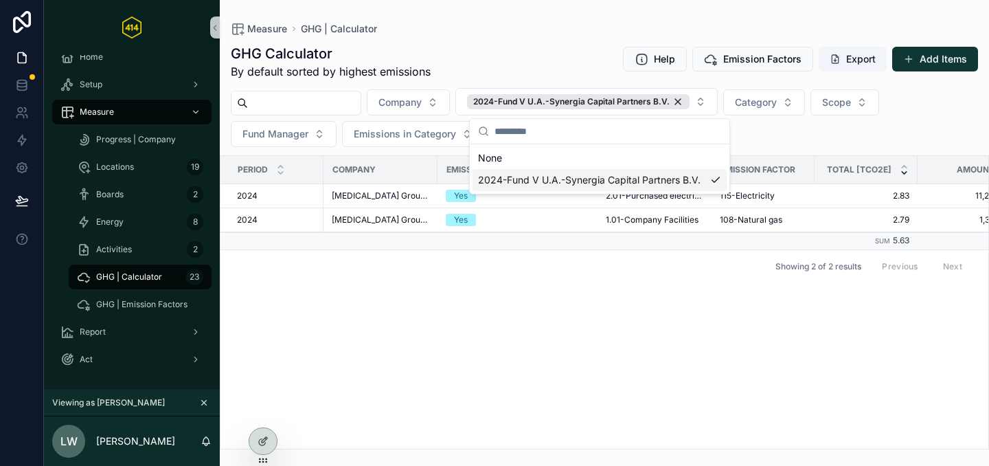
click at [477, 328] on div "Period Company Emissions in this category Category Emission Factor Total [tCO2e…" at bounding box center [605, 302] width 768 height 293
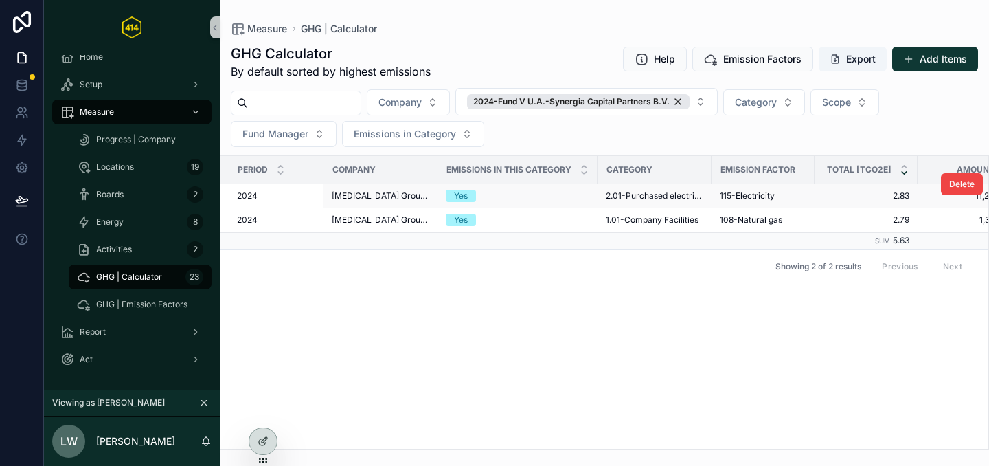
click at [594, 194] on td "Yes" at bounding box center [518, 196] width 160 height 24
click at [622, 194] on span "2.01-Purchased electricity" at bounding box center [655, 195] width 98 height 11
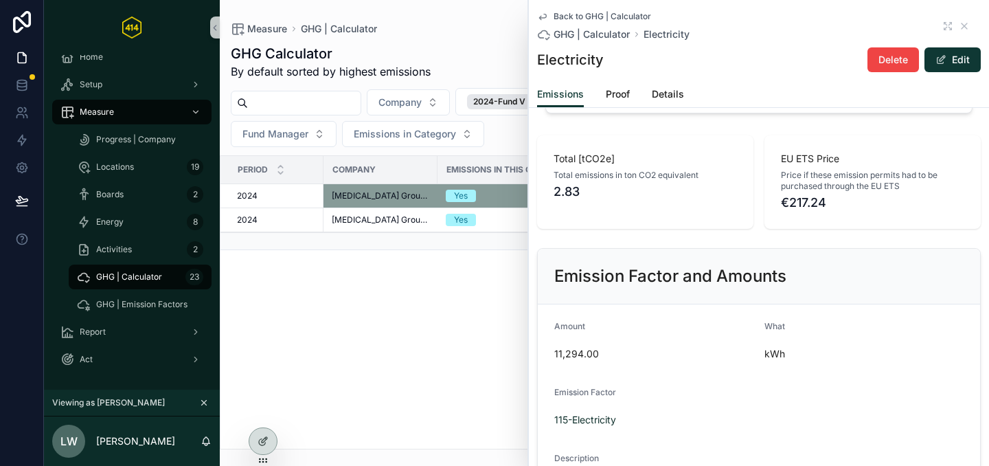
scroll to position [112, 0]
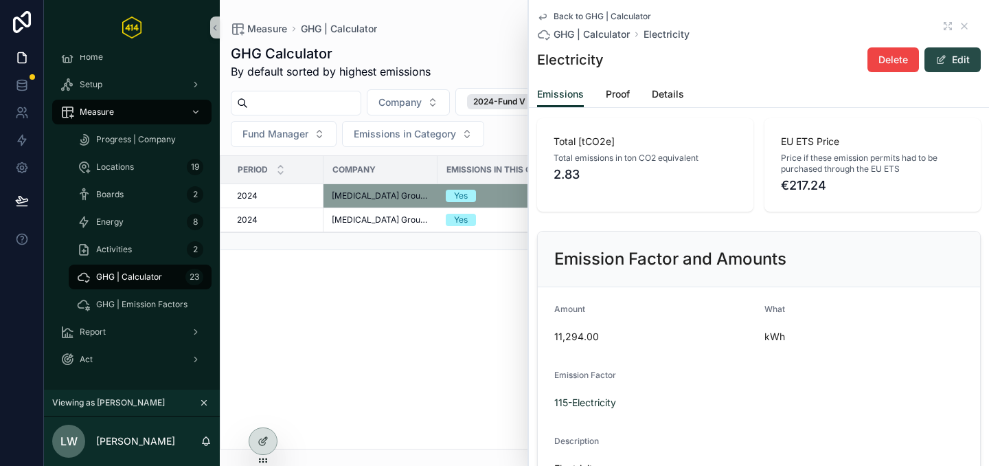
click at [936, 65] on button "Edit" at bounding box center [953, 59] width 56 height 25
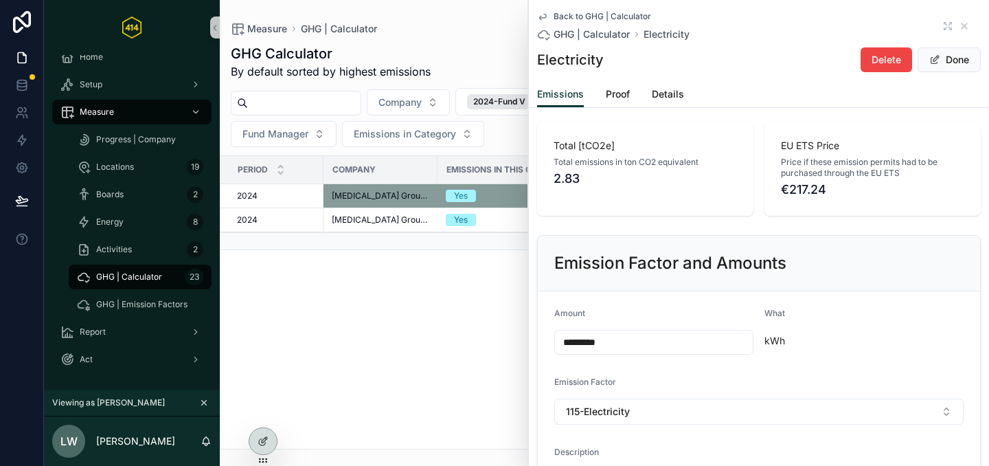
click at [591, 341] on input "*********" at bounding box center [654, 342] width 198 height 19
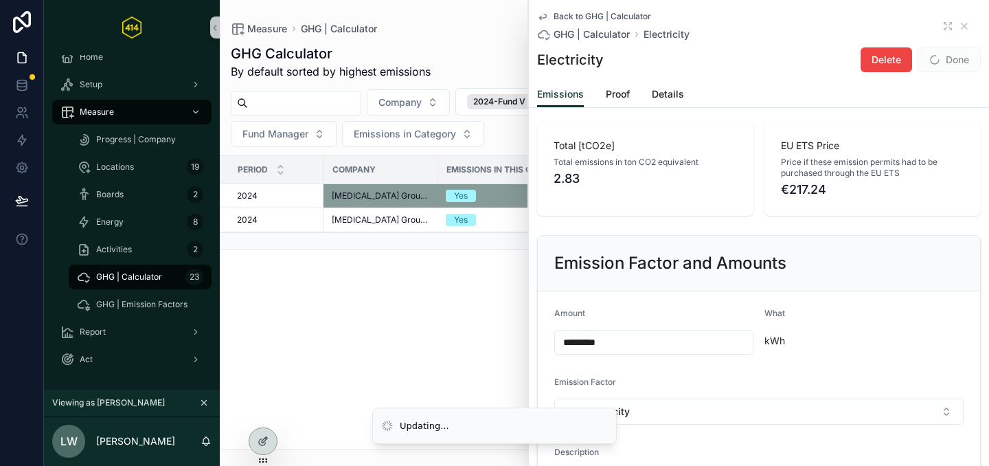
type input "*********"
click at [677, 273] on h2 "Emission Factor and Amounts" at bounding box center [670, 263] width 232 height 22
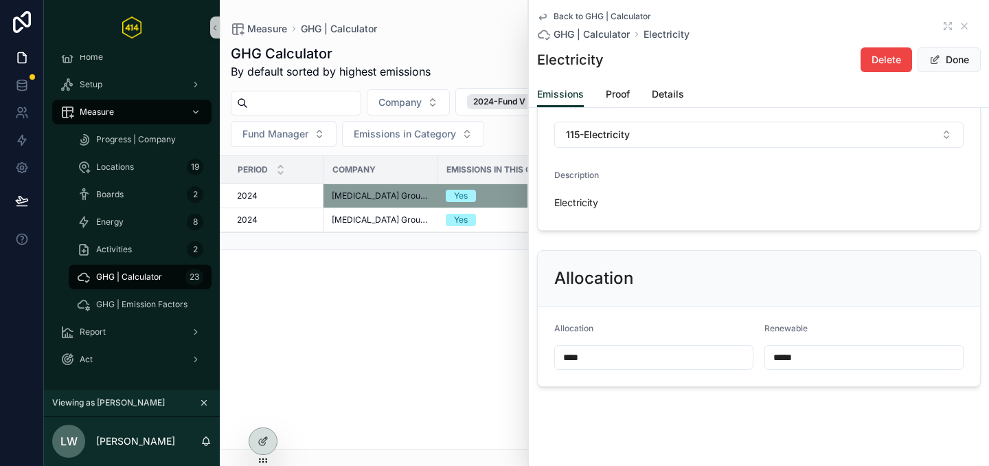
scroll to position [403, 0]
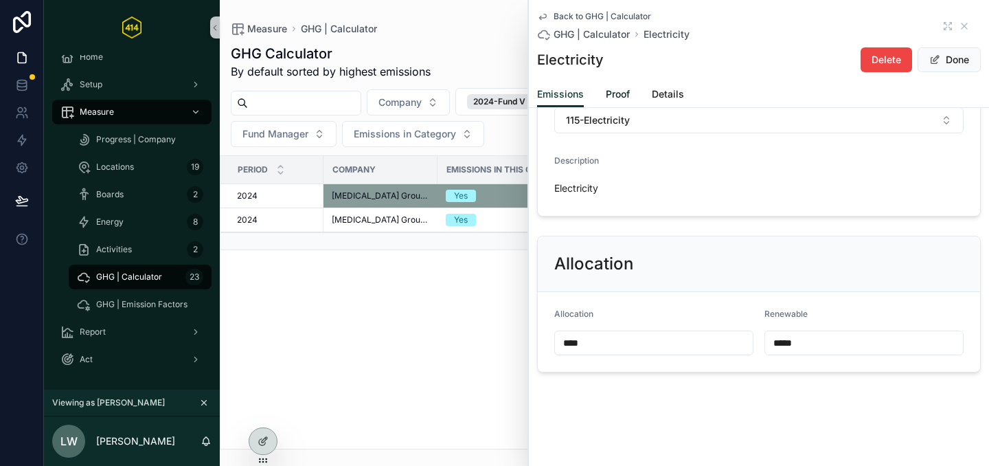
click at [627, 95] on span "Proof" at bounding box center [618, 94] width 24 height 14
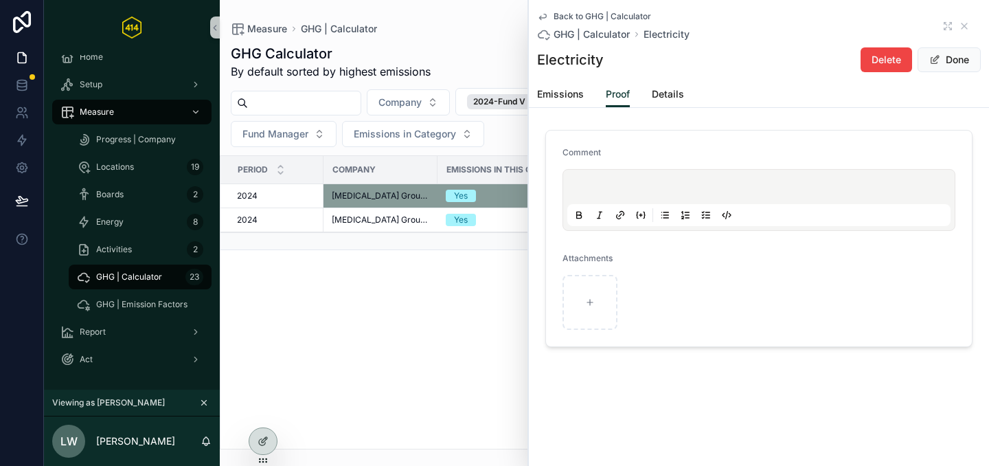
click at [600, 177] on div "scrollable content" at bounding box center [759, 200] width 383 height 52
click at [603, 183] on p "scrollable content" at bounding box center [761, 189] width 383 height 14
click at [963, 65] on button "Done" at bounding box center [949, 59] width 63 height 25
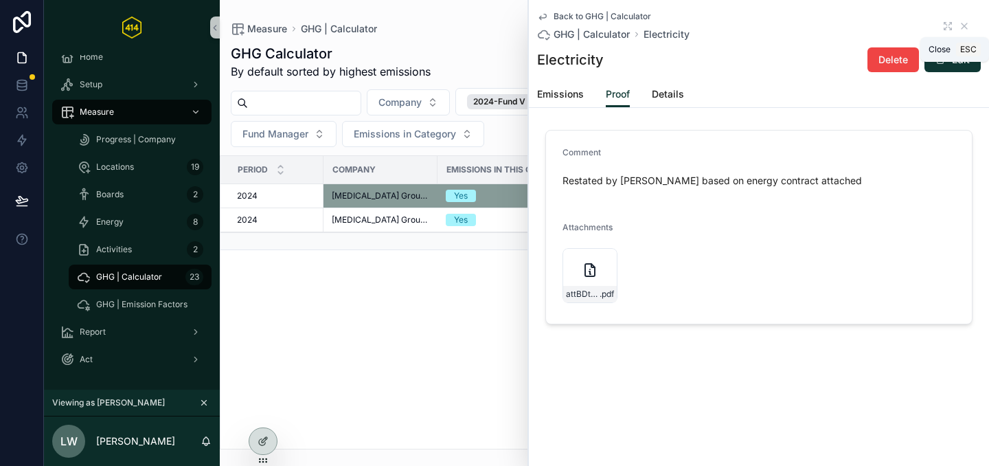
click at [964, 25] on icon "scrollable content" at bounding box center [964, 25] width 5 height 5
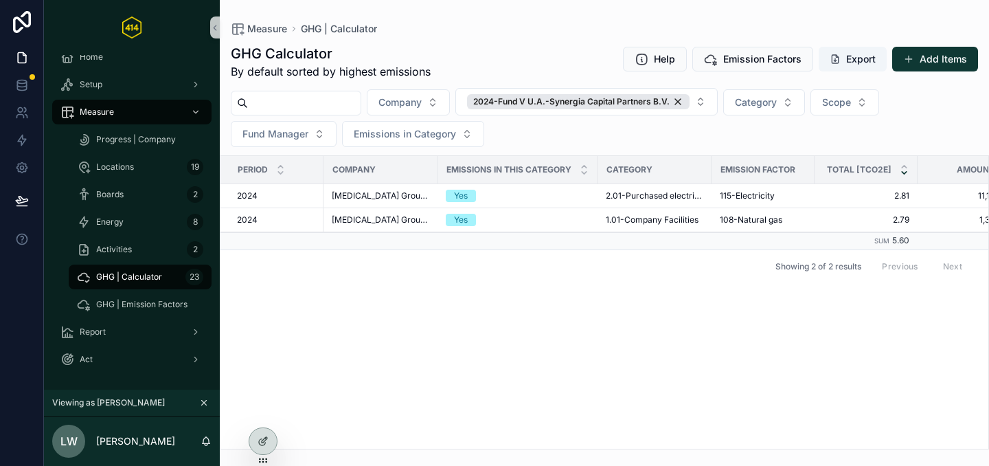
click at [598, 281] on div "Showing 2 of 2 results Previous Next" at bounding box center [605, 265] width 768 height 33
click at [133, 277] on span "GHG | Calculator" at bounding box center [129, 276] width 66 height 11
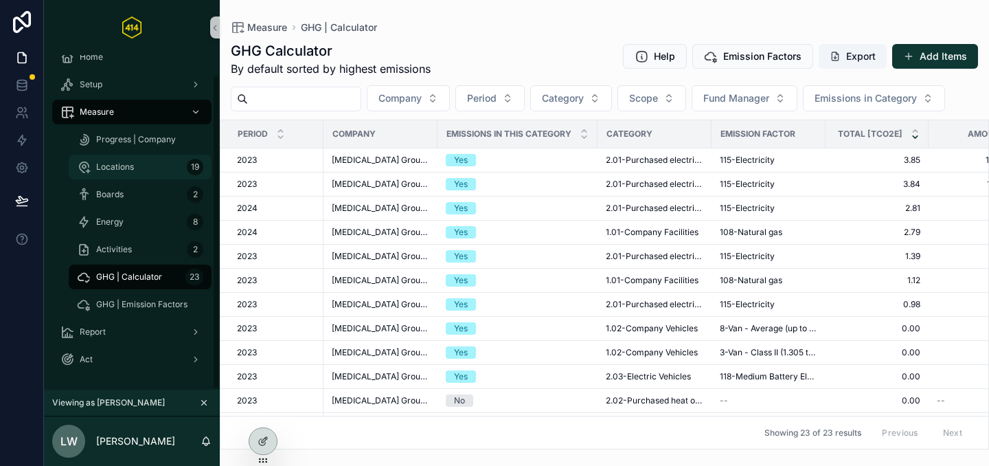
scroll to position [189, 0]
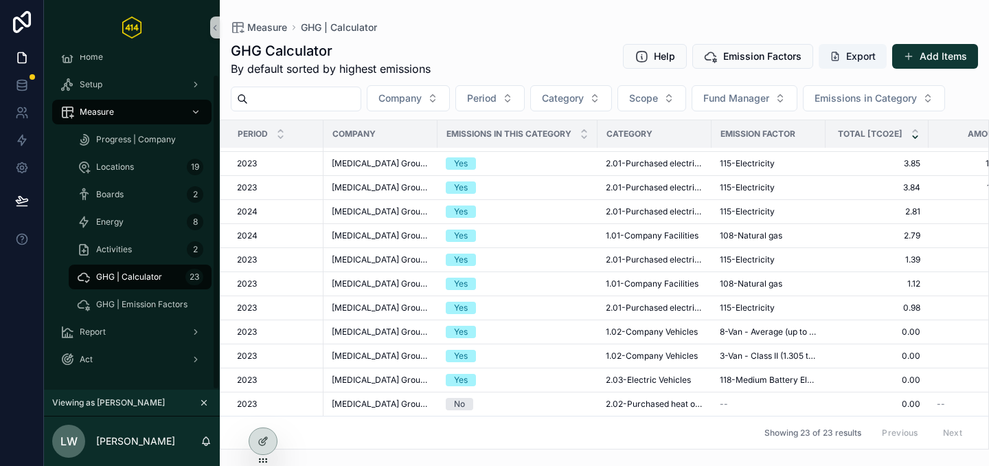
click at [165, 152] on div "Progress | Company" at bounding box center [139, 139] width 159 height 27
click at [161, 140] on span "Progress | Company" at bounding box center [136, 139] width 80 height 11
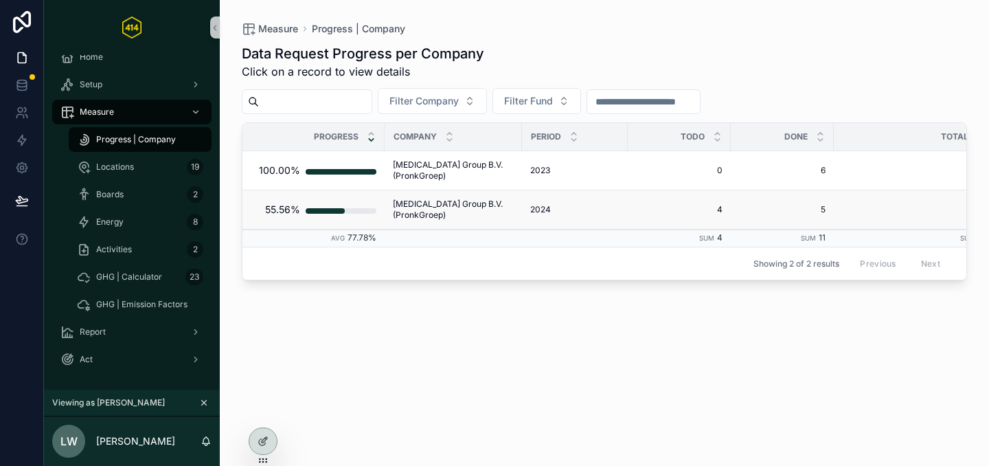
click at [452, 202] on td "TIC Group B.V. (PronkGroep) TIC Group B.V. (PronkGroep)" at bounding box center [453, 209] width 137 height 39
click at [449, 207] on span "TIC Group B.V. (PronkGroep)" at bounding box center [453, 210] width 121 height 22
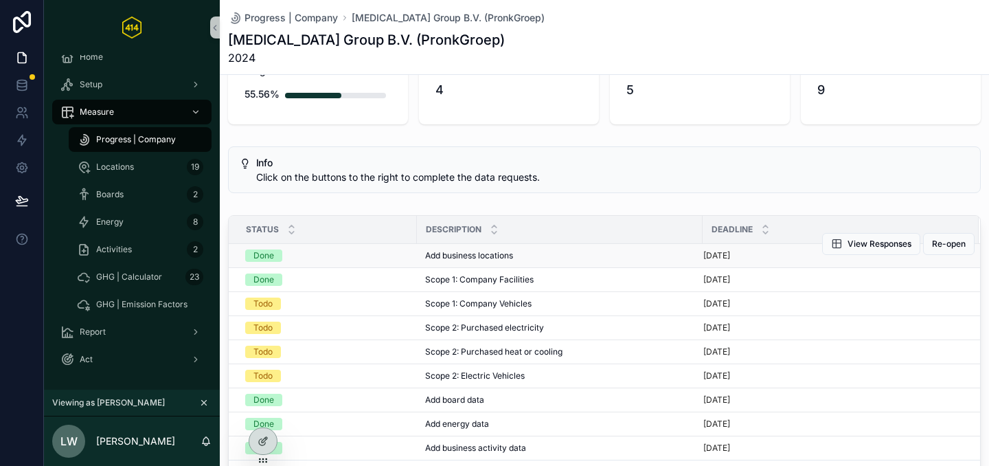
scroll to position [80, 0]
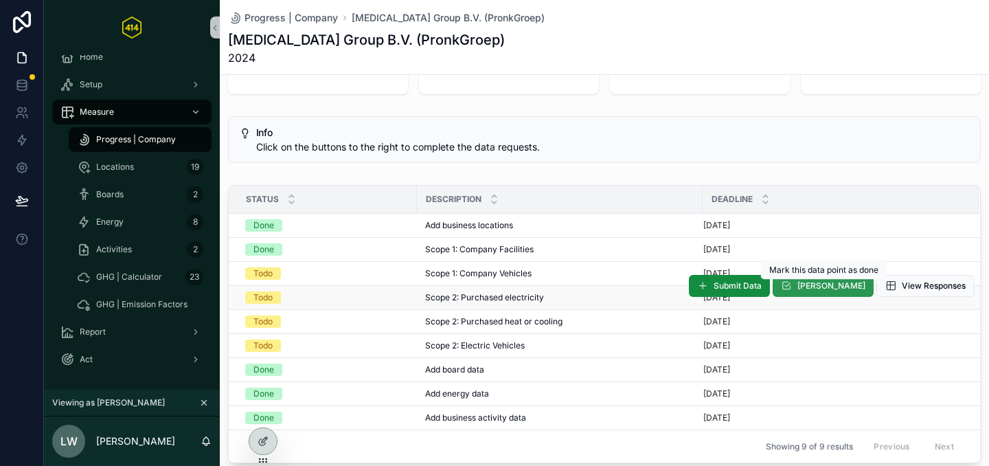
click at [809, 292] on button "Mark Done" at bounding box center [823, 286] width 101 height 22
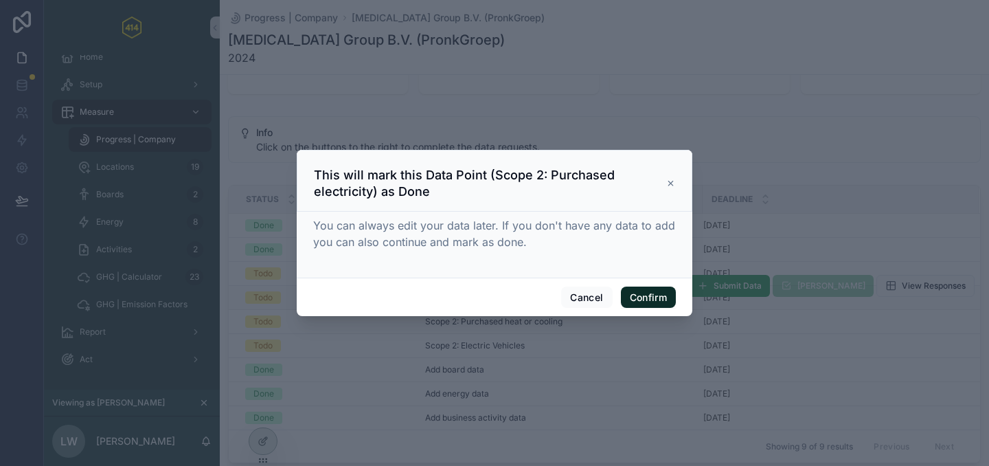
click at [653, 296] on button "Confirm" at bounding box center [648, 298] width 55 height 22
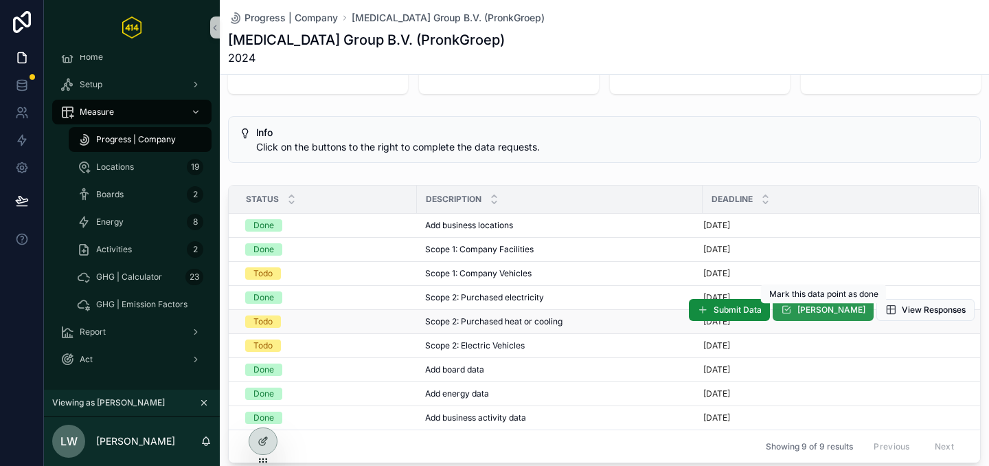
click at [830, 313] on span "Mark Done" at bounding box center [832, 309] width 68 height 11
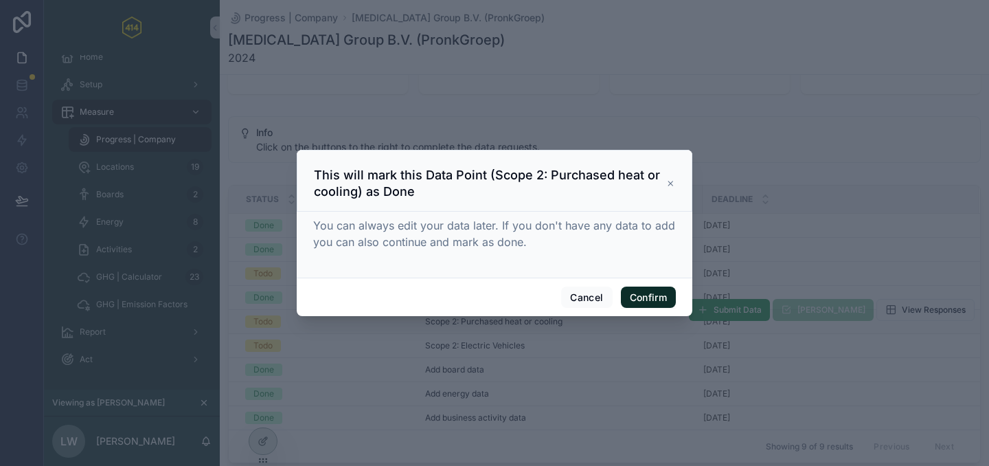
click at [655, 296] on button "Confirm" at bounding box center [648, 298] width 55 height 22
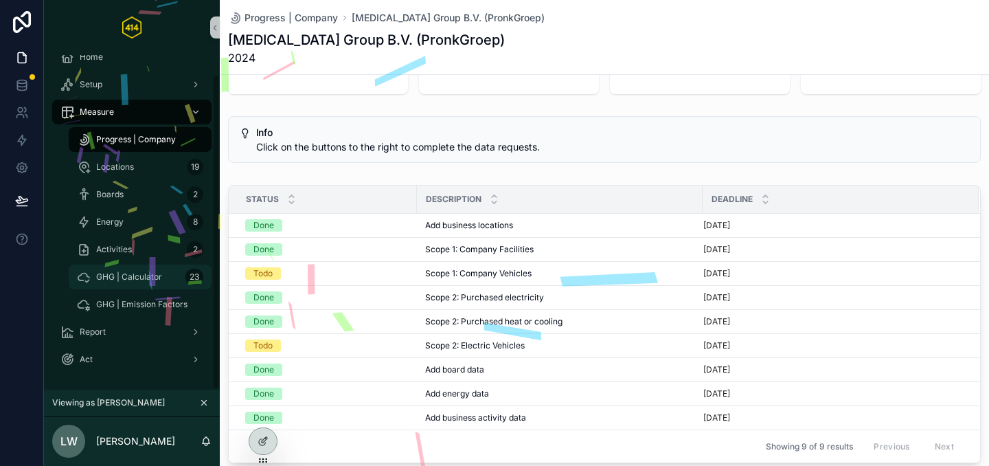
click at [157, 282] on div "Home Setup Measure Progress | Company Locations 19 Boards 2 Energy 8 Activities…" at bounding box center [494, 233] width 989 height 466
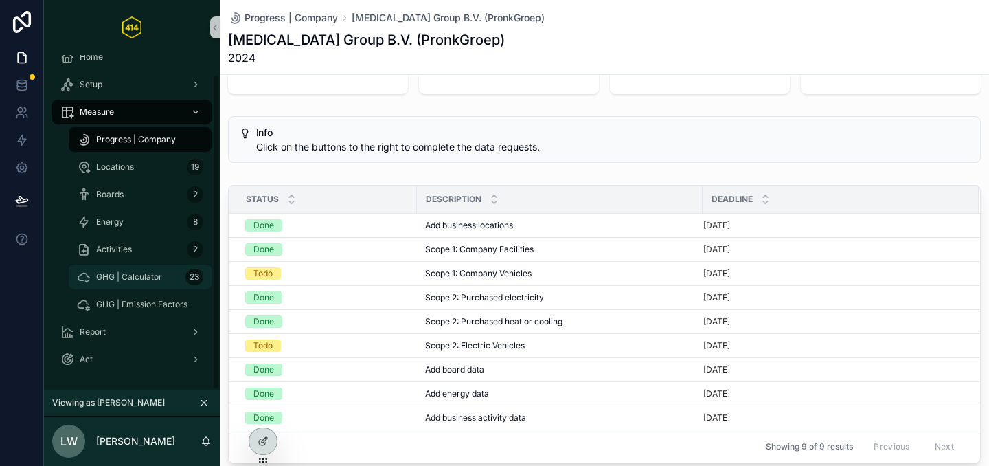
click at [105, 278] on span "GHG | Calculator" at bounding box center [129, 276] width 66 height 11
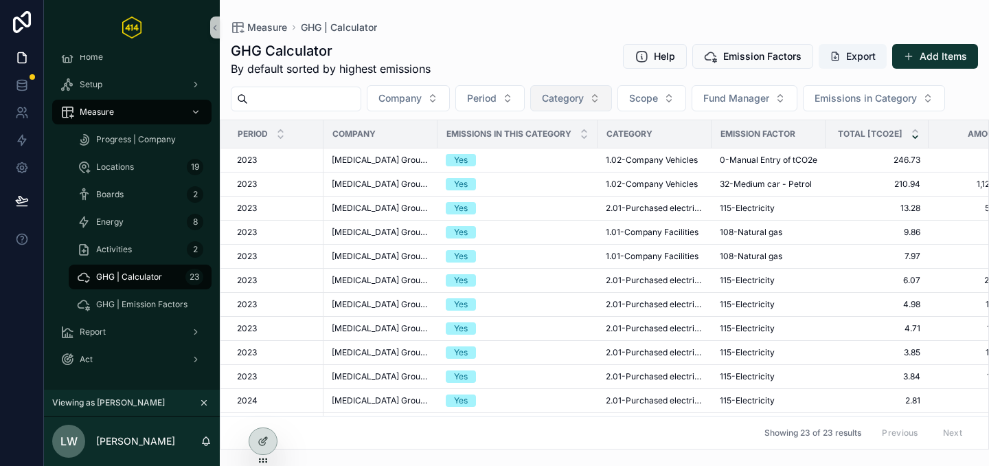
click at [567, 98] on span "Category" at bounding box center [563, 98] width 42 height 14
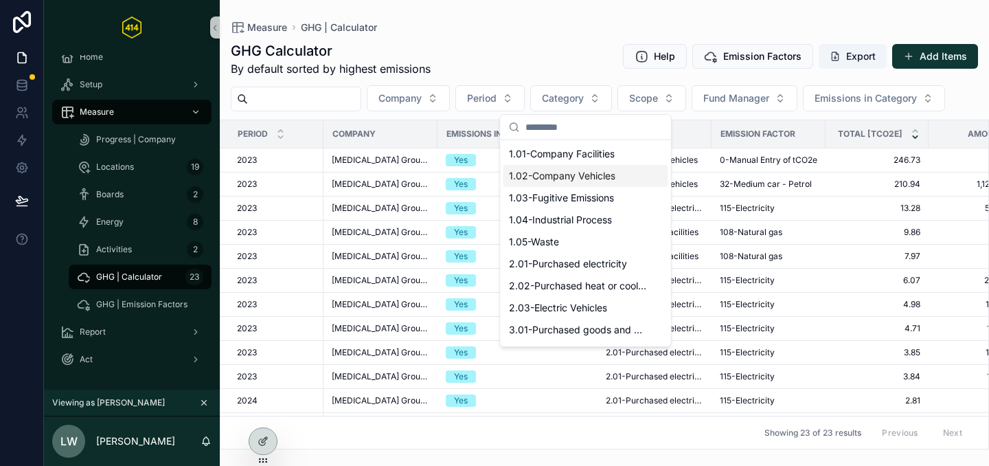
click at [574, 179] on span "1.02-Company Vehicles" at bounding box center [562, 176] width 106 height 14
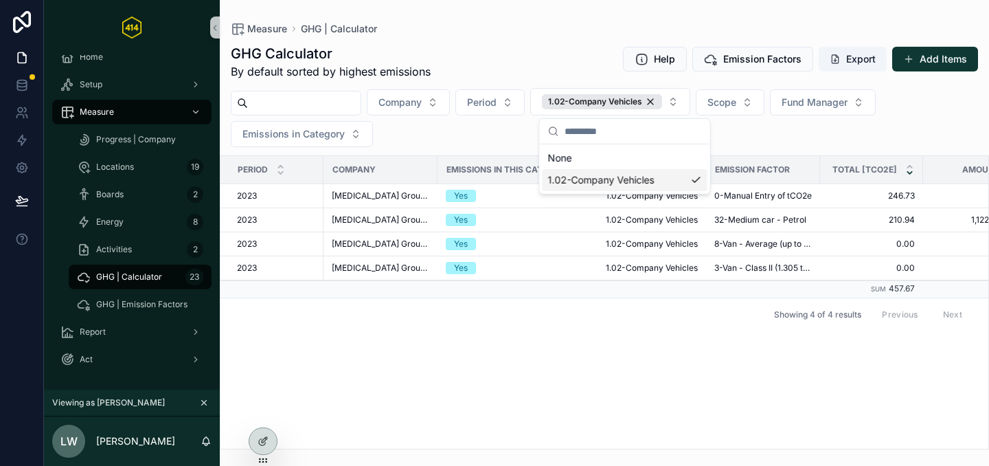
click at [453, 60] on div "GHG Calculator By default sorted by highest emissions Help Emission Factors Exp…" at bounding box center [605, 62] width 748 height 36
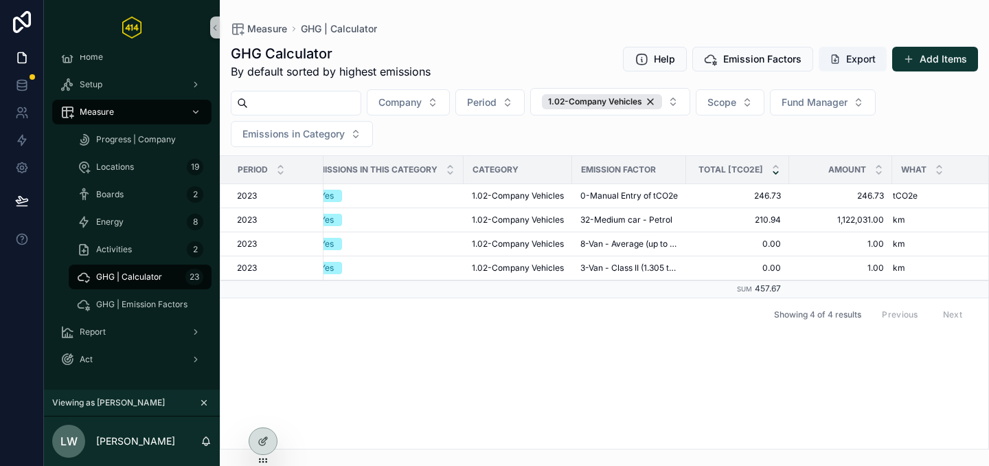
scroll to position [0, 142]
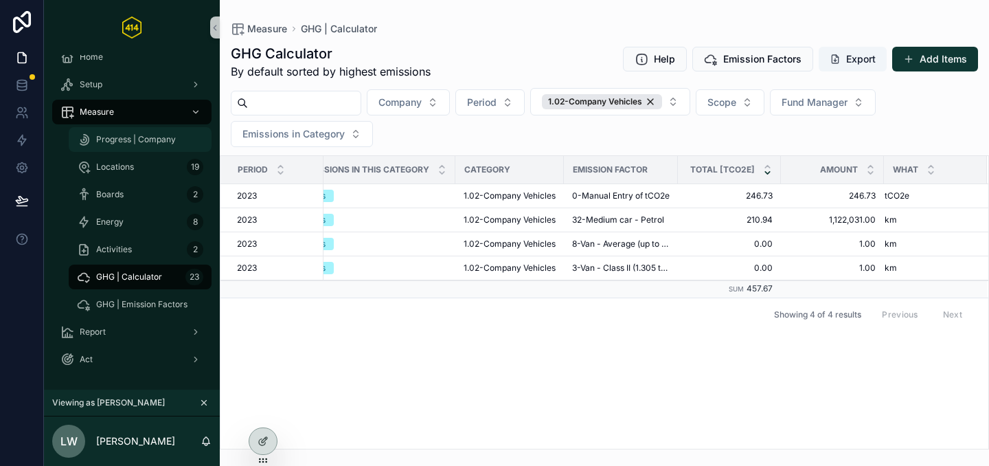
click at [117, 145] on div "Progress | Company" at bounding box center [140, 139] width 126 height 22
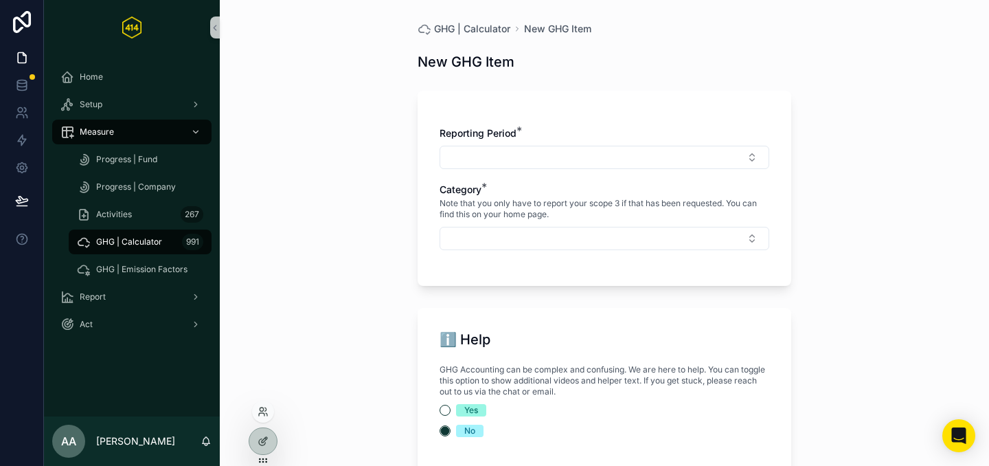
click at [263, 418] on div at bounding box center [263, 412] width 22 height 22
click at [111, 236] on span "GHG | Calculator" at bounding box center [129, 241] width 66 height 11
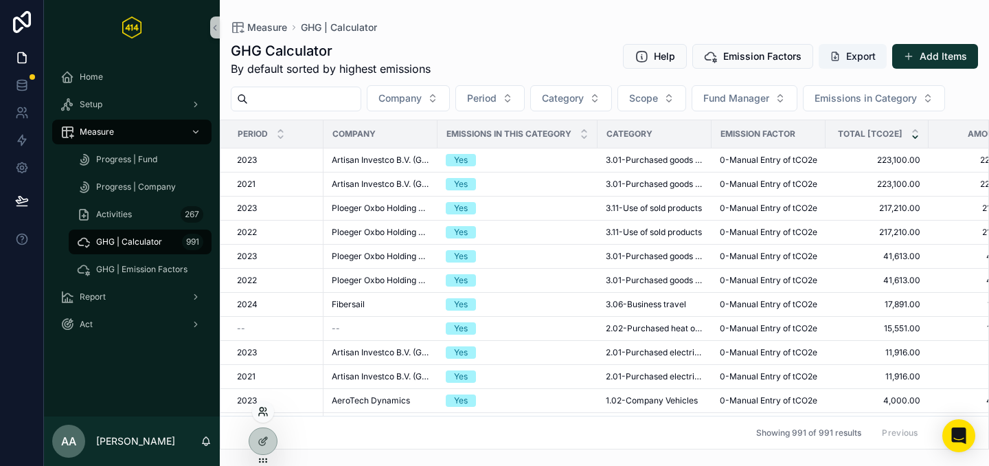
click at [267, 411] on icon at bounding box center [263, 411] width 11 height 11
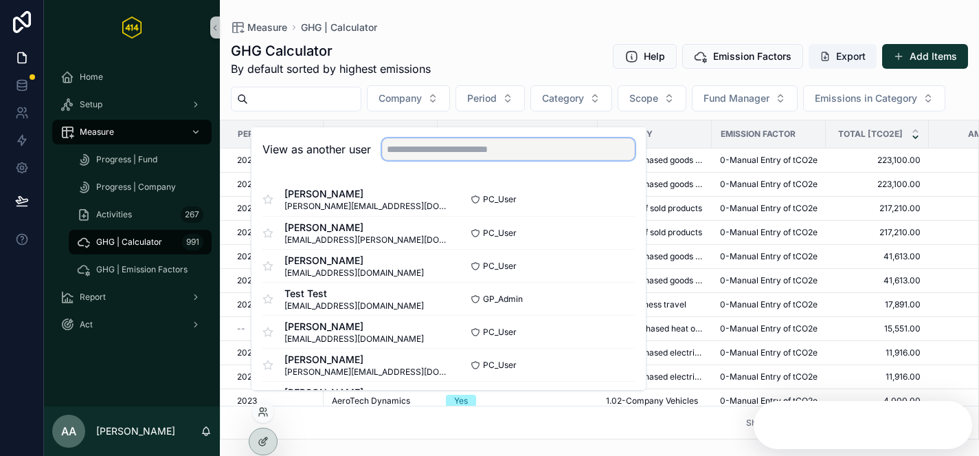
click at [424, 160] on input "text" at bounding box center [508, 149] width 253 height 22
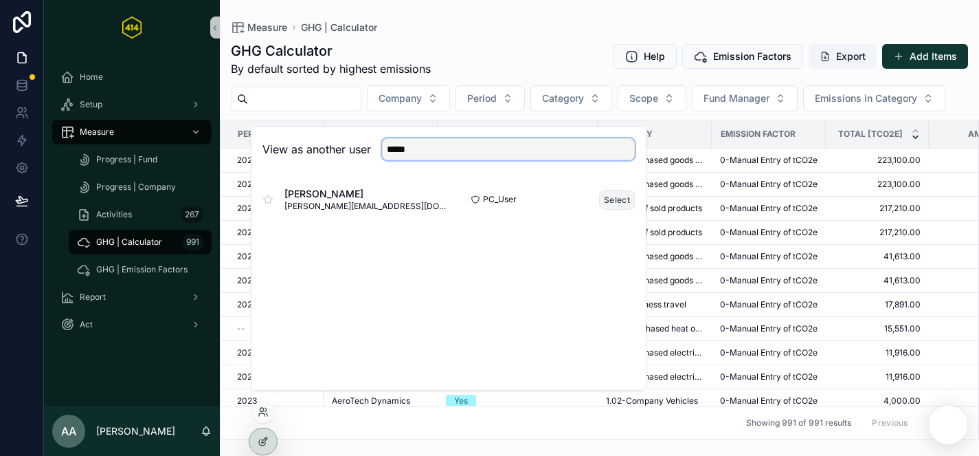
type input "*****"
click at [605, 208] on button "Select" at bounding box center [617, 200] width 36 height 20
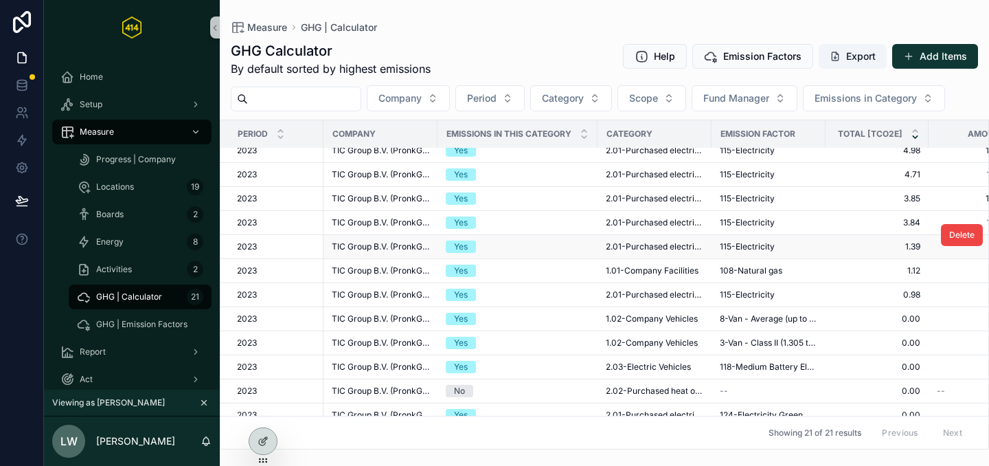
scroll to position [157, 0]
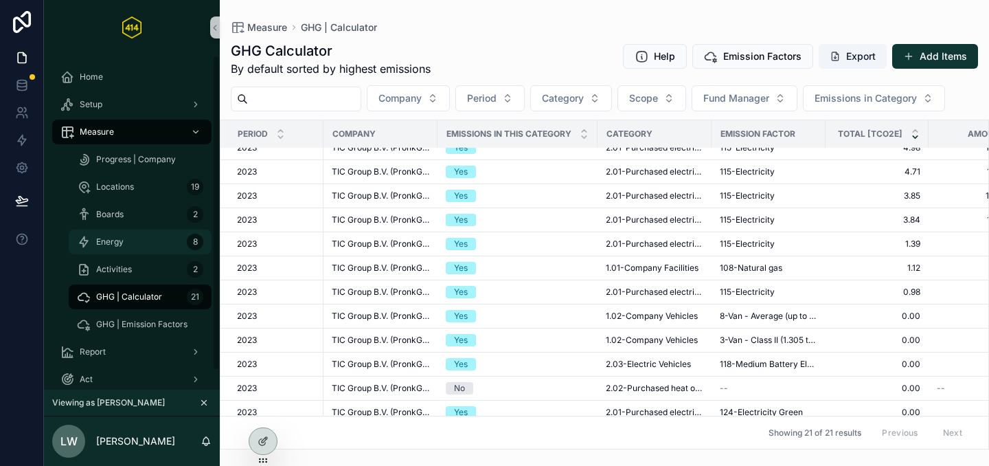
click at [129, 251] on div "Energy 8" at bounding box center [140, 242] width 126 height 22
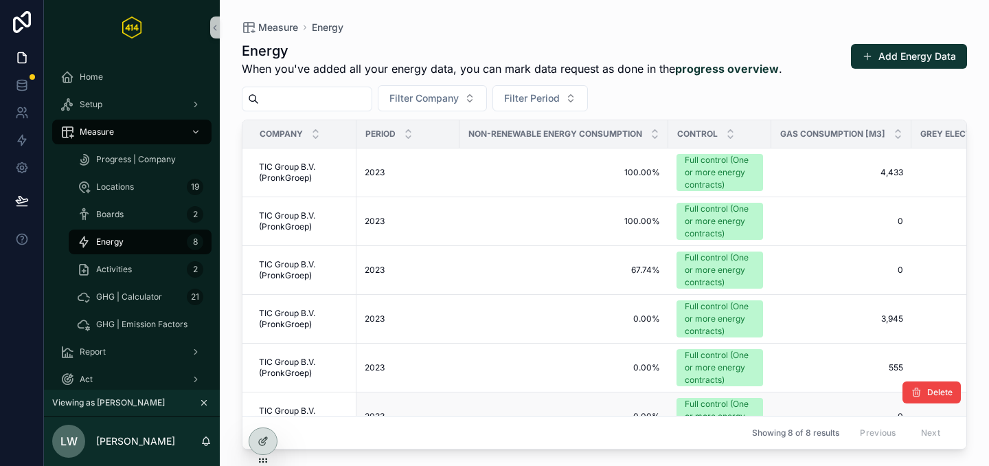
scroll to position [150, 0]
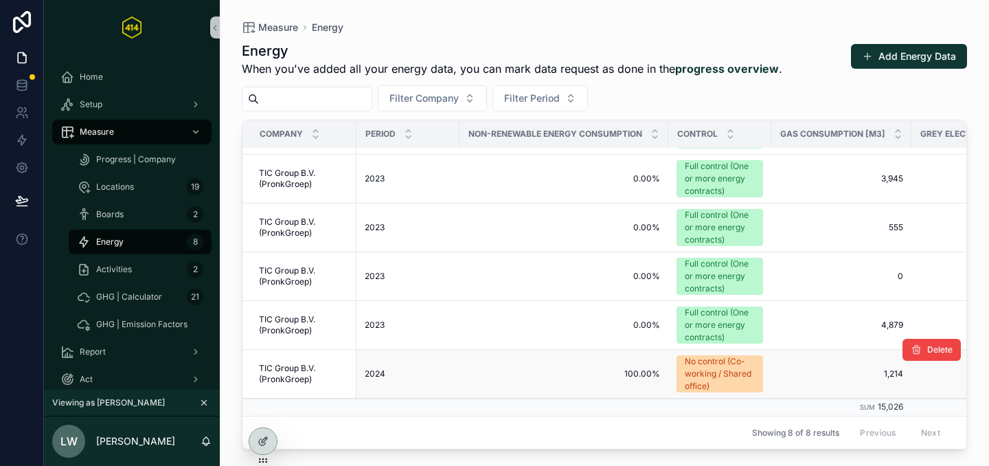
click at [554, 375] on td "100.00% 100.00%" at bounding box center [564, 374] width 209 height 49
click at [550, 368] on span "100.00%" at bounding box center [564, 373] width 192 height 11
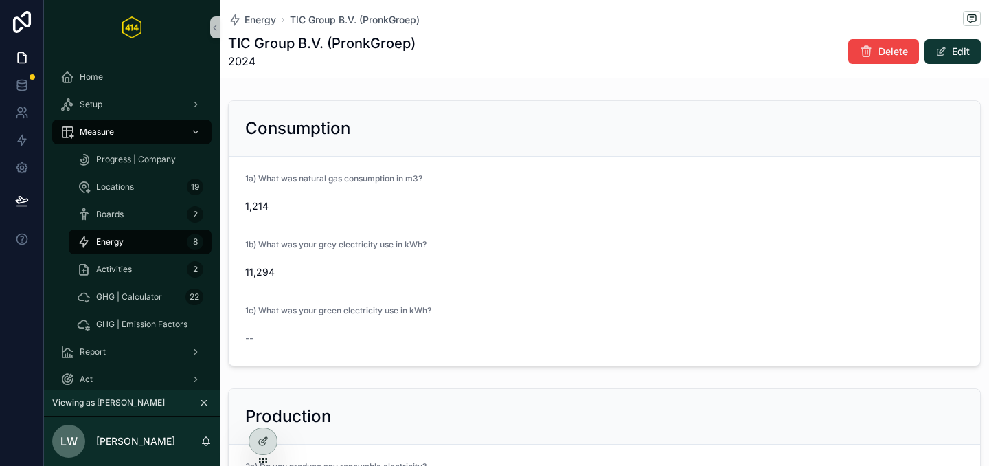
click at [295, 259] on div "1b) What was your grey electricity use in kWh? 11,294" at bounding box center [604, 261] width 719 height 44
drag, startPoint x: 286, startPoint y: 268, endPoint x: 240, endPoint y: 276, distance: 46.6
click at [240, 276] on form "1a) What was natural gas consumption in m3? 1,214 1b) What was your grey electr…" at bounding box center [605, 261] width 752 height 209
copy span "11,294"
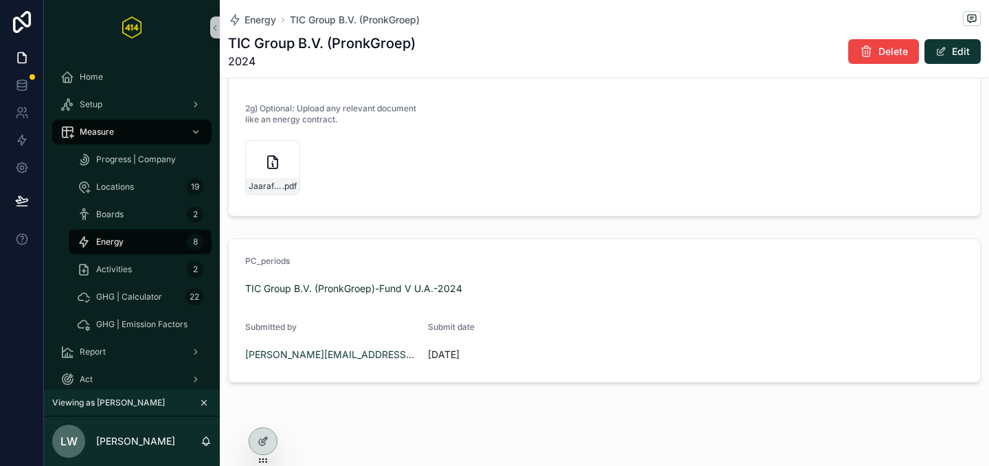
scroll to position [677, 0]
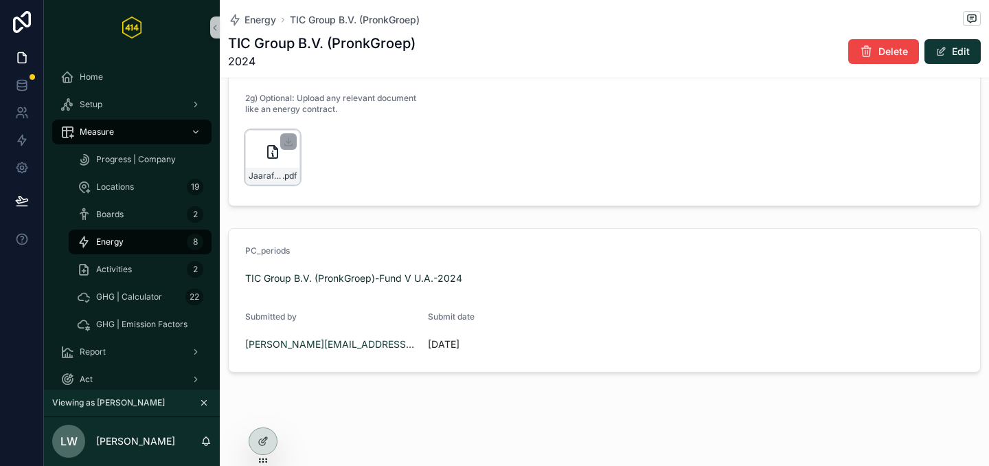
click at [268, 153] on icon "scrollable content" at bounding box center [273, 152] width 10 height 12
